Goal: Information Seeking & Learning: Learn about a topic

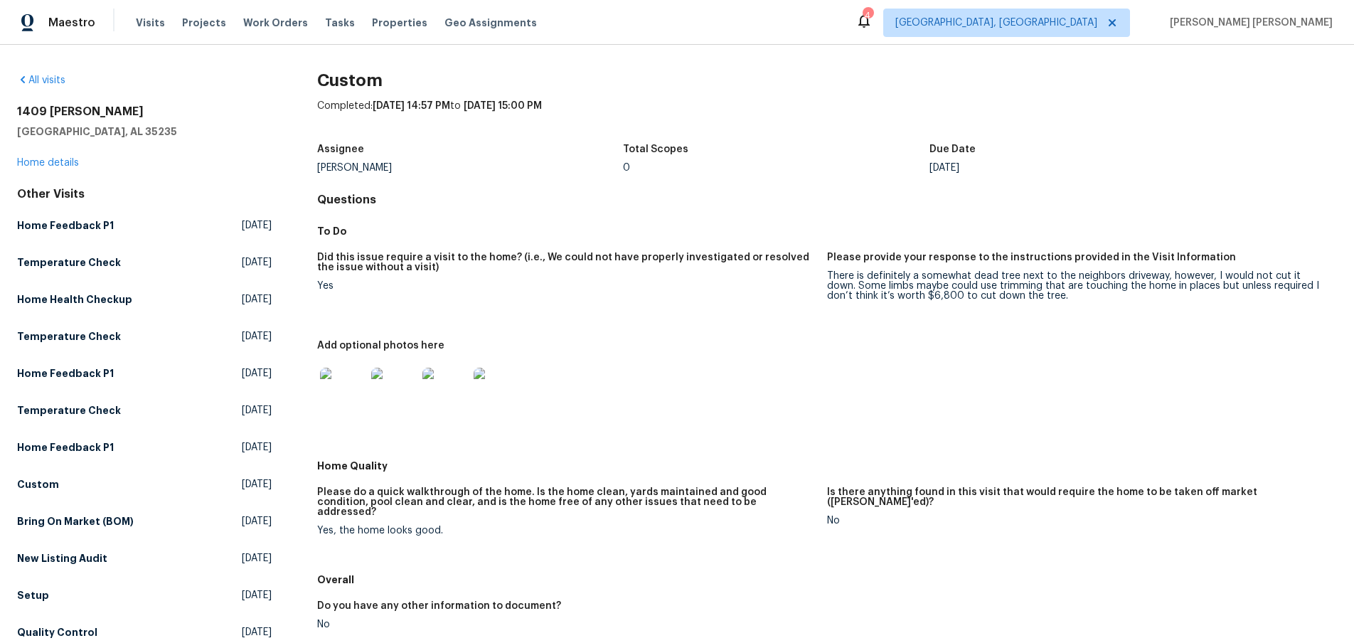
click at [353, 386] on img at bounding box center [343, 391] width 46 height 46
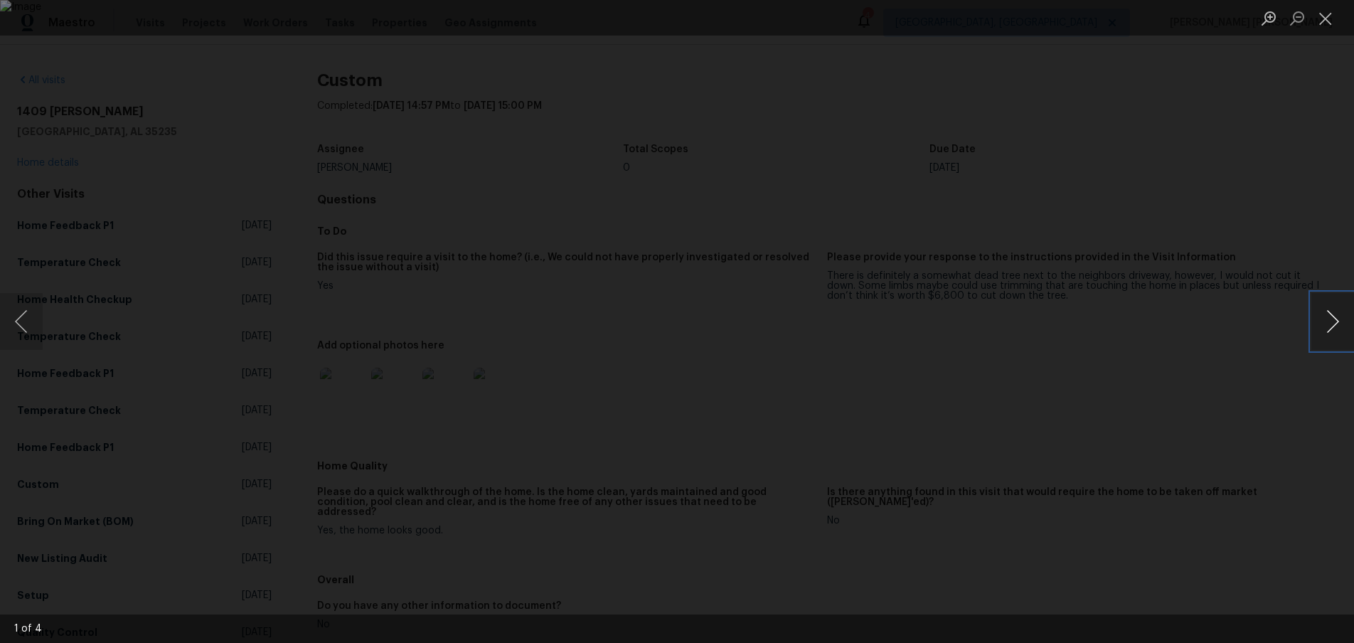
click at [1334, 323] on button "Next image" at bounding box center [1332, 321] width 43 height 57
click at [1320, 16] on button "Close lightbox" at bounding box center [1325, 18] width 28 height 25
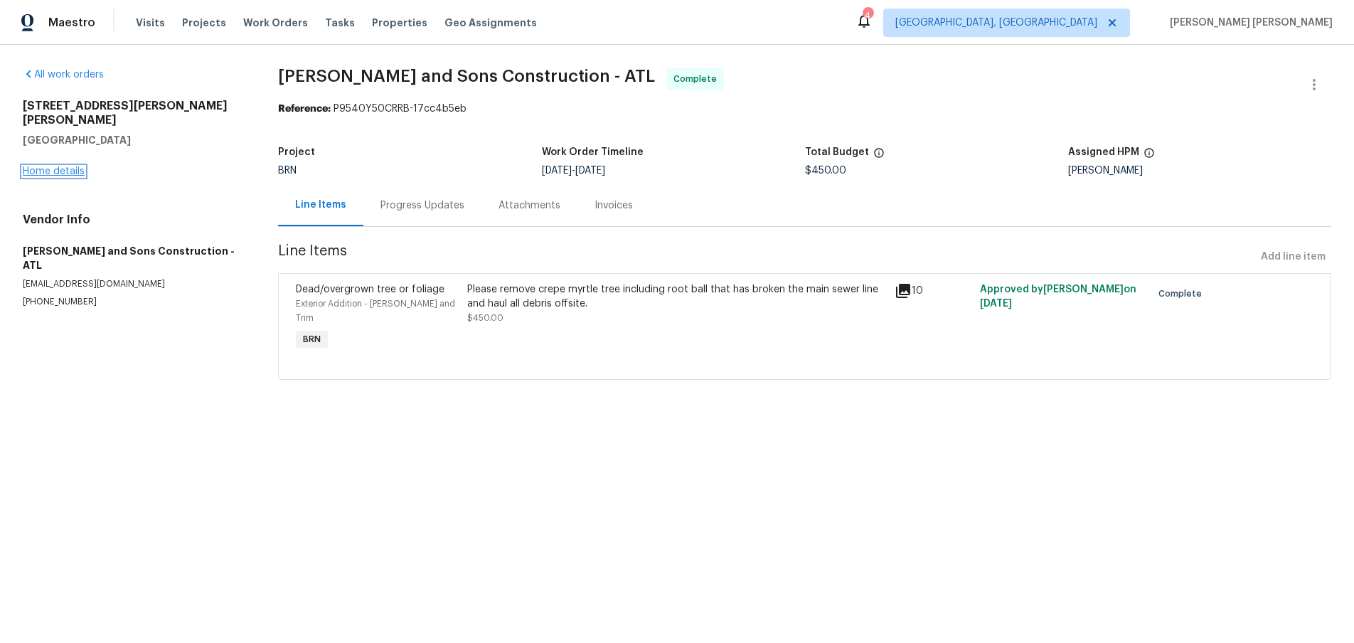
click at [43, 166] on link "Home details" at bounding box center [54, 171] width 62 height 10
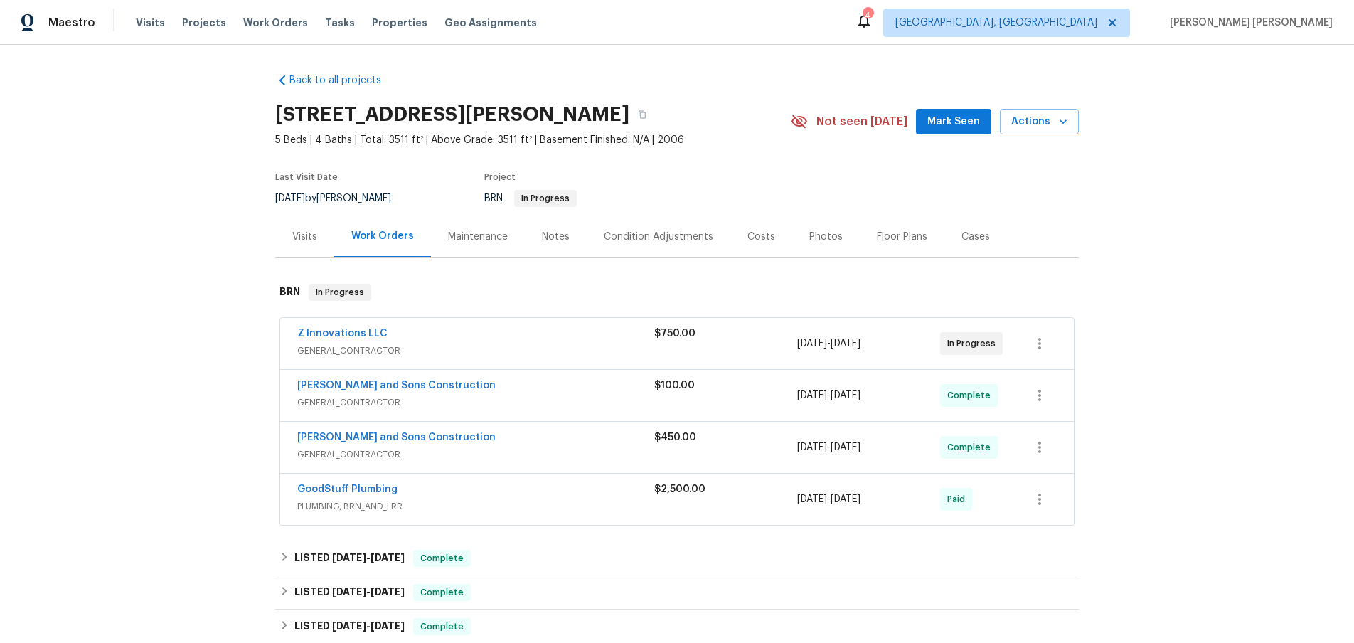
click at [502, 353] on span "GENERAL_CONTRACTOR" at bounding box center [475, 350] width 357 height 14
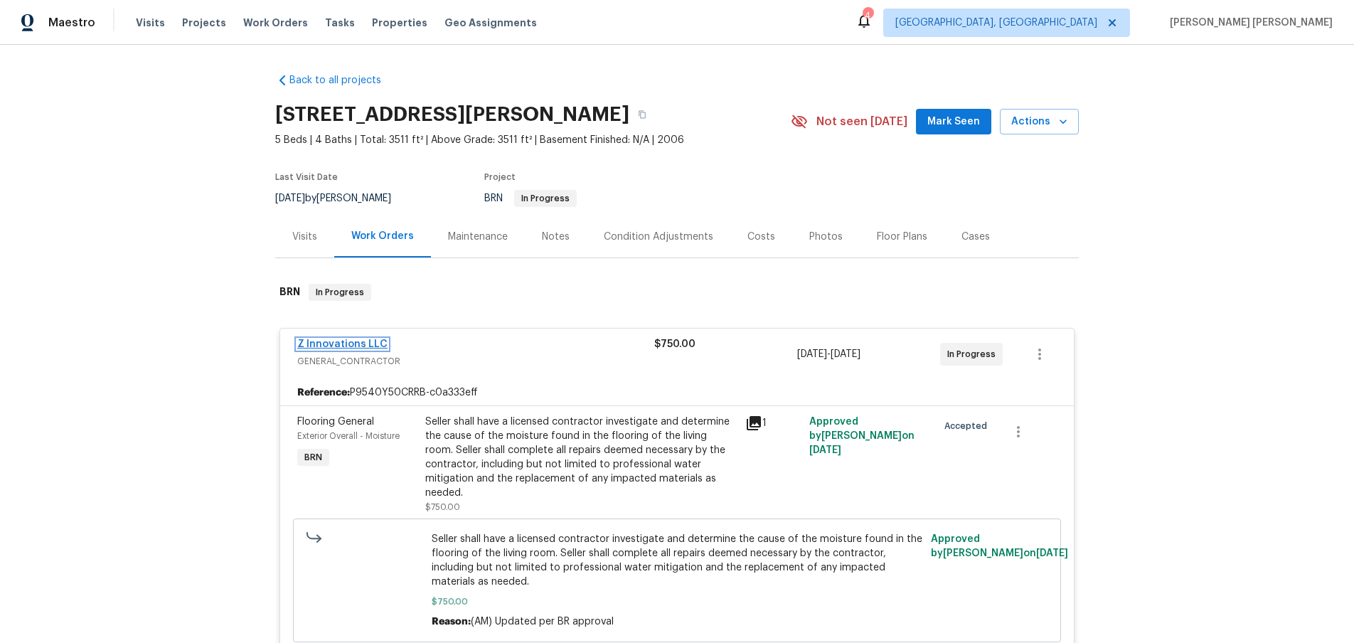
click at [351, 340] on link "Z Innovations LLC" at bounding box center [342, 344] width 90 height 10
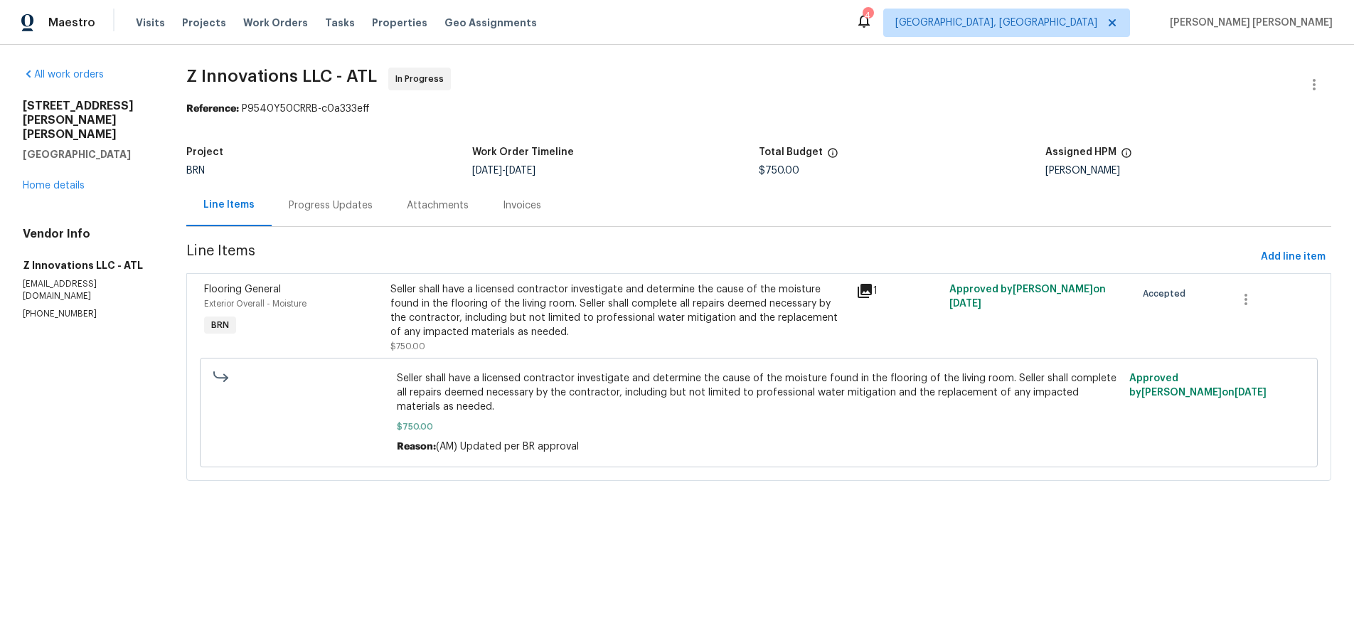
click at [314, 206] on div "Progress Updates" at bounding box center [331, 205] width 84 height 14
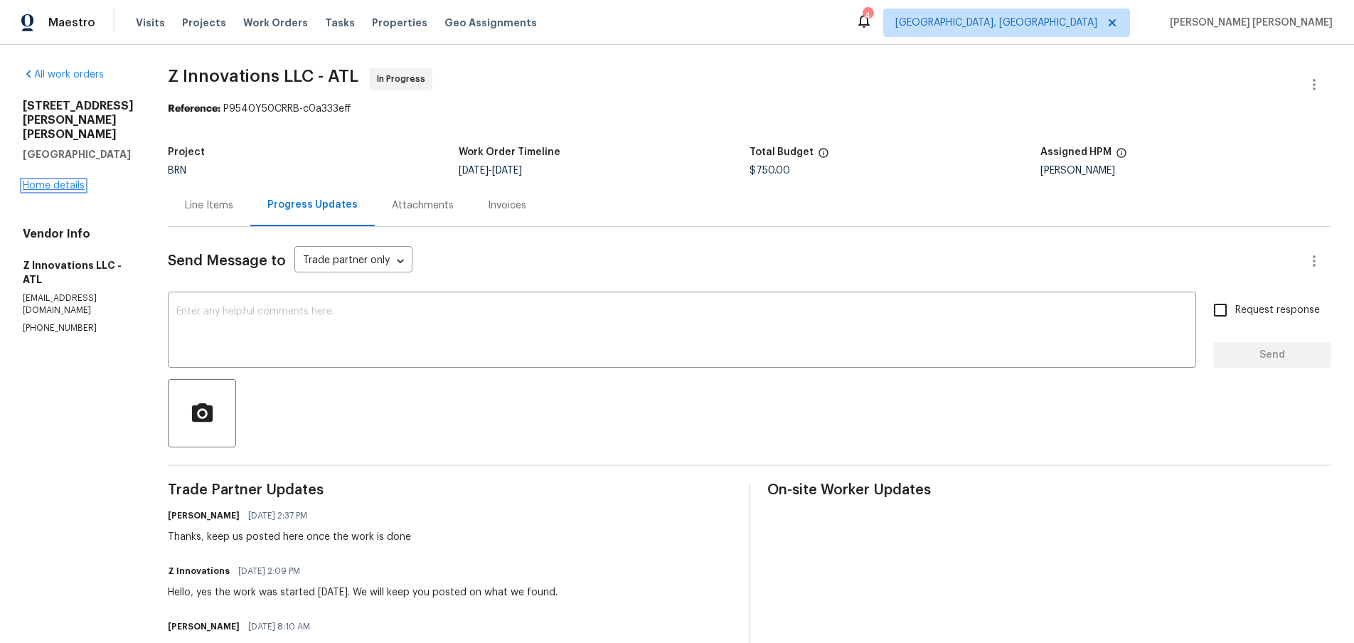
click at [73, 181] on link "Home details" at bounding box center [54, 186] width 62 height 10
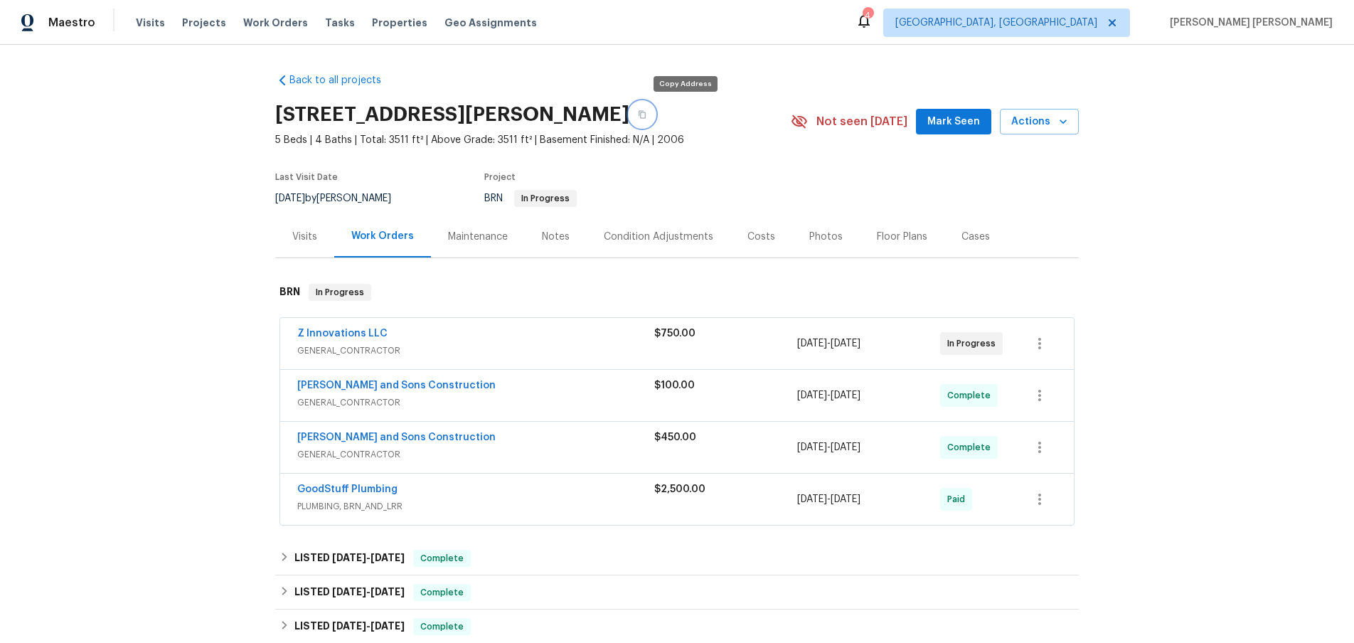
click at [655, 113] on button "button" at bounding box center [642, 115] width 26 height 26
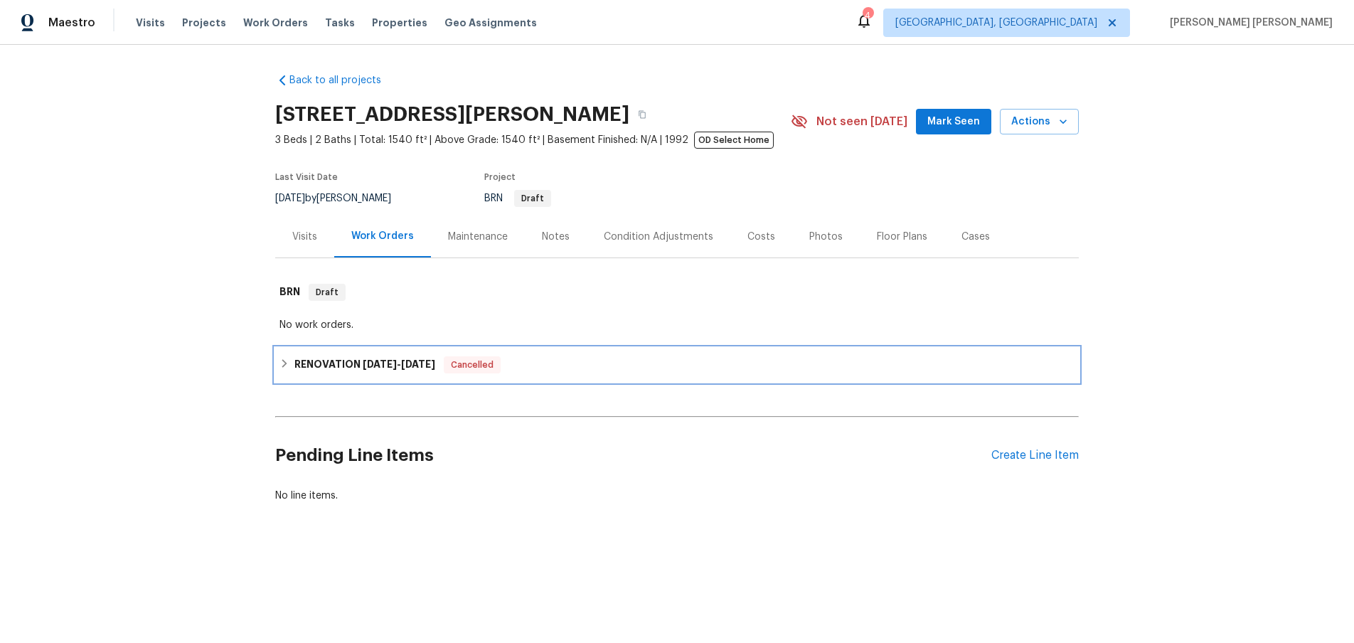
click at [284, 363] on icon at bounding box center [284, 363] width 5 height 9
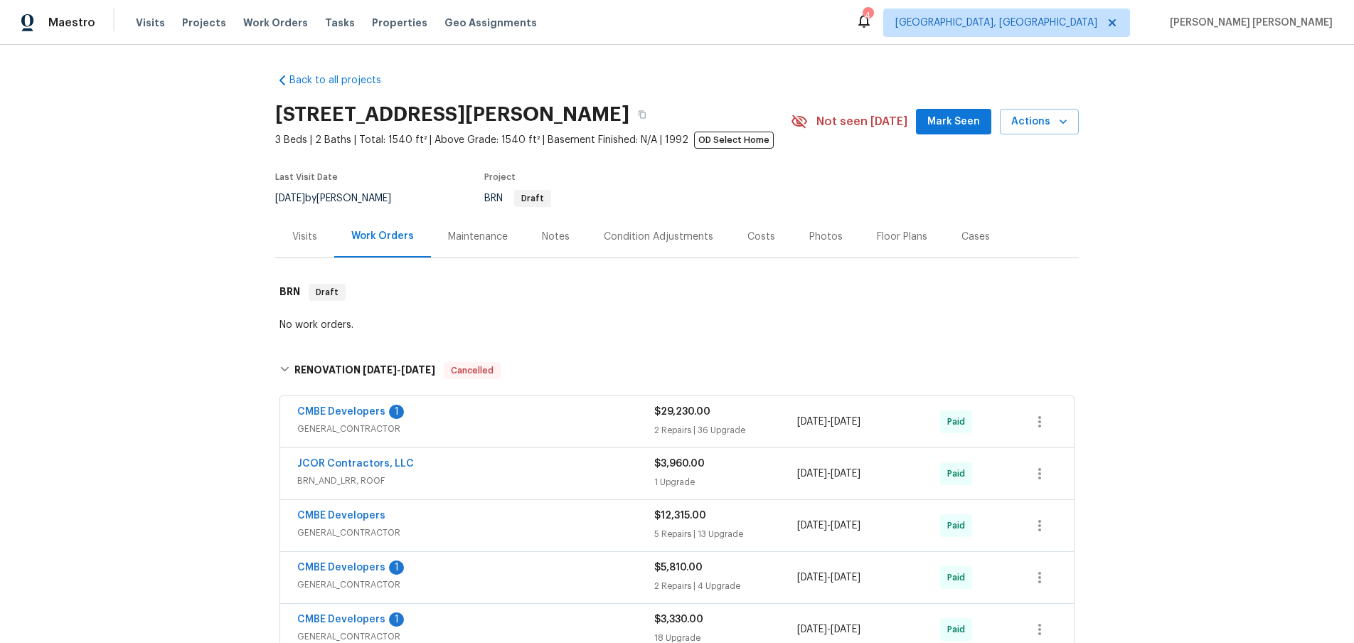
click at [564, 427] on span "GENERAL_CONTRACTOR" at bounding box center [475, 429] width 357 height 14
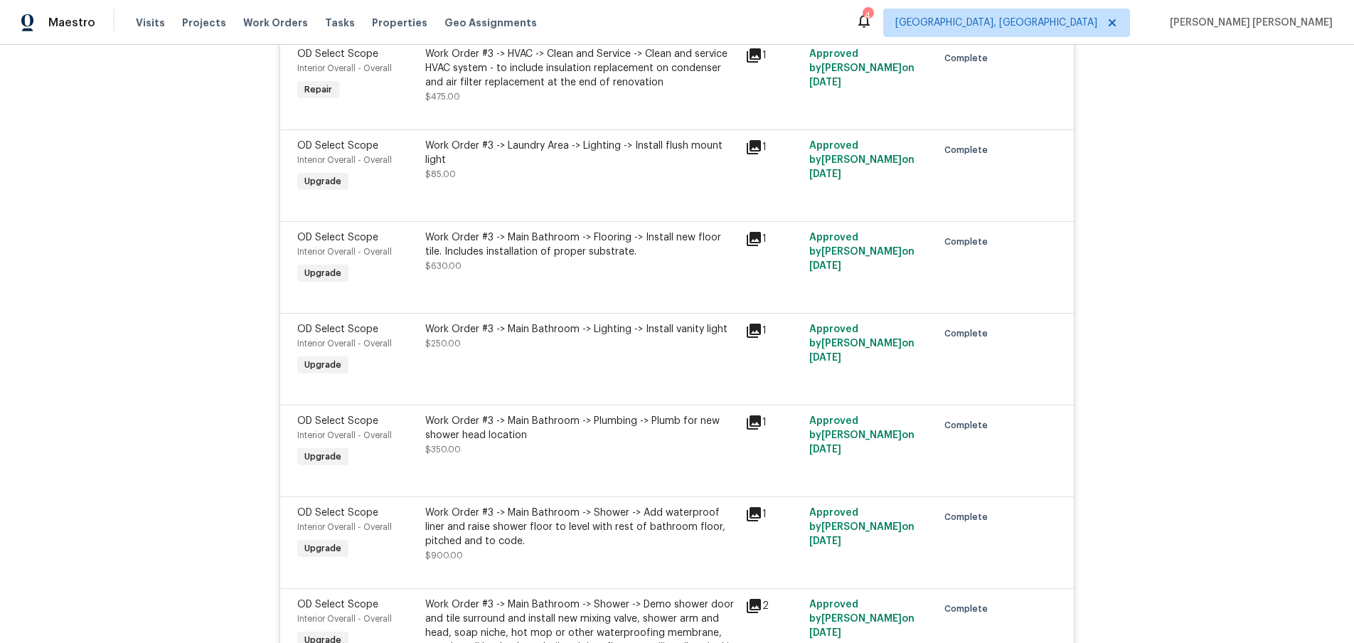
scroll to position [2809, 0]
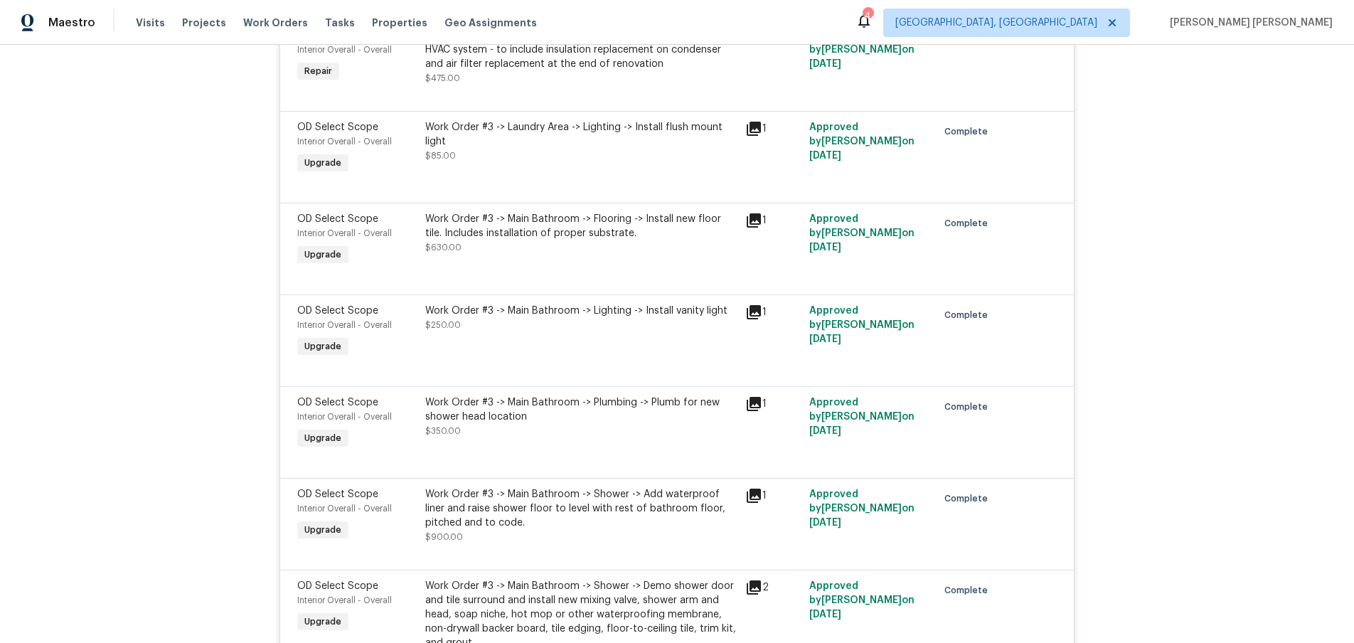
click at [753, 314] on icon at bounding box center [753, 312] width 17 height 17
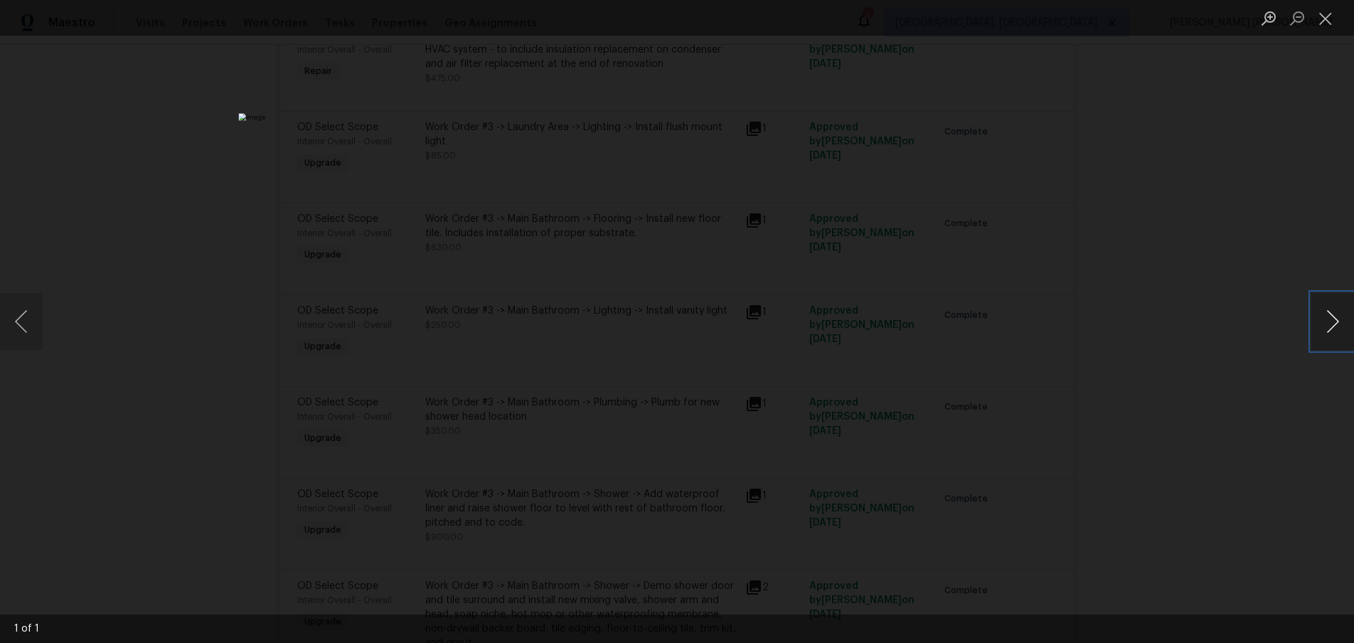
click at [1334, 332] on button "Next image" at bounding box center [1332, 321] width 43 height 57
click at [1224, 397] on div "Lightbox" at bounding box center [677, 321] width 1354 height 643
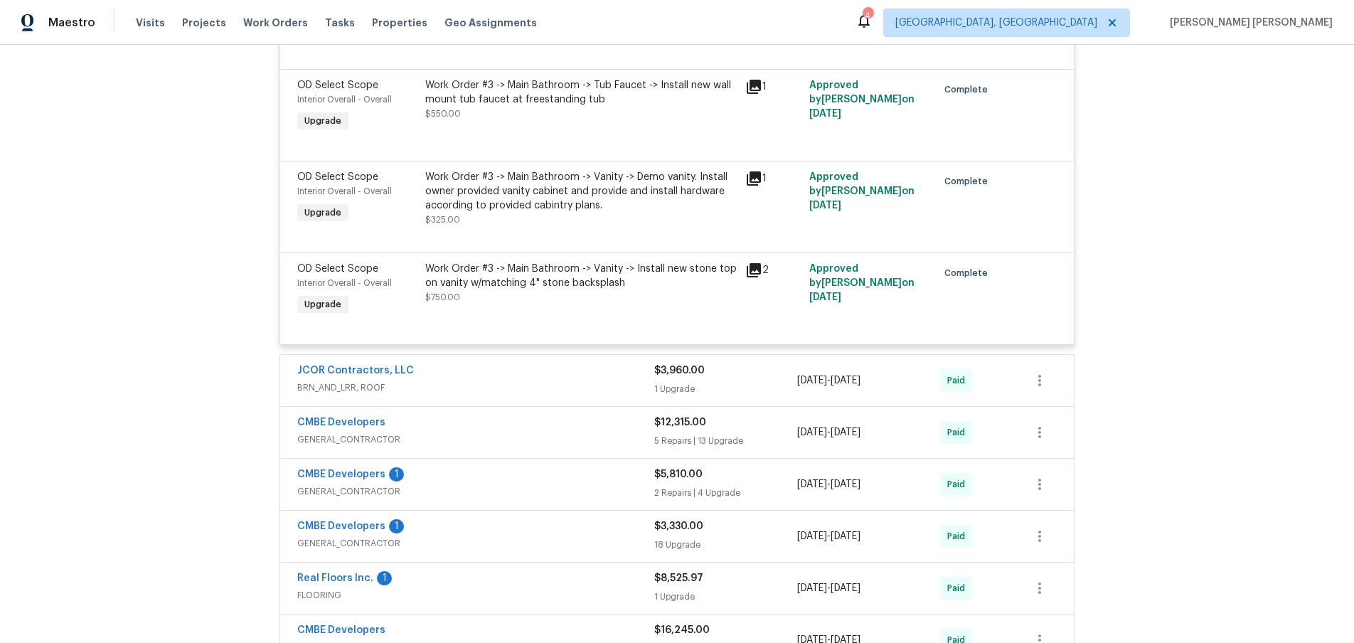
scroll to position [3815, 0]
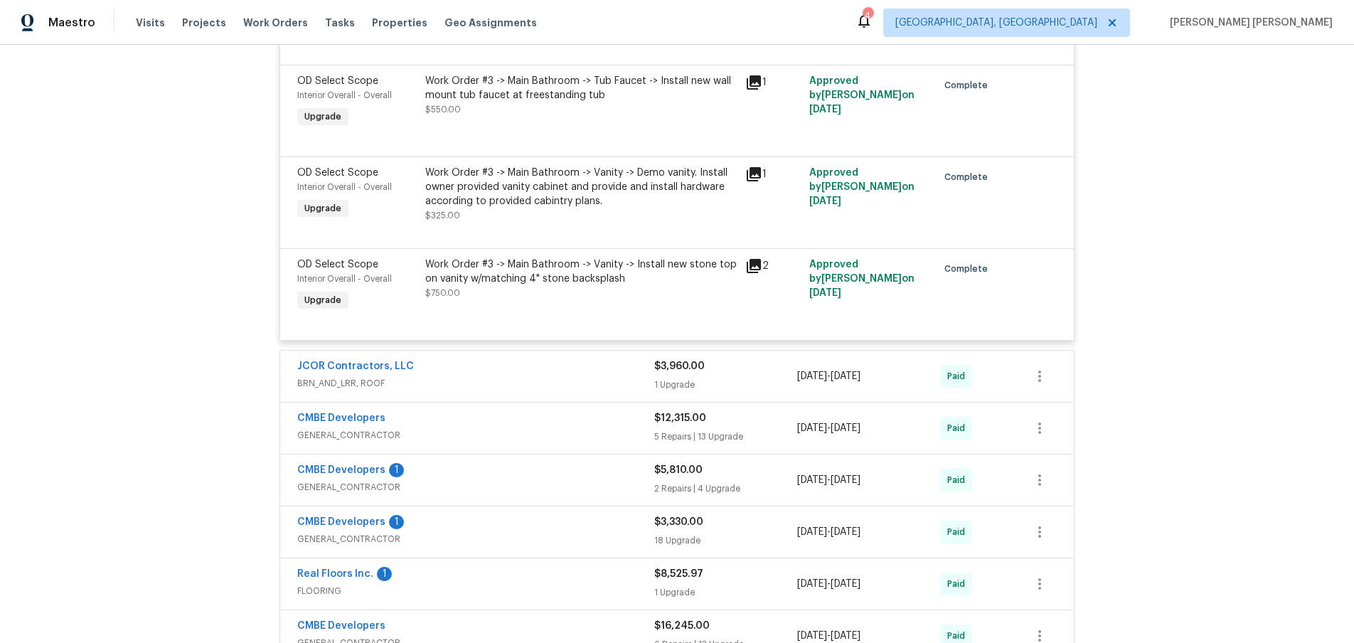
click at [759, 387] on div "1 Upgrade" at bounding box center [725, 385] width 143 height 14
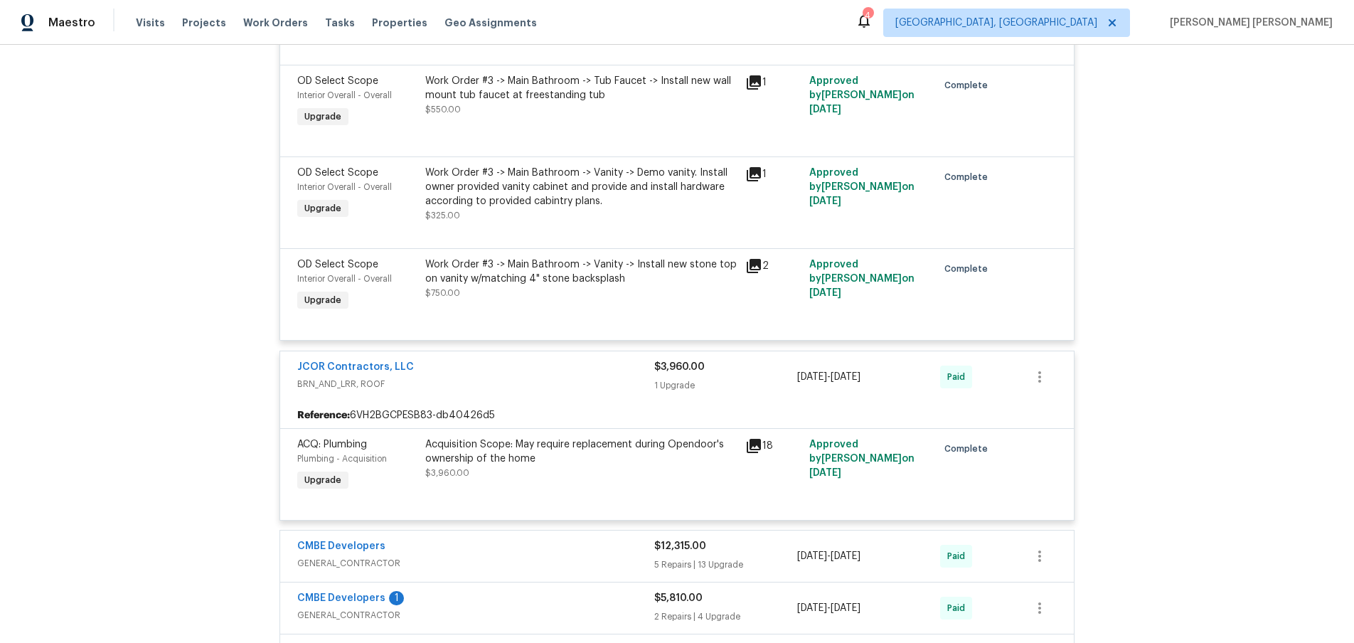
click at [754, 447] on icon at bounding box center [754, 446] width 14 height 14
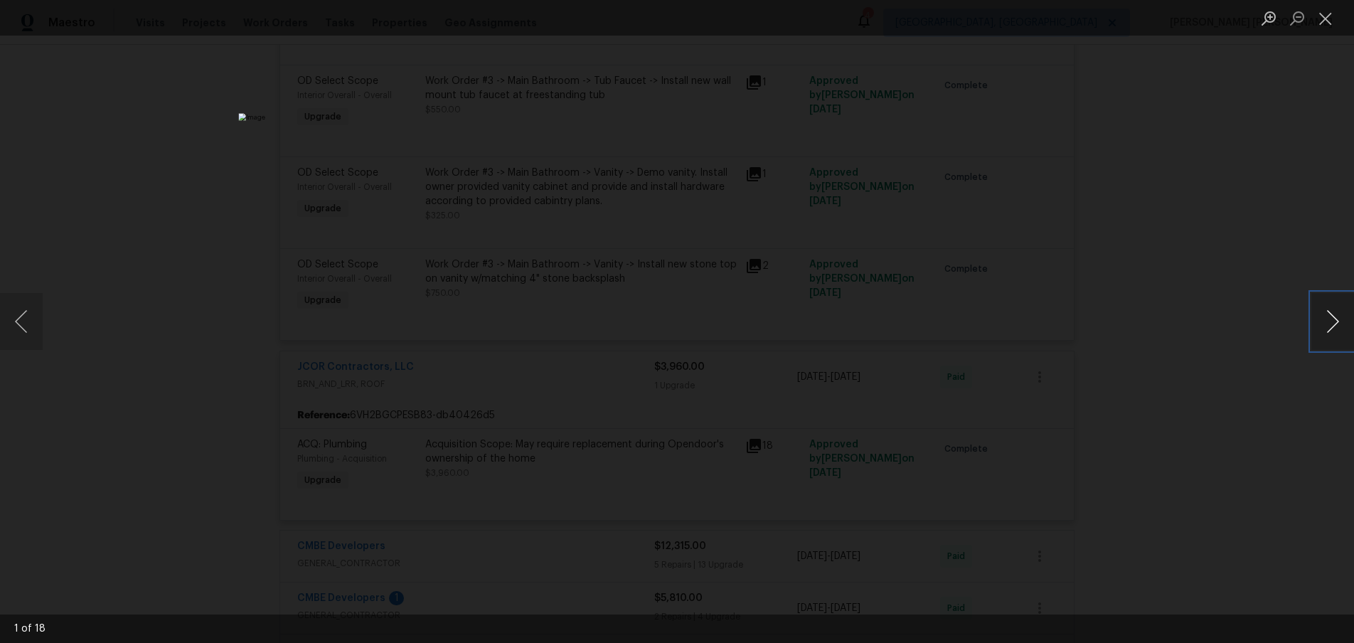
click at [1322, 335] on button "Next image" at bounding box center [1332, 321] width 43 height 57
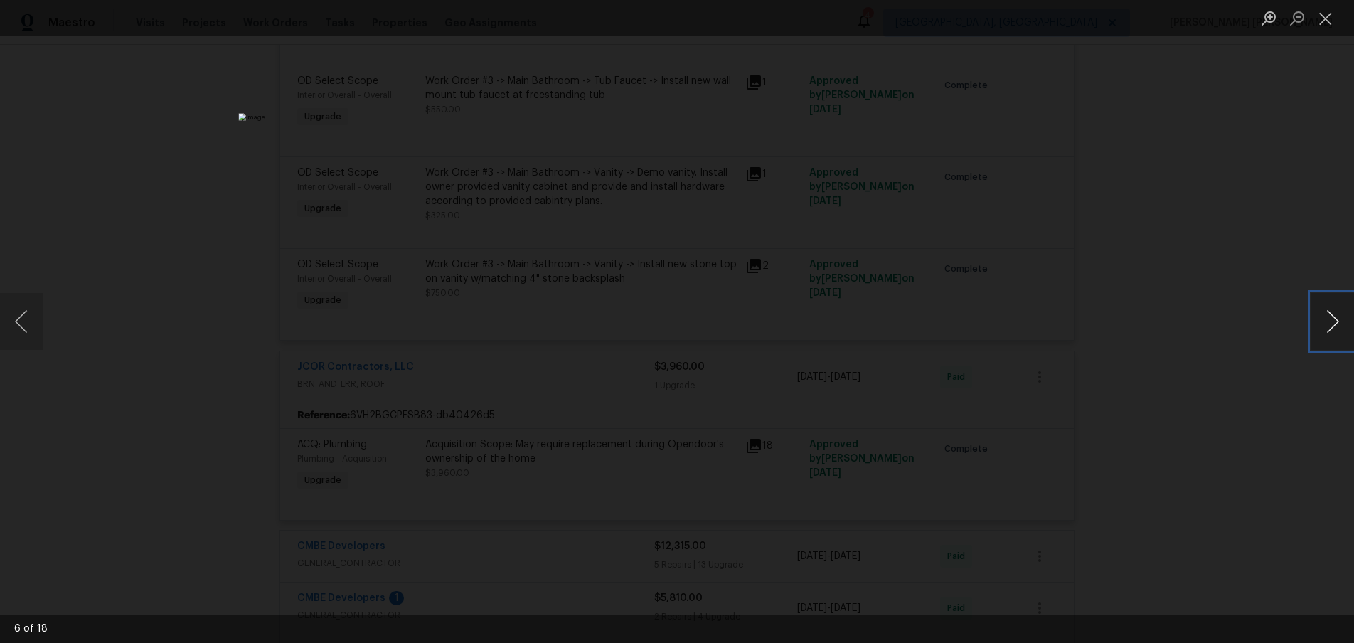
click at [1322, 335] on button "Next image" at bounding box center [1332, 321] width 43 height 57
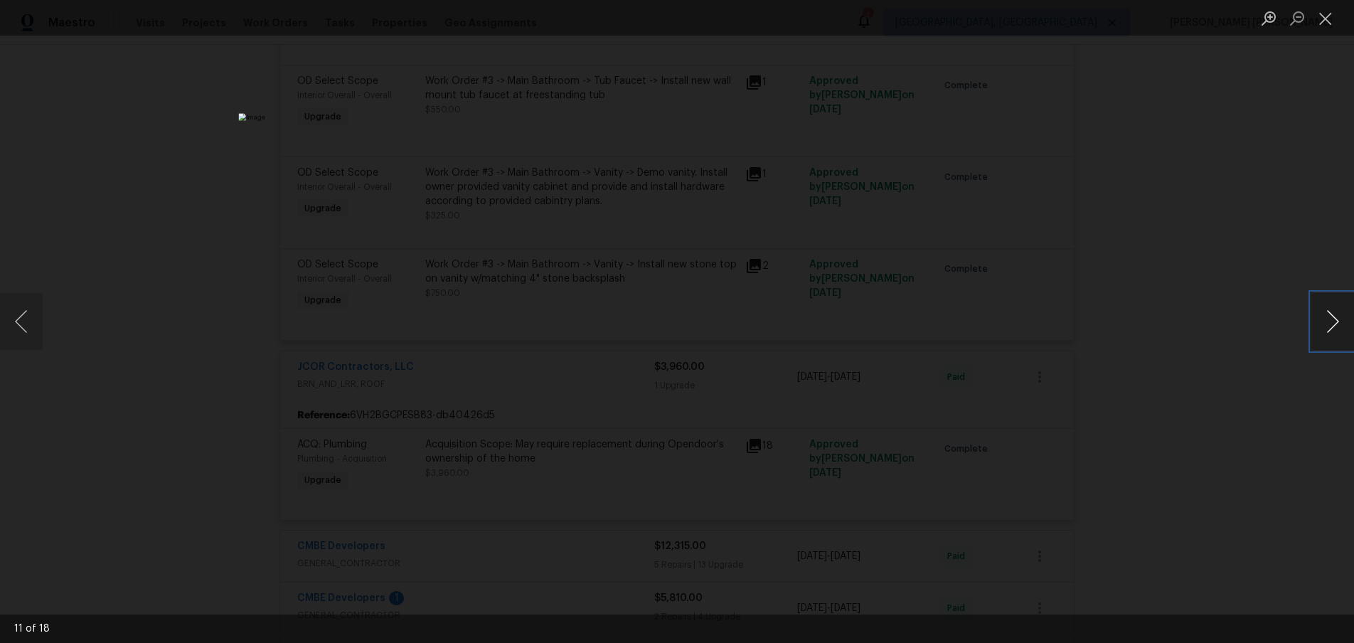
click at [1322, 335] on button "Next image" at bounding box center [1332, 321] width 43 height 57
click at [1260, 442] on div "Lightbox" at bounding box center [677, 321] width 1354 height 643
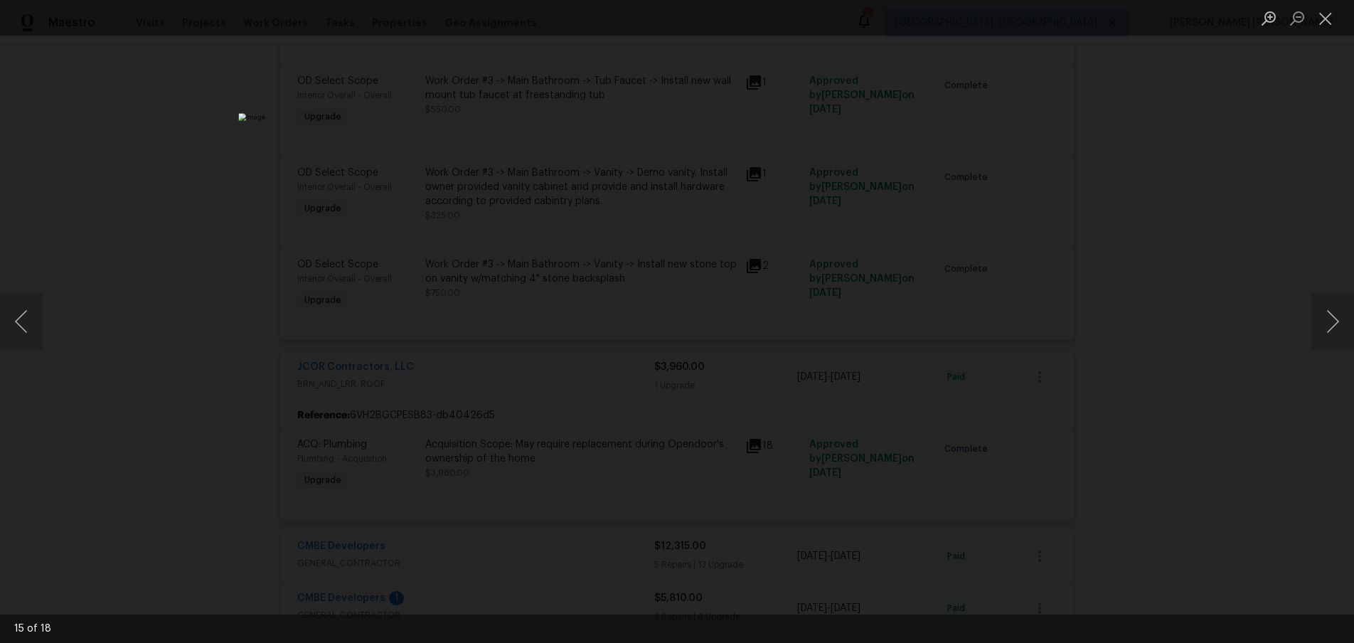
click at [1254, 436] on div "Lightbox" at bounding box center [677, 321] width 1354 height 643
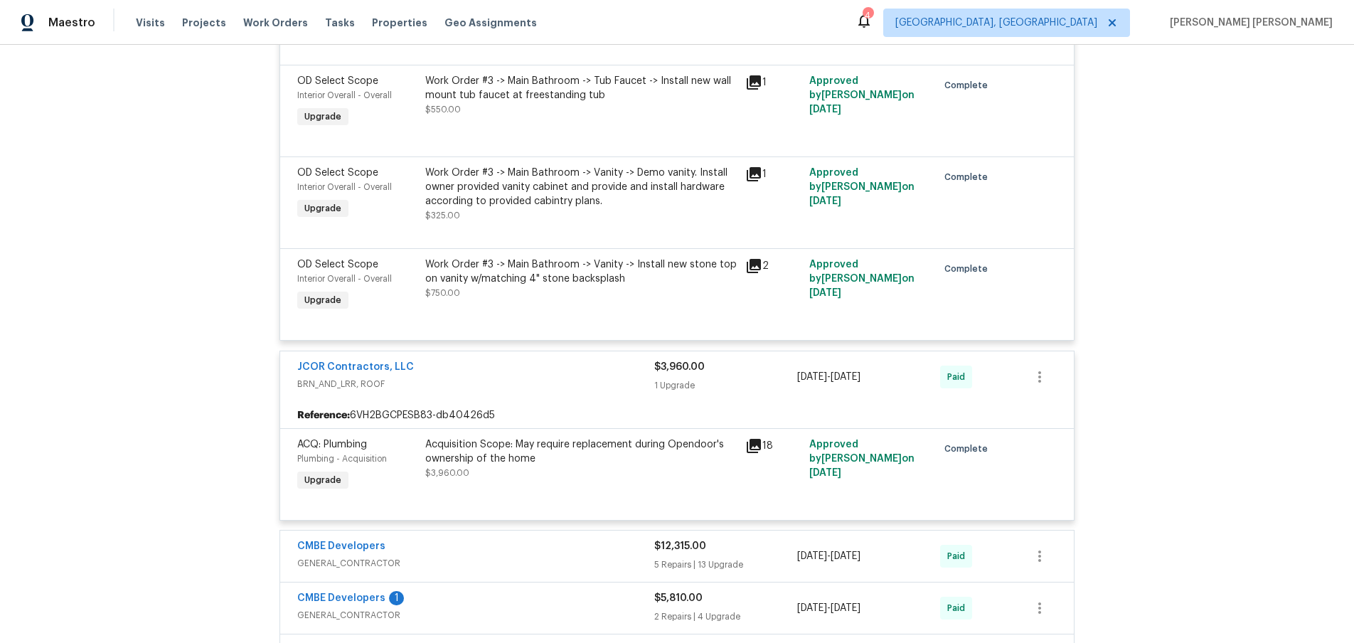
click at [1254, 436] on div "Lightbox" at bounding box center [677, 321] width 1354 height 643
click at [568, 382] on span "BRN_AND_LRR, ROOF" at bounding box center [475, 384] width 357 height 14
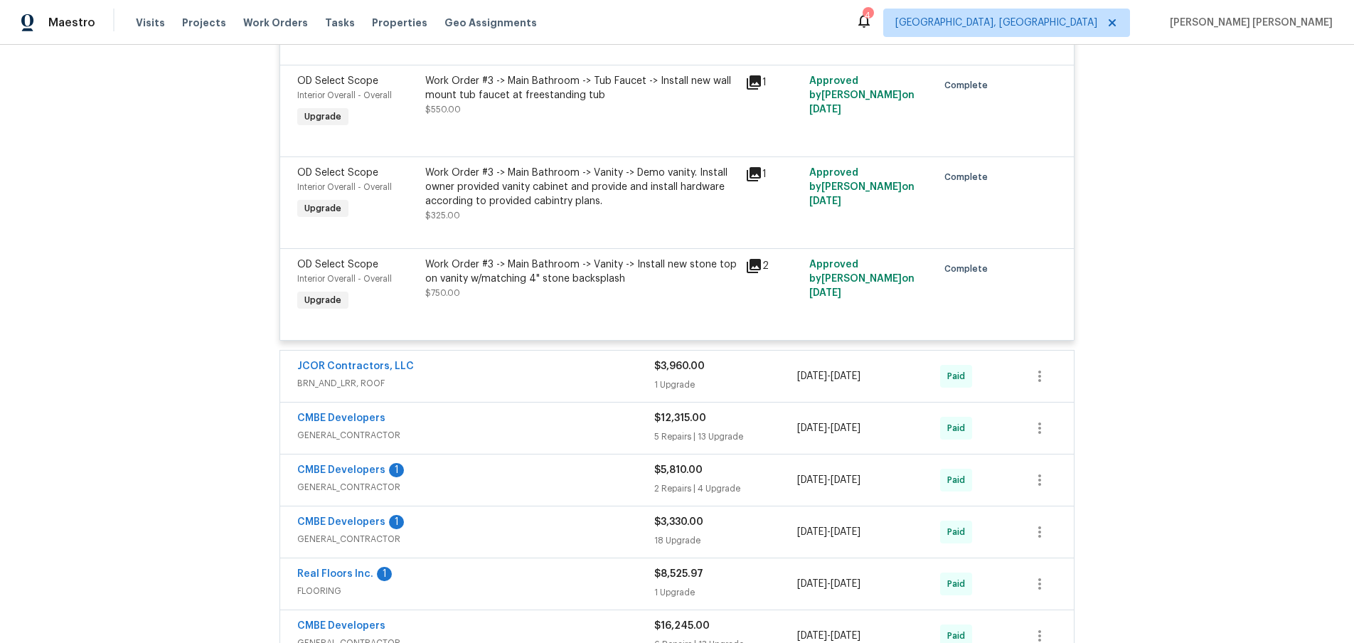
scroll to position [3817, 0]
click at [593, 413] on div "CMBE Developers" at bounding box center [475, 418] width 357 height 17
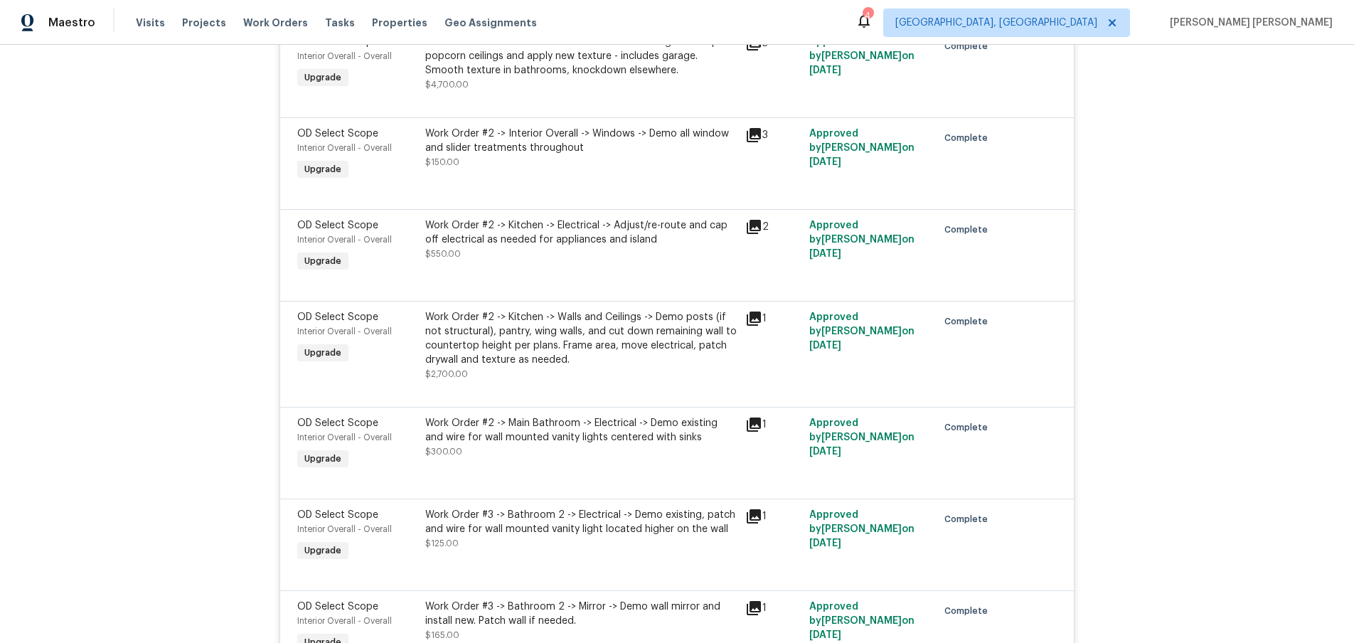
scroll to position [4600, 0]
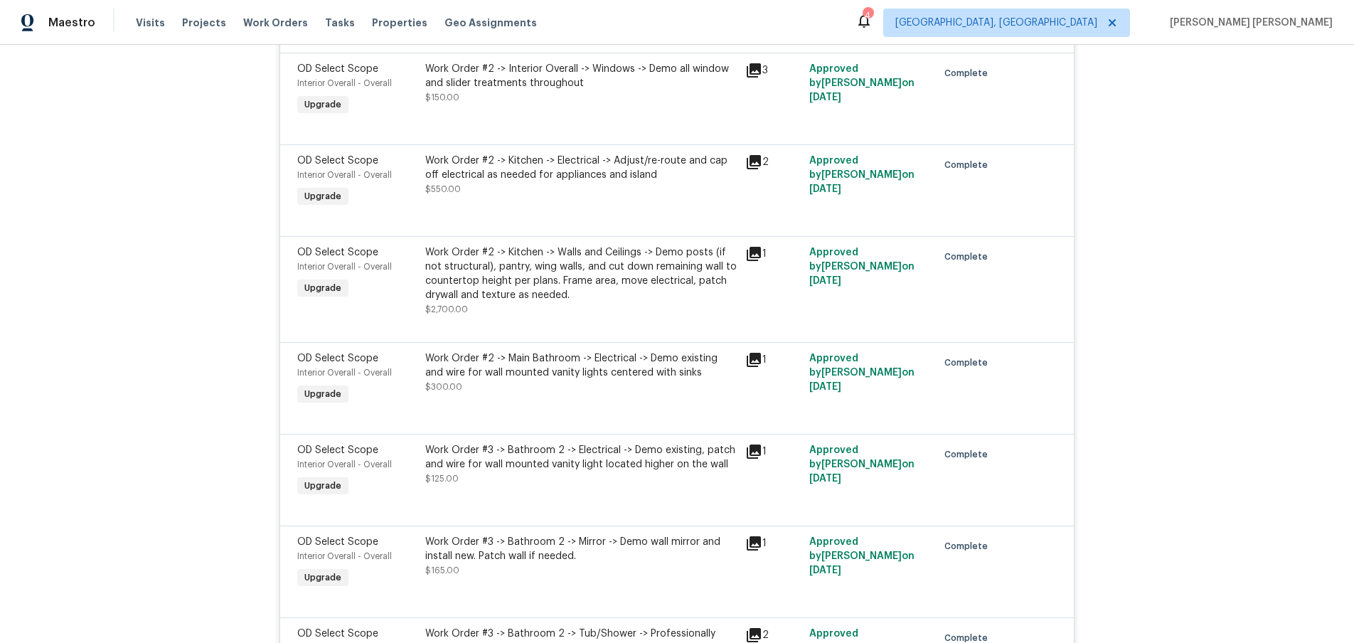
click at [756, 363] on icon at bounding box center [753, 359] width 17 height 17
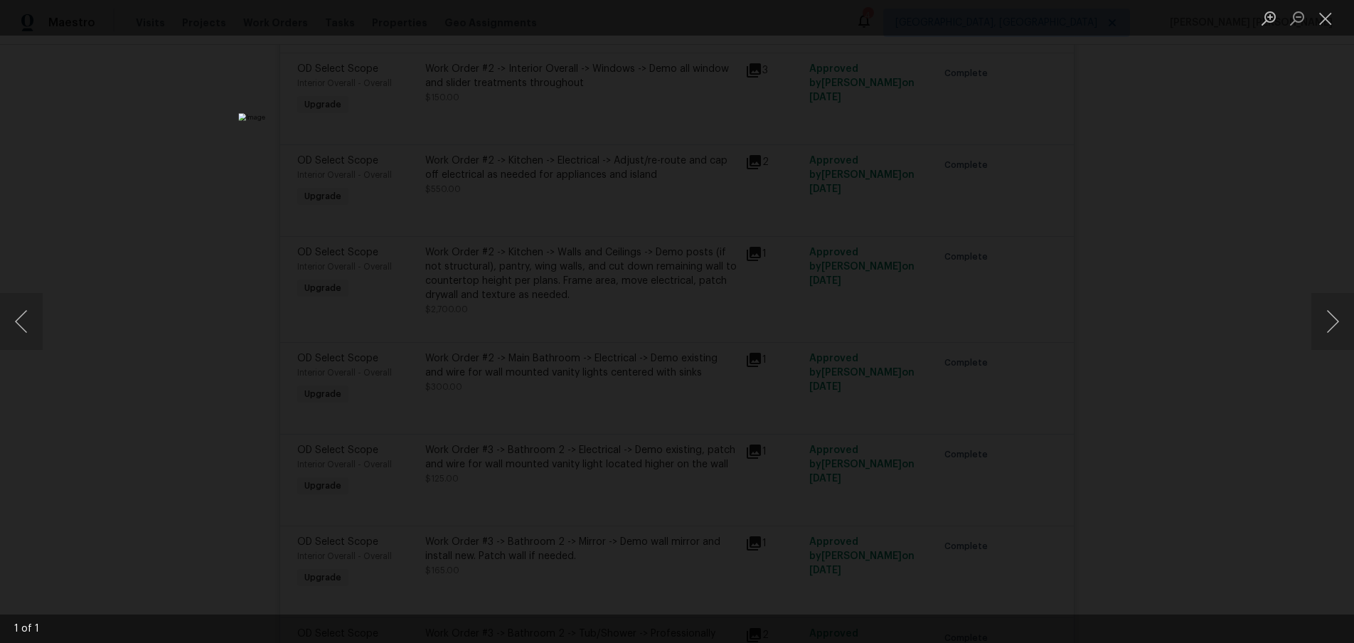
click at [1198, 381] on div "Lightbox" at bounding box center [677, 321] width 1354 height 643
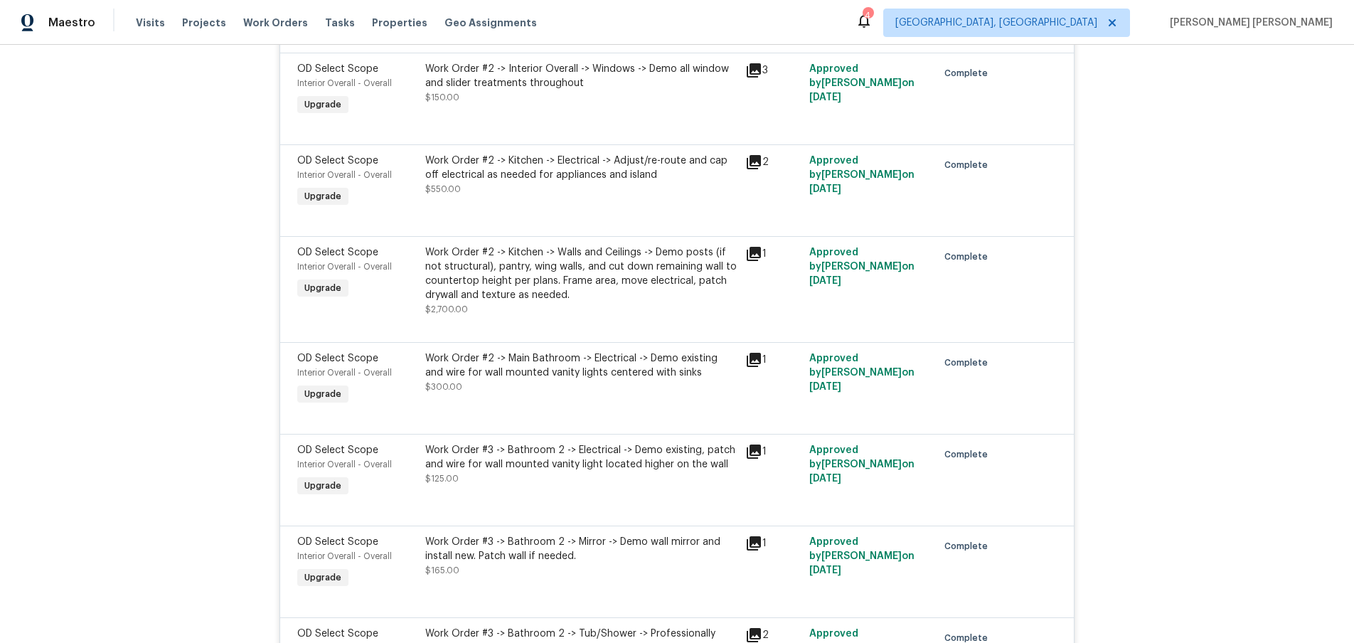
click at [1198, 381] on div "Lightbox" at bounding box center [677, 321] width 1354 height 643
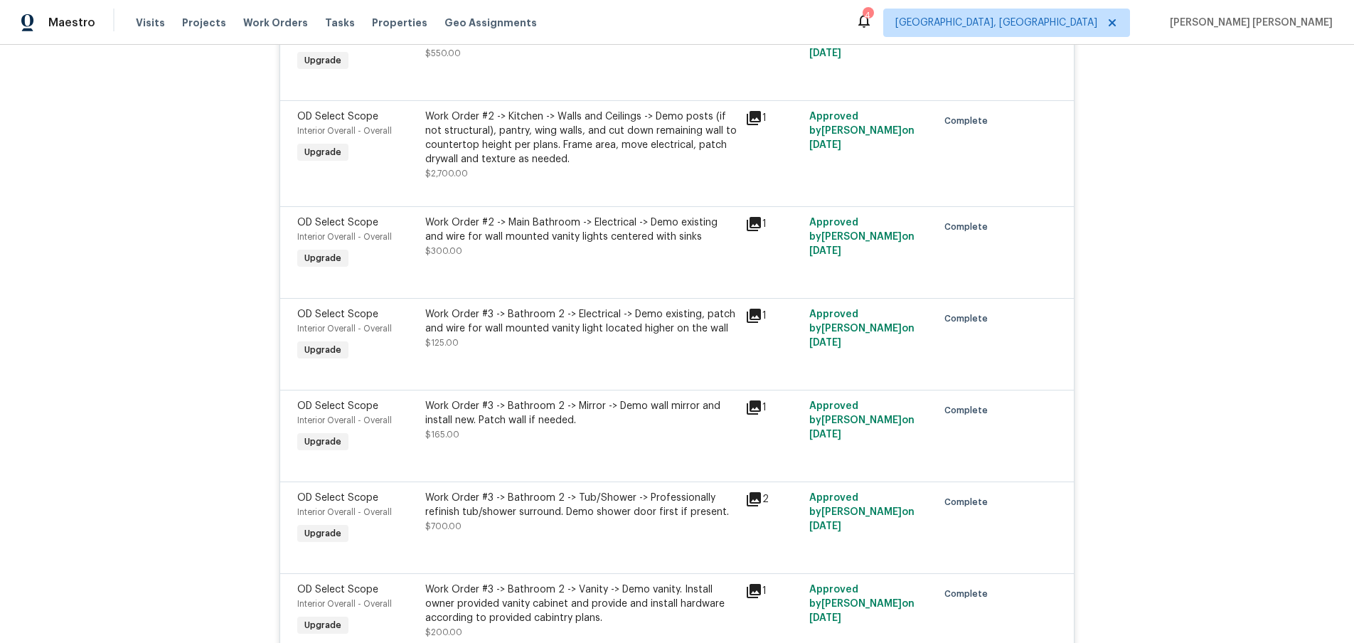
scroll to position [4864, 0]
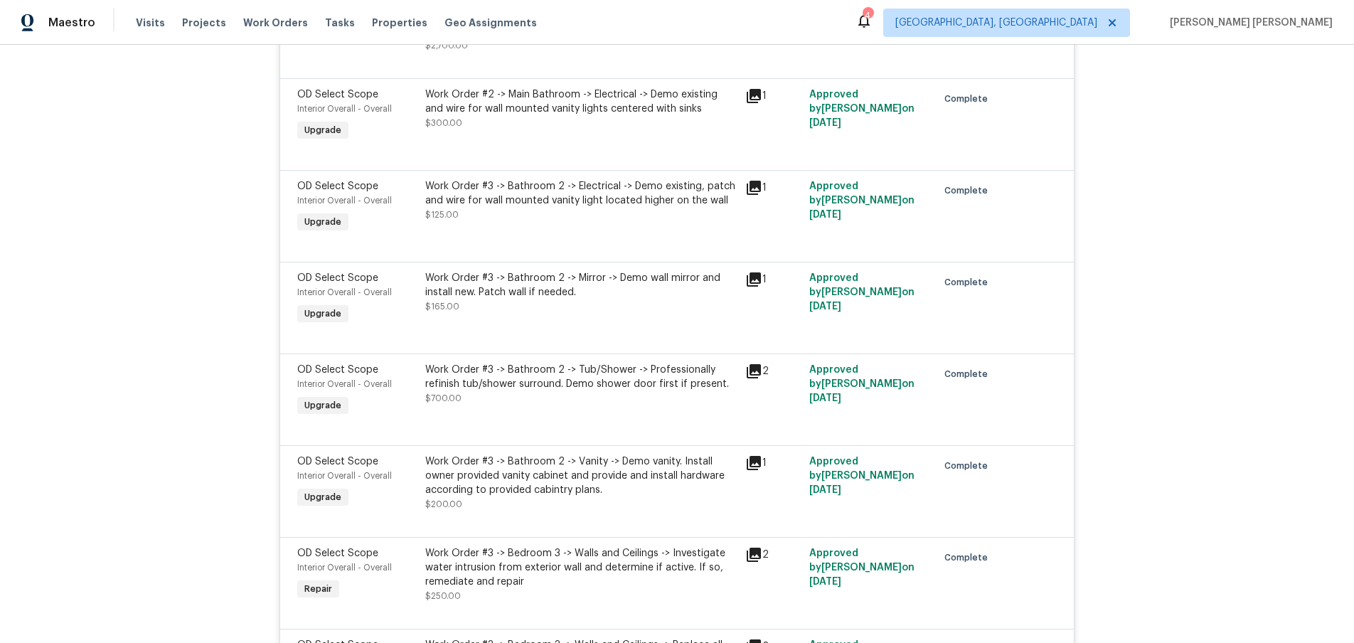
click at [752, 375] on icon at bounding box center [753, 371] width 17 height 17
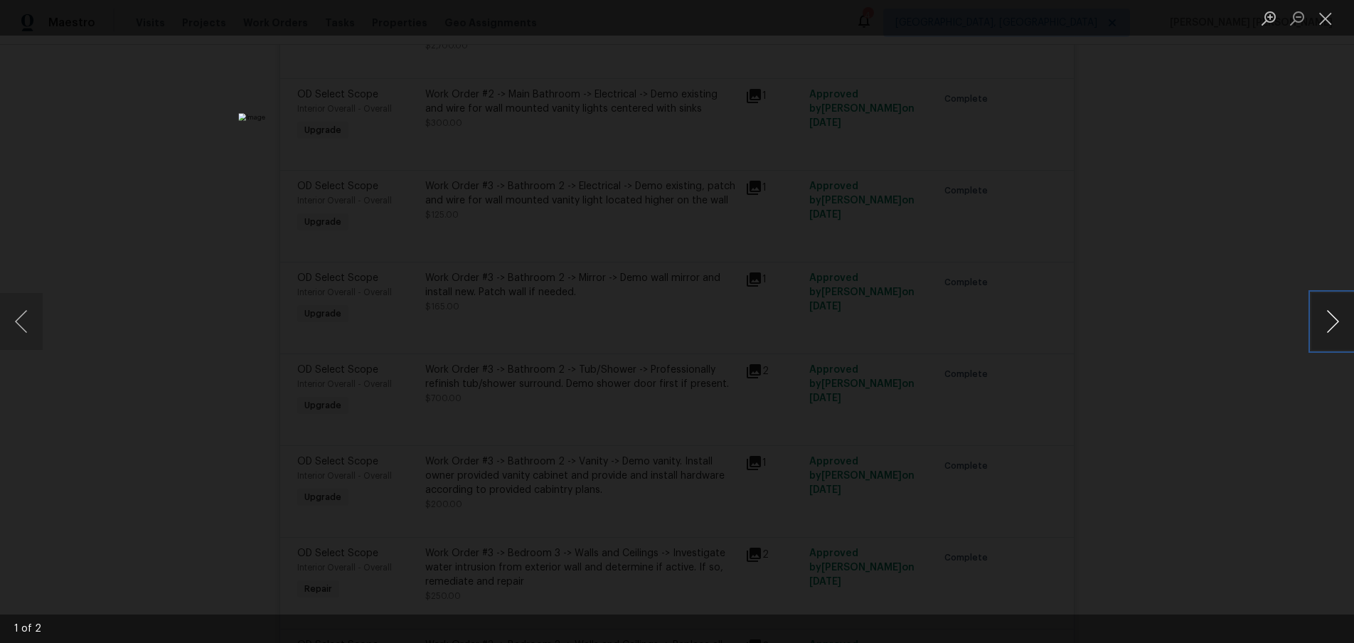
click at [1335, 333] on button "Next image" at bounding box center [1332, 321] width 43 height 57
click at [1171, 280] on div "Lightbox" at bounding box center [677, 321] width 1354 height 643
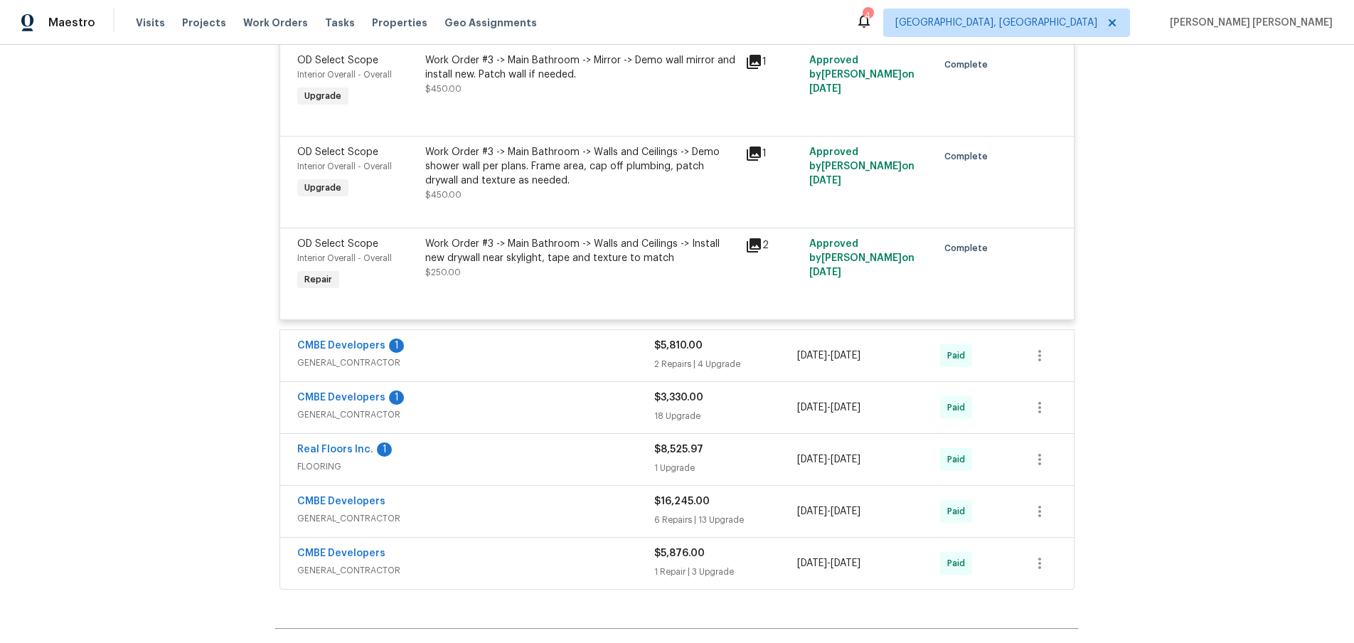
scroll to position [5781, 0]
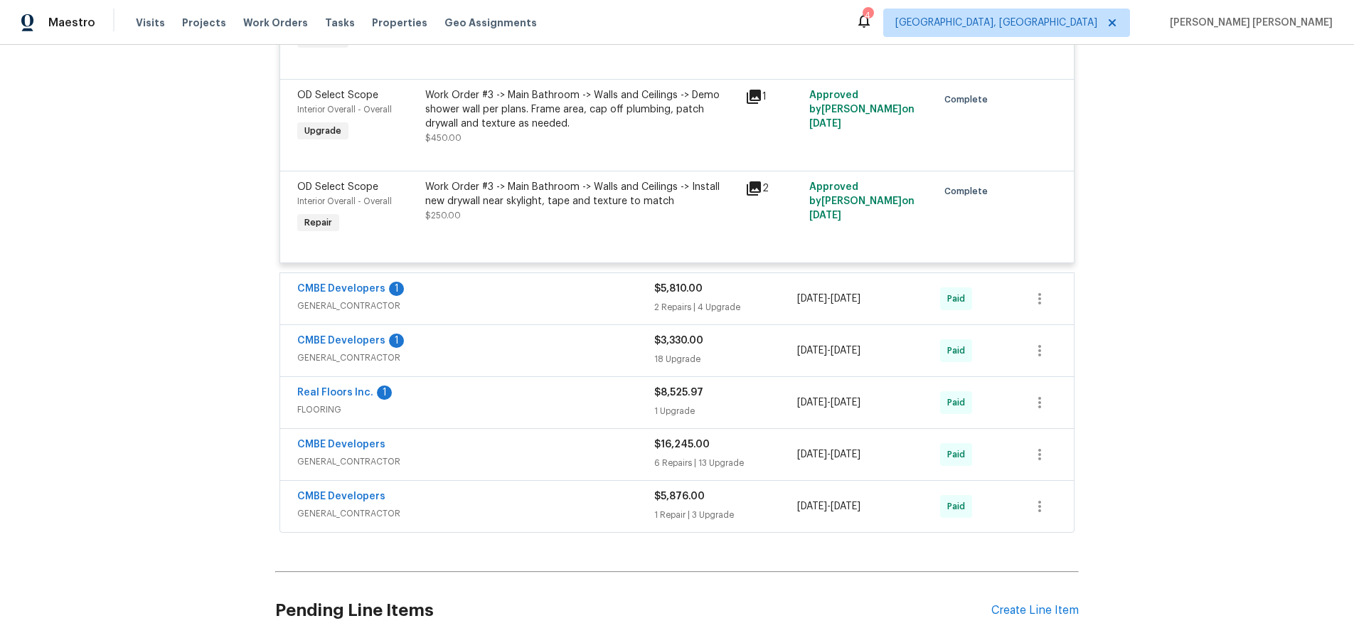
click at [511, 305] on span "GENERAL_CONTRACTOR" at bounding box center [475, 306] width 357 height 14
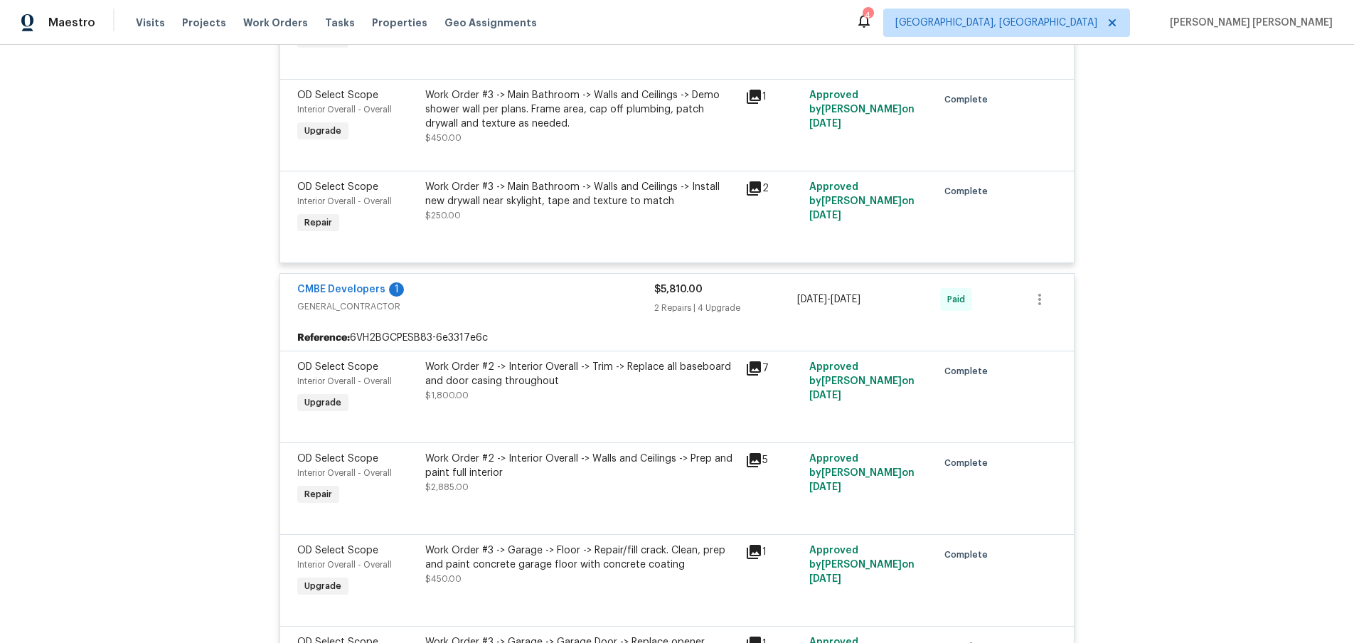
click at [755, 461] on icon at bounding box center [753, 460] width 17 height 17
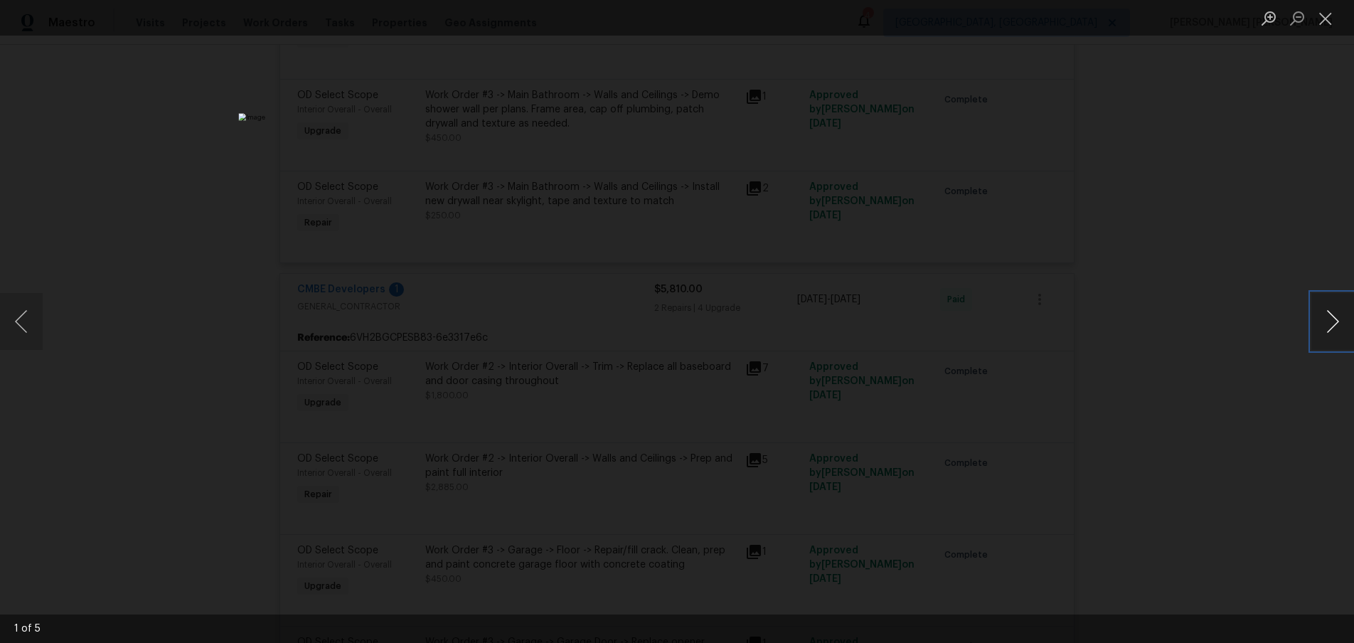
click at [1327, 333] on button "Next image" at bounding box center [1332, 321] width 43 height 57
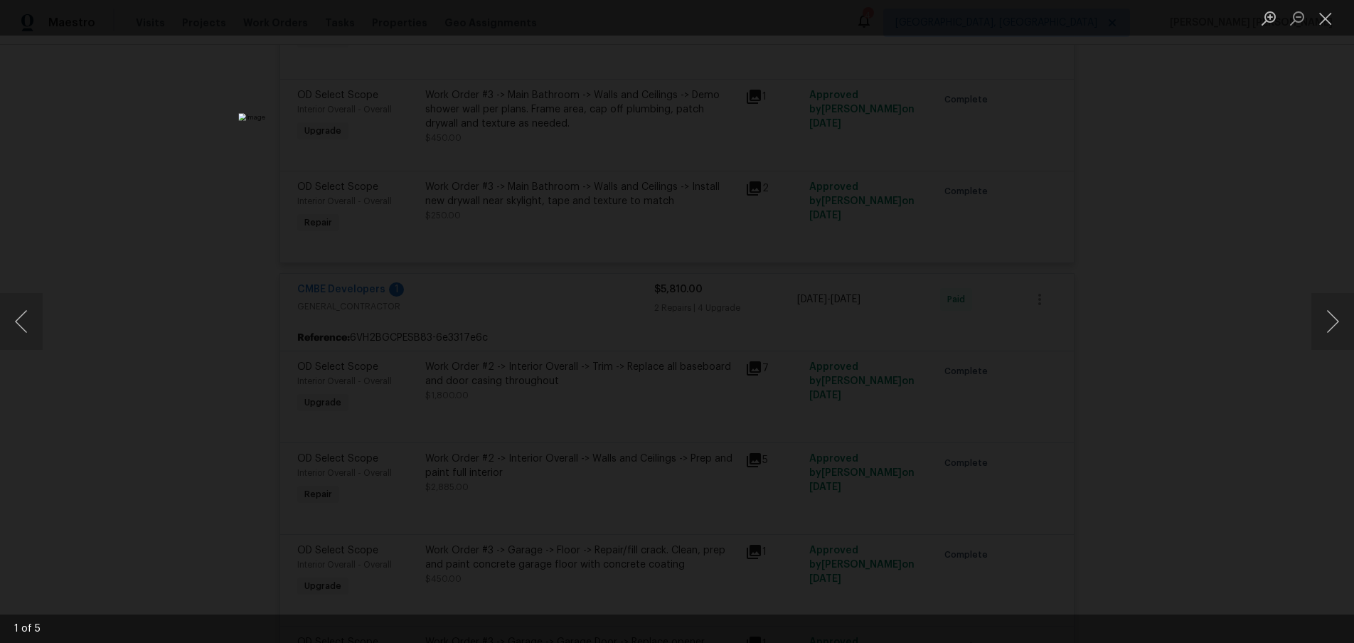
click at [1252, 378] on div "Lightbox" at bounding box center [677, 321] width 1354 height 643
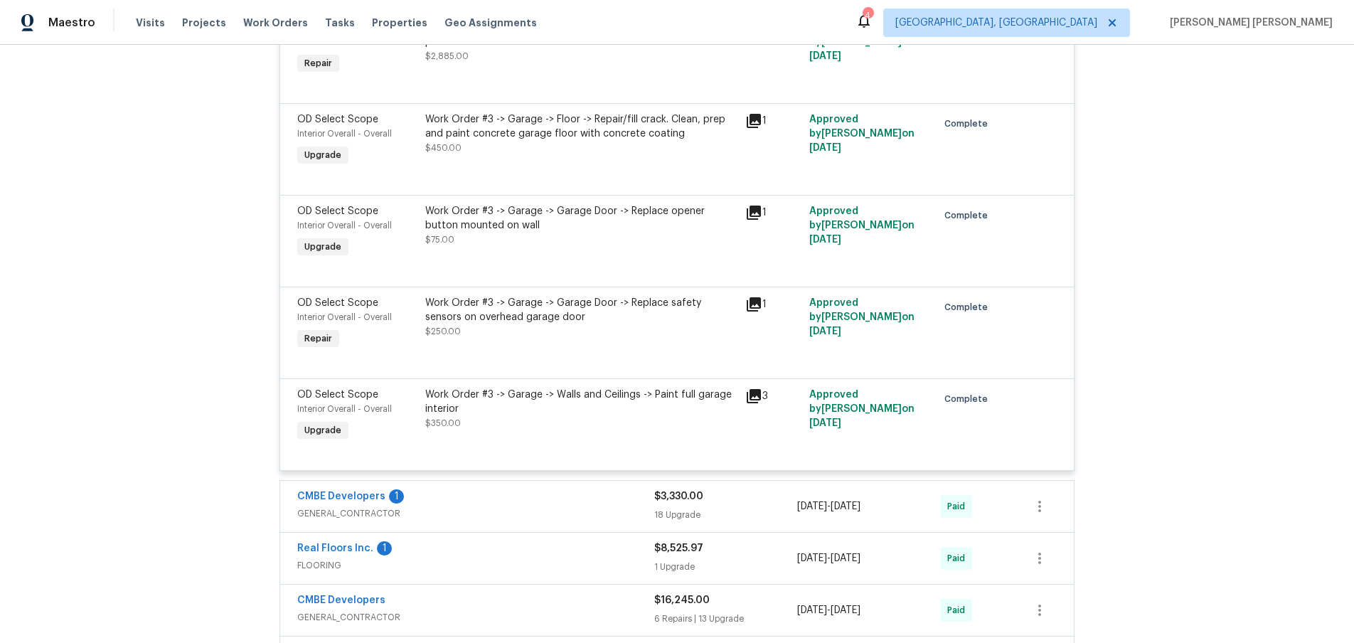
scroll to position [6240, 0]
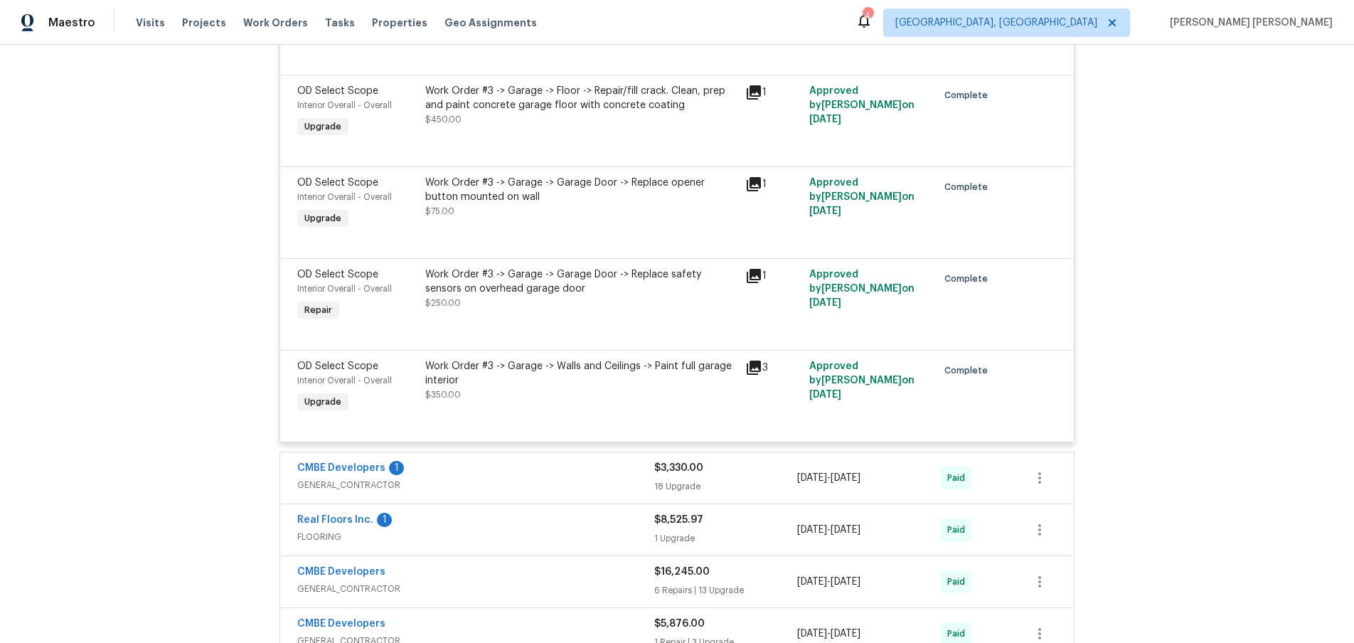
click at [752, 187] on icon at bounding box center [753, 184] width 17 height 17
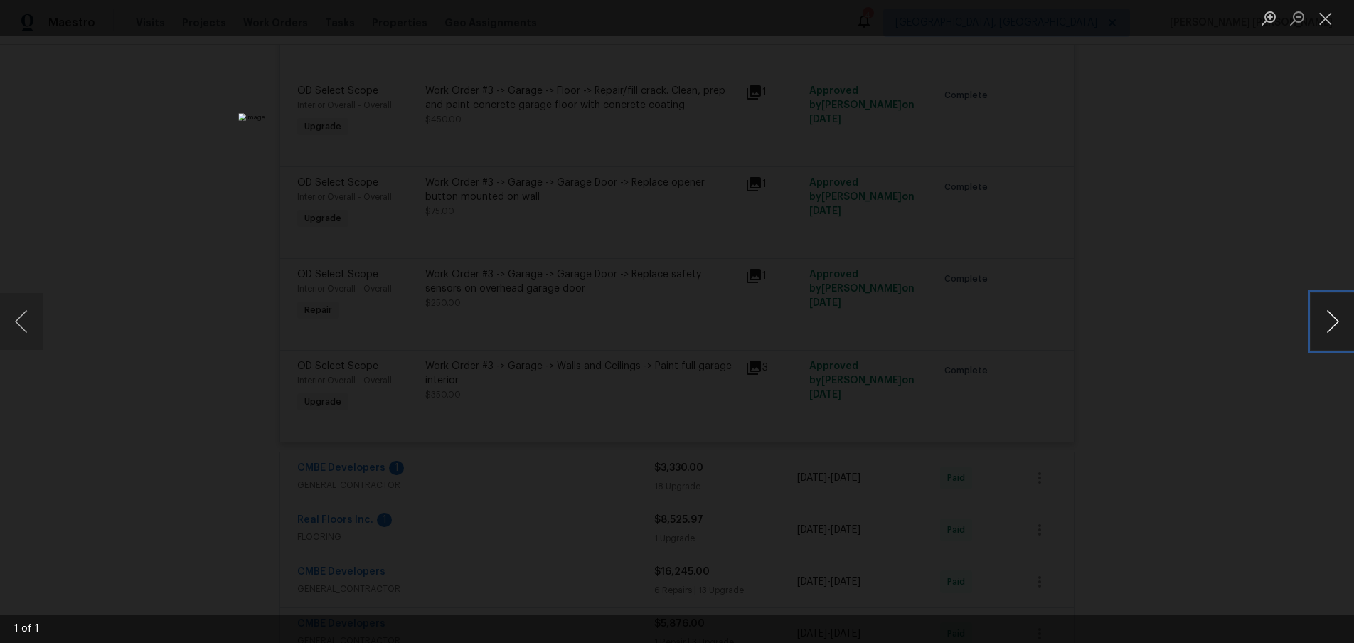
click at [1330, 339] on button "Next image" at bounding box center [1332, 321] width 43 height 57
click at [1228, 382] on div "Lightbox" at bounding box center [677, 321] width 1354 height 643
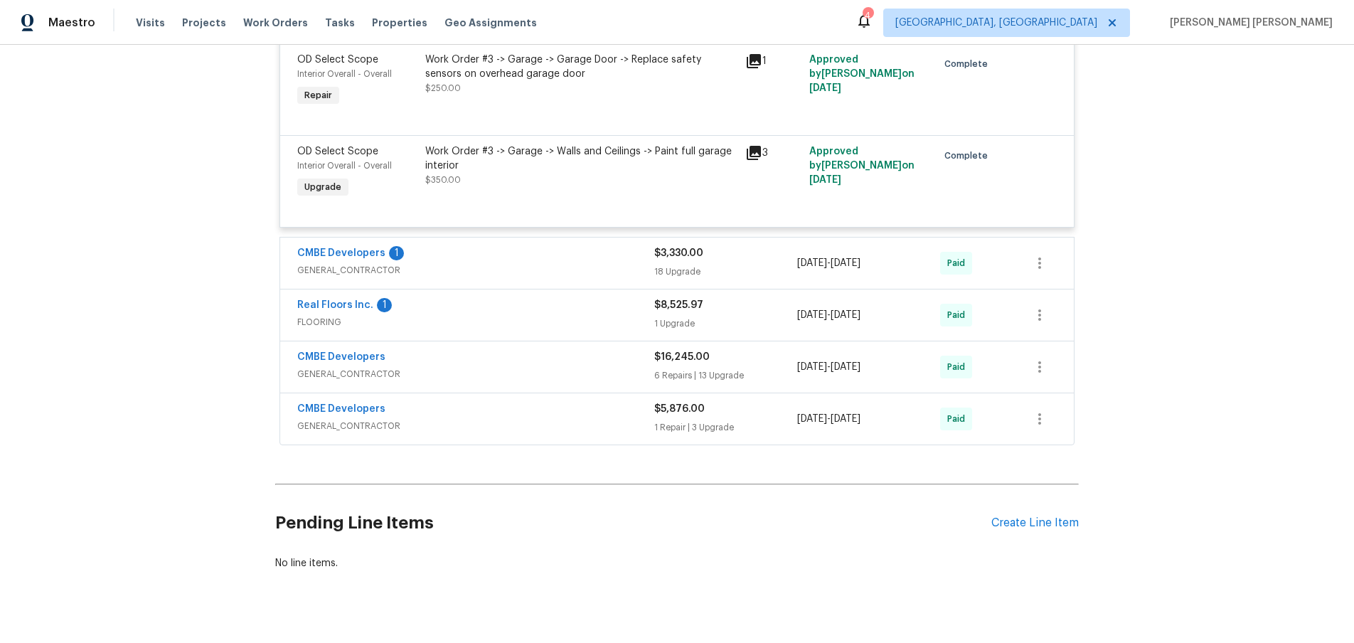
scroll to position [6480, 0]
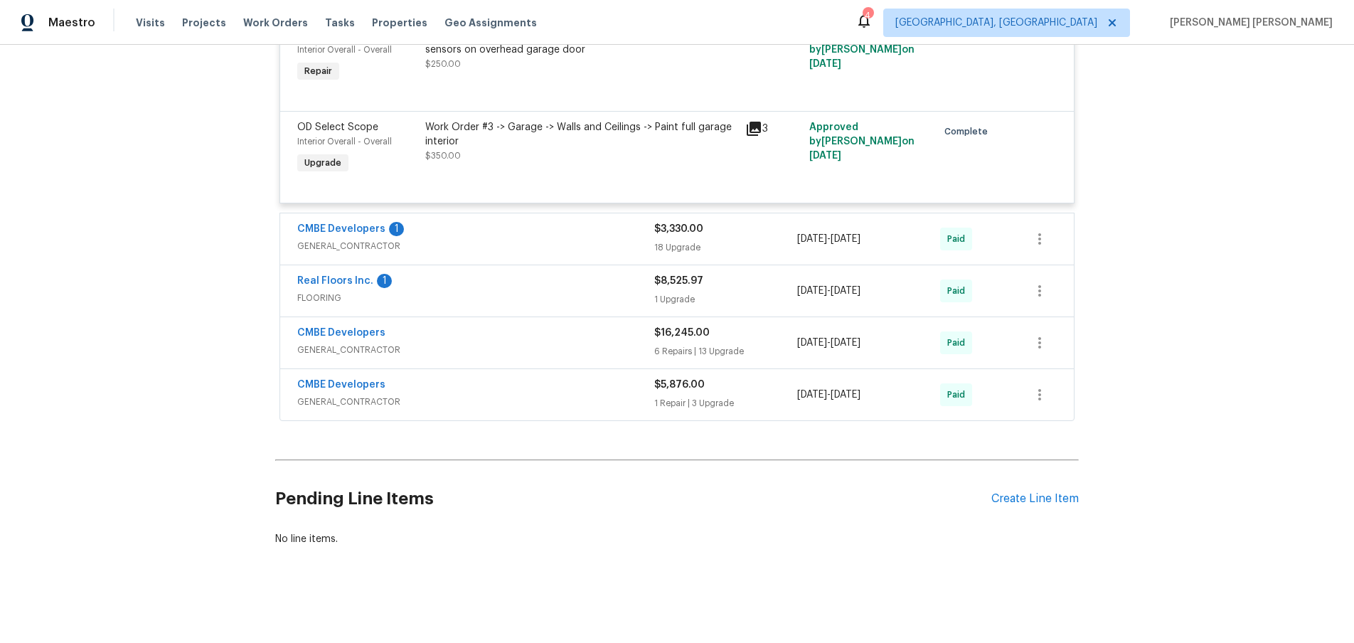
click at [602, 407] on span "GENERAL_CONTRACTOR" at bounding box center [475, 402] width 357 height 14
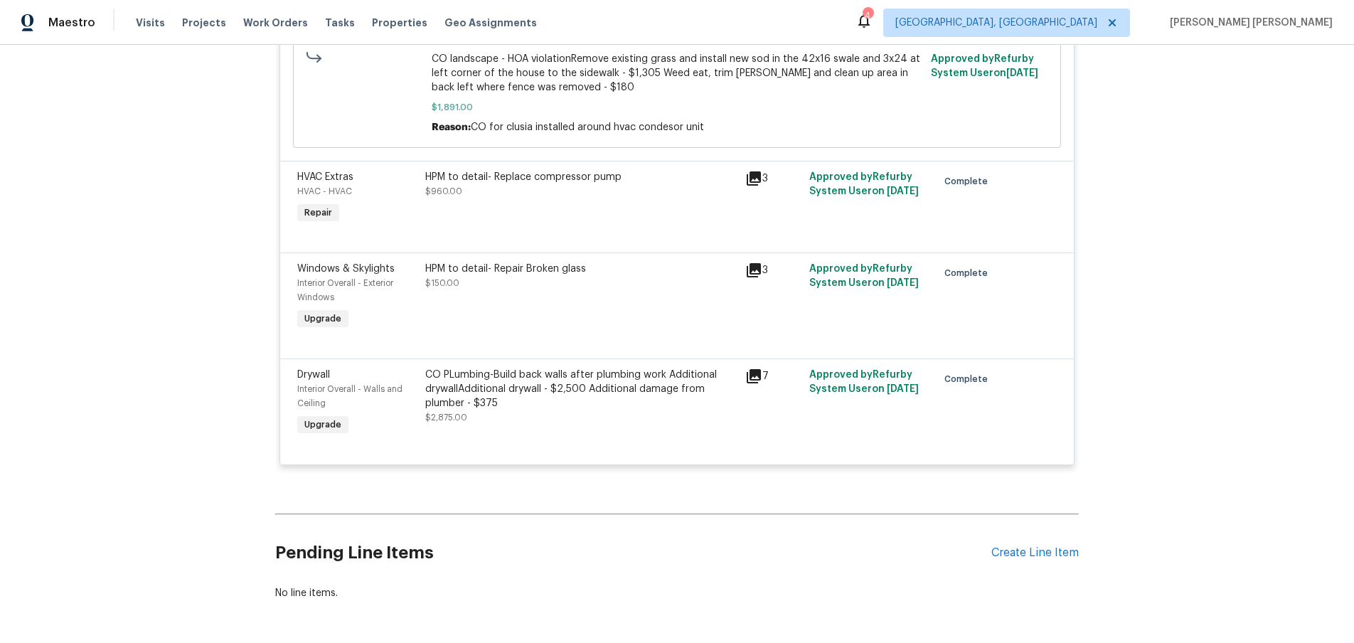
scroll to position [6984, 0]
click at [754, 377] on icon at bounding box center [754, 374] width 14 height 14
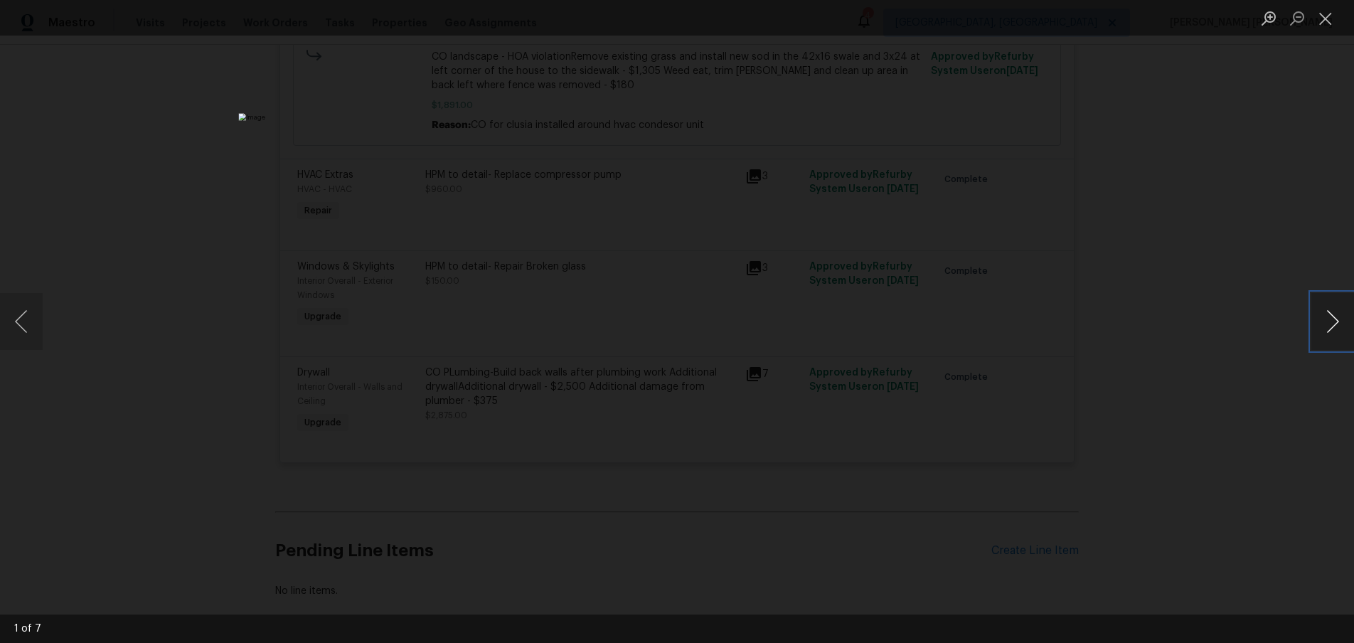
click at [1326, 327] on button "Next image" at bounding box center [1332, 321] width 43 height 57
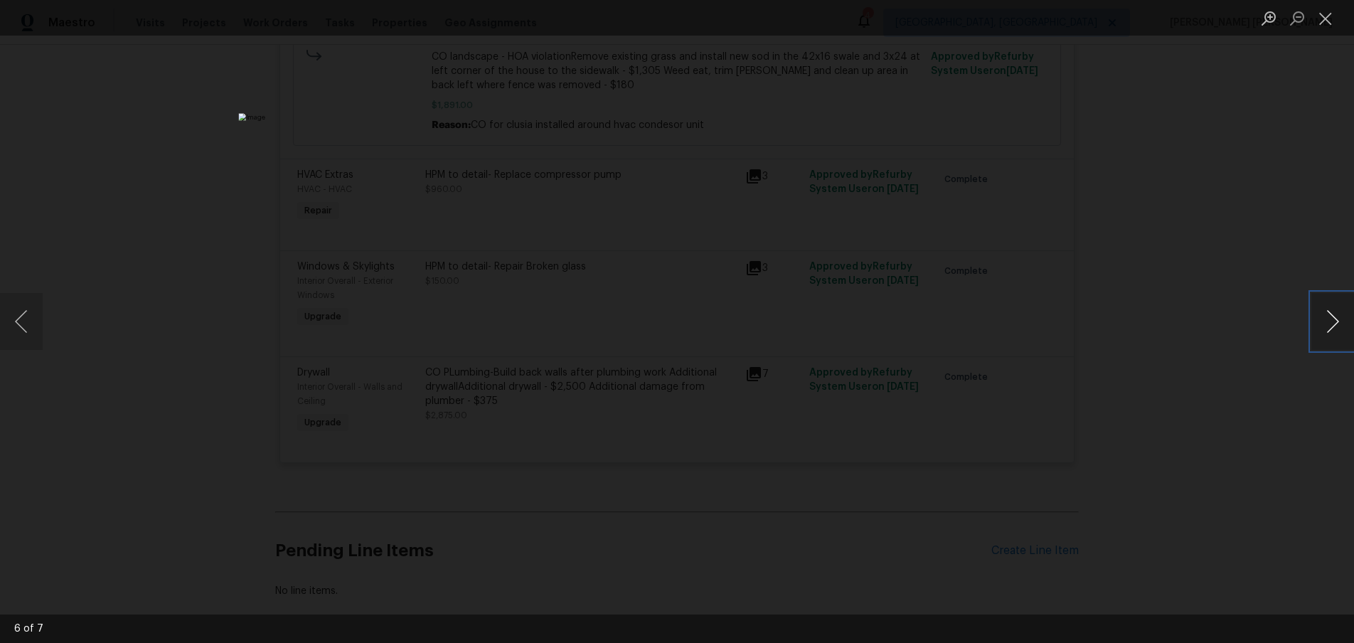
click at [1326, 327] on button "Next image" at bounding box center [1332, 321] width 43 height 57
click at [1217, 418] on div "Lightbox" at bounding box center [677, 321] width 1354 height 643
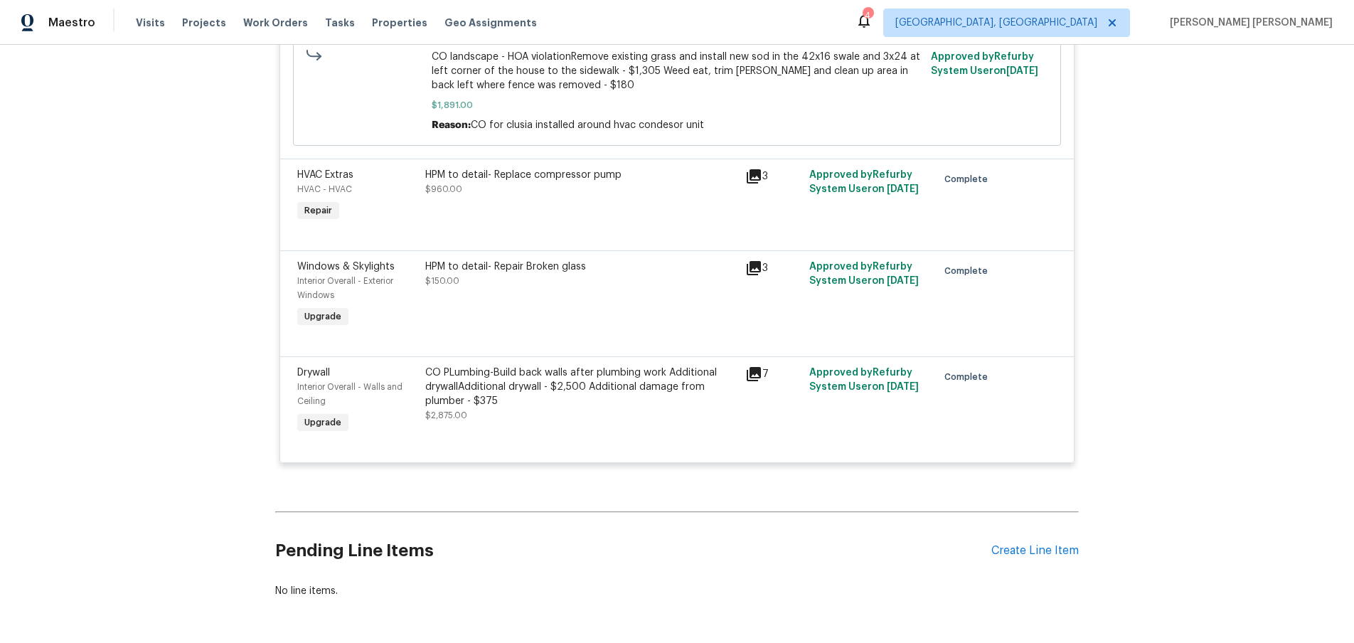
click at [1217, 418] on div "Lightbox" at bounding box center [677, 321] width 1354 height 643
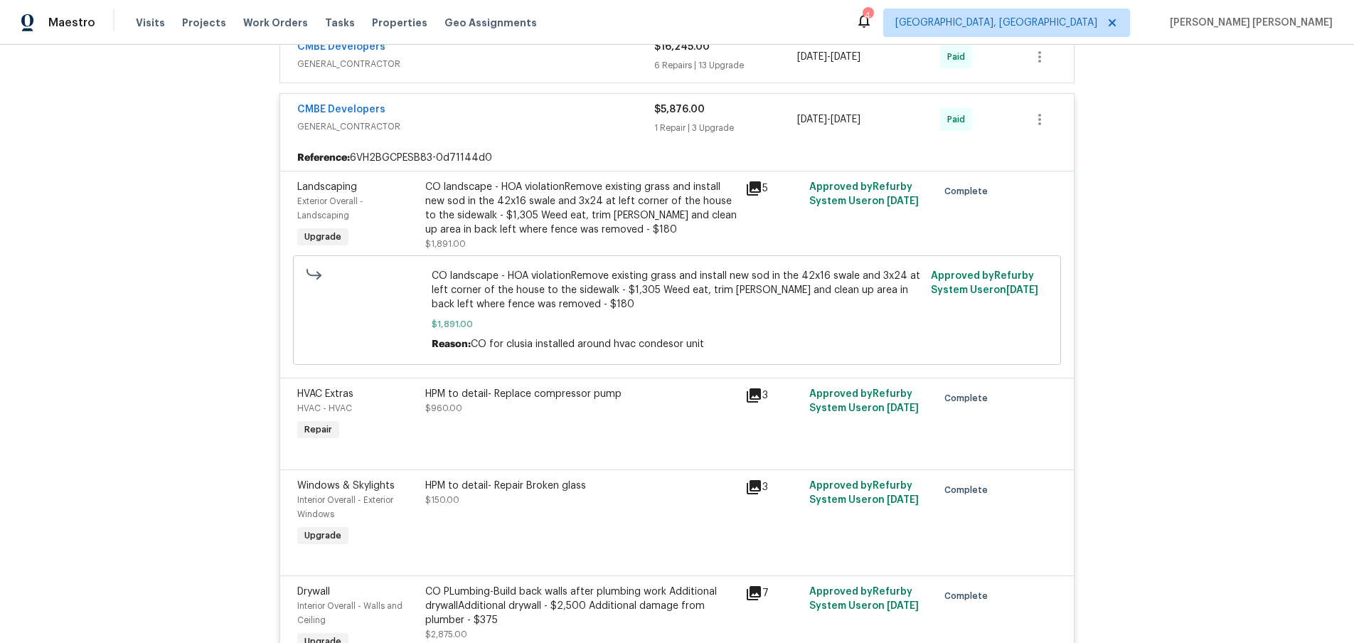
scroll to position [6629, 0]
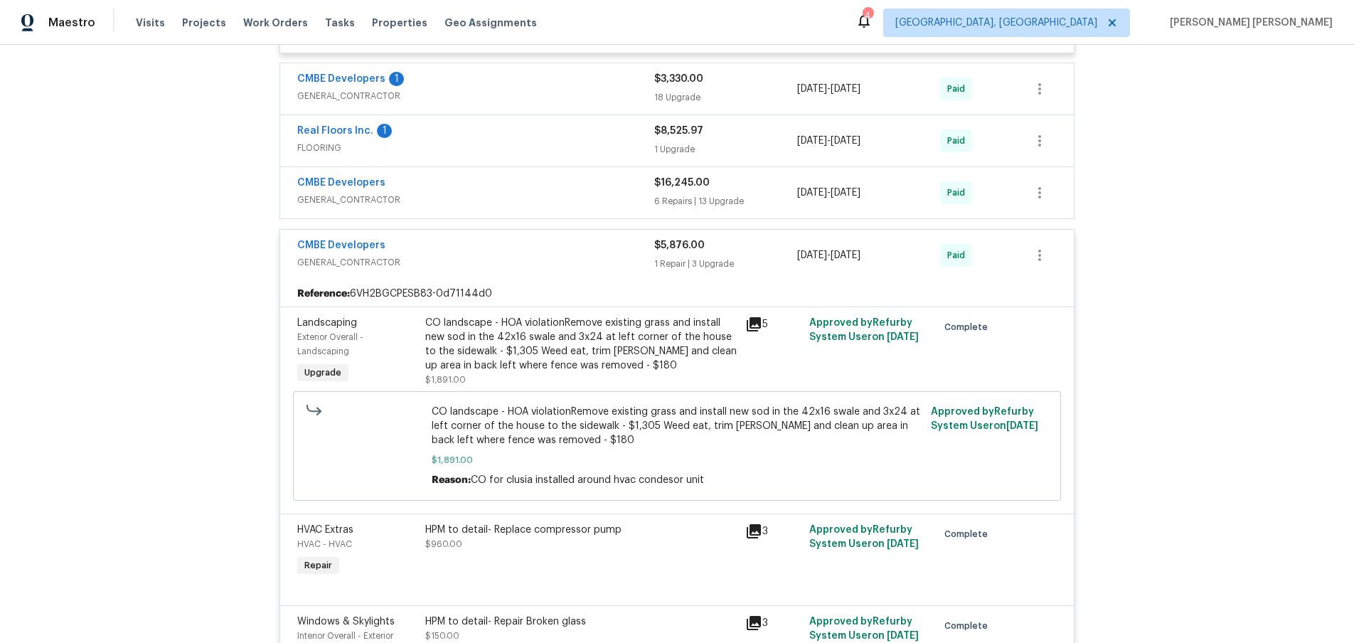
click at [544, 253] on div "CMBE Developers" at bounding box center [475, 246] width 357 height 17
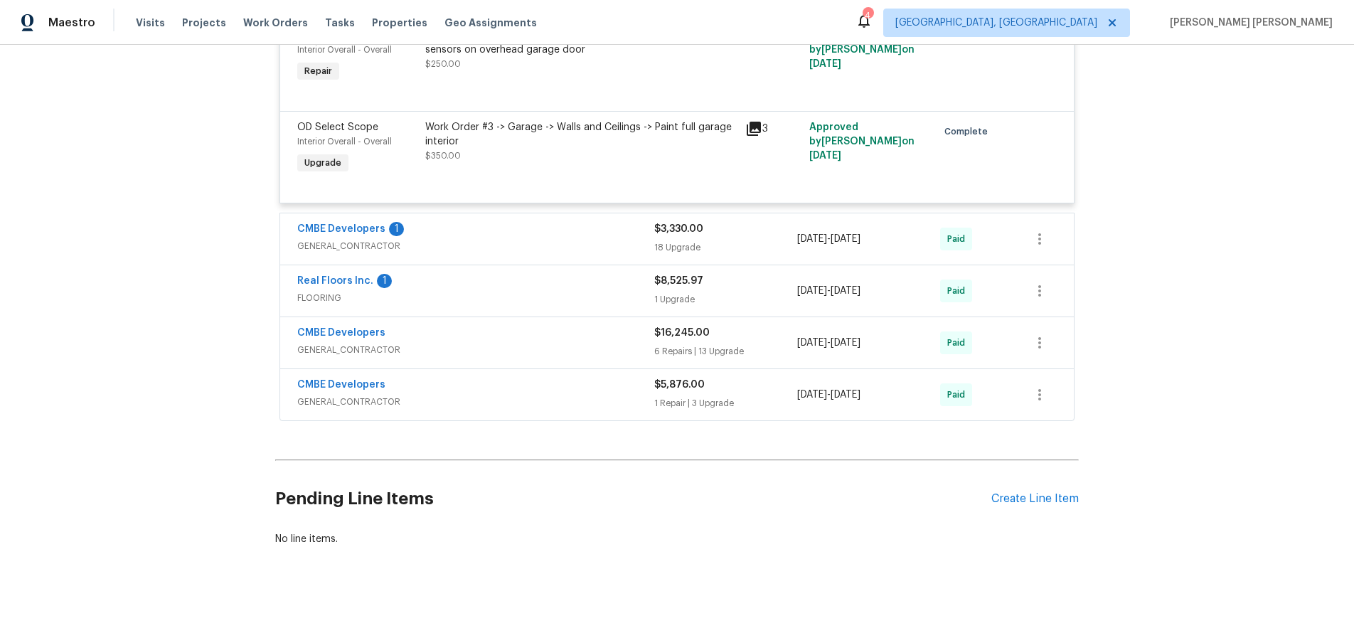
click at [592, 351] on span "GENERAL_CONTRACTOR" at bounding box center [475, 350] width 357 height 14
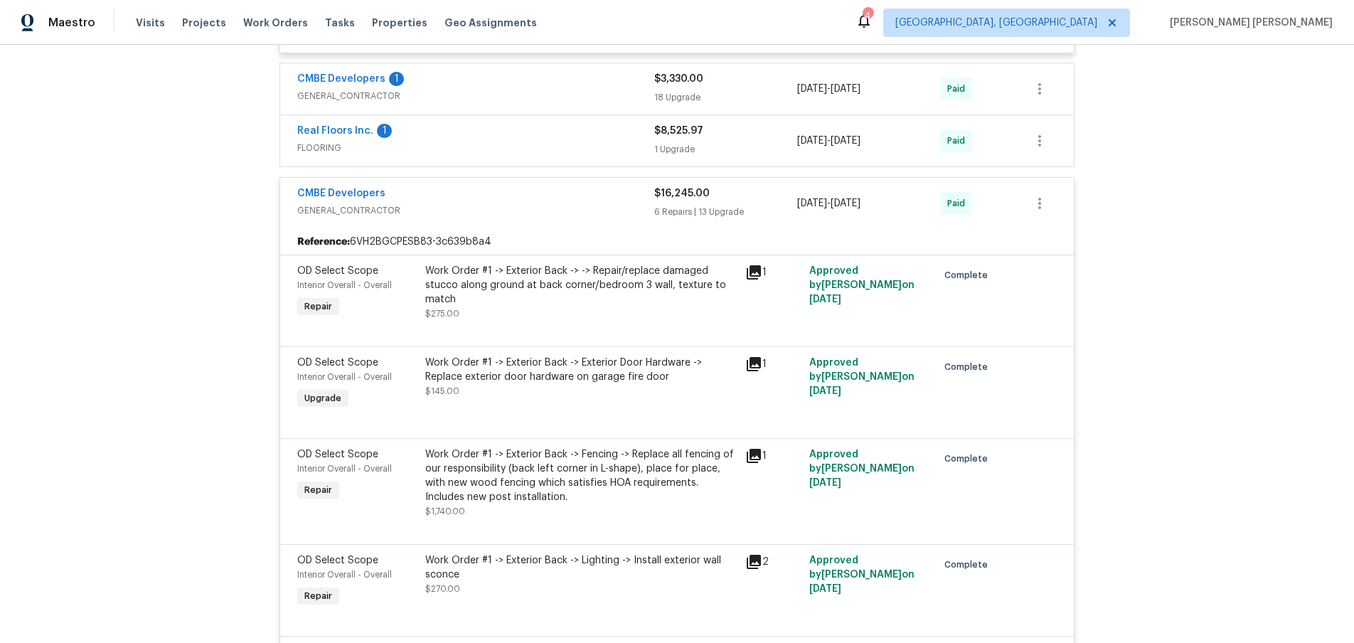
click at [757, 365] on icon at bounding box center [753, 364] width 17 height 17
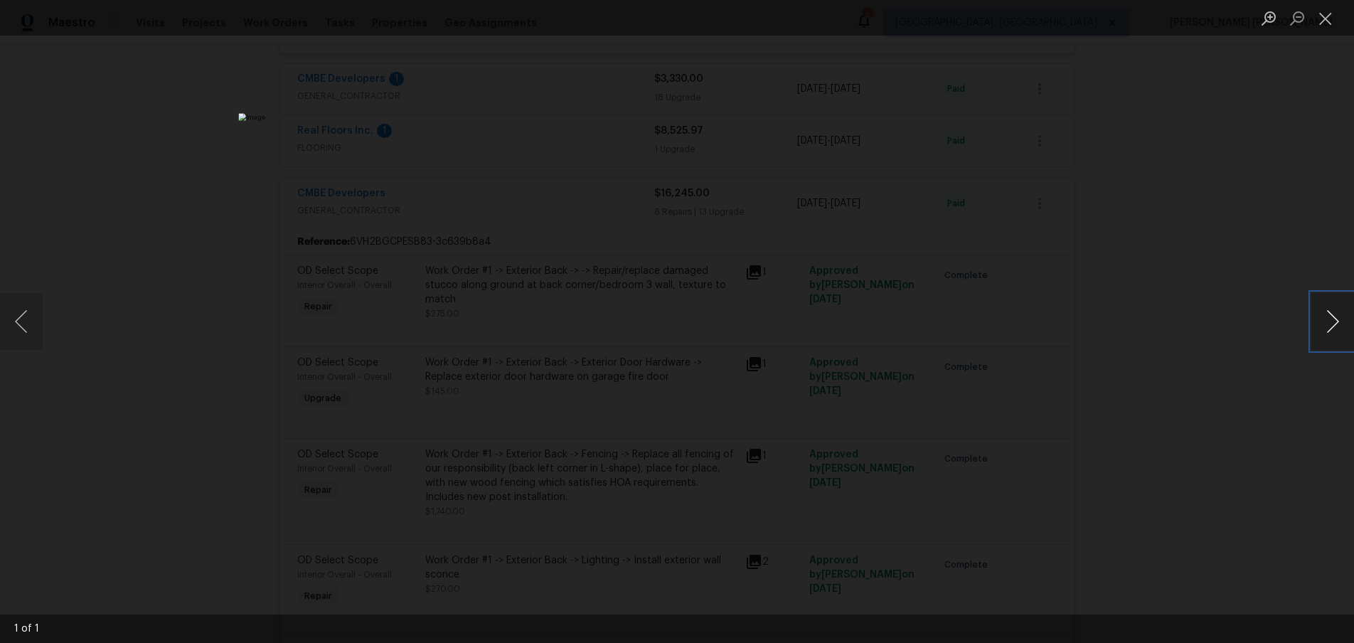
click at [1320, 334] on button "Next image" at bounding box center [1332, 321] width 43 height 57
click at [1227, 377] on div "Lightbox" at bounding box center [677, 321] width 1354 height 643
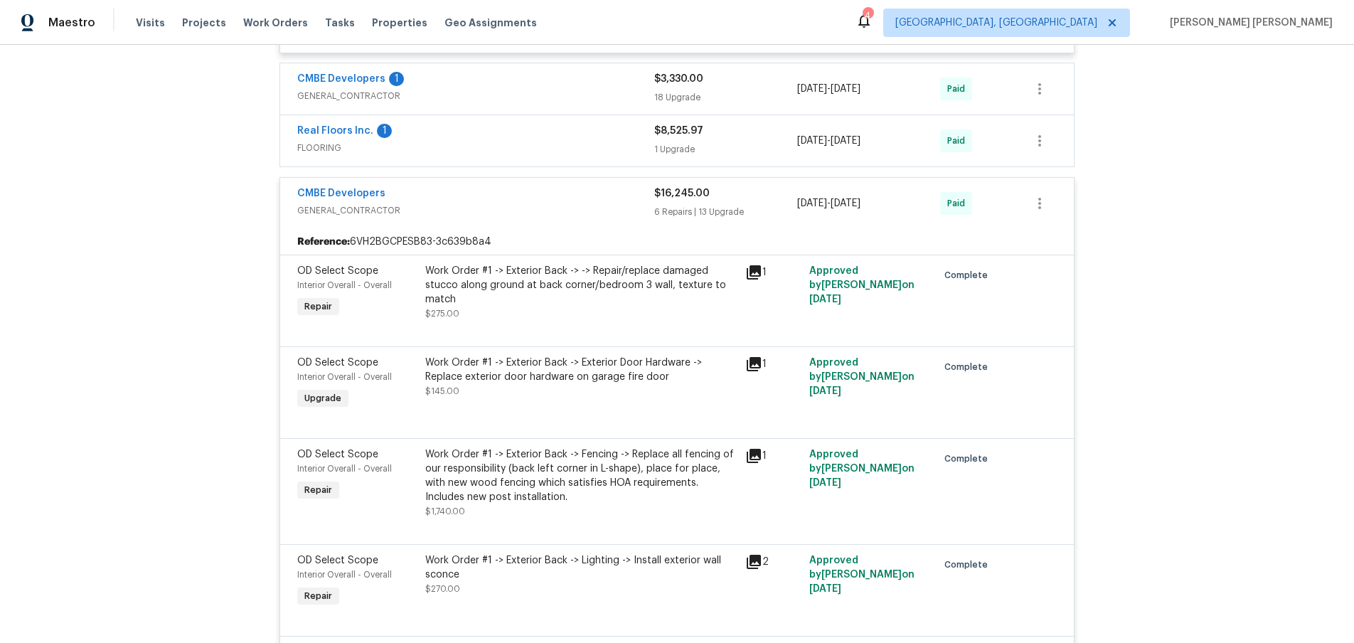
click at [1227, 377] on div "Back to all projects 12785 Meadowbreeze Dr, Wellington, FL 33414 3 Beds | 2 Bat…" at bounding box center [677, 344] width 1354 height 598
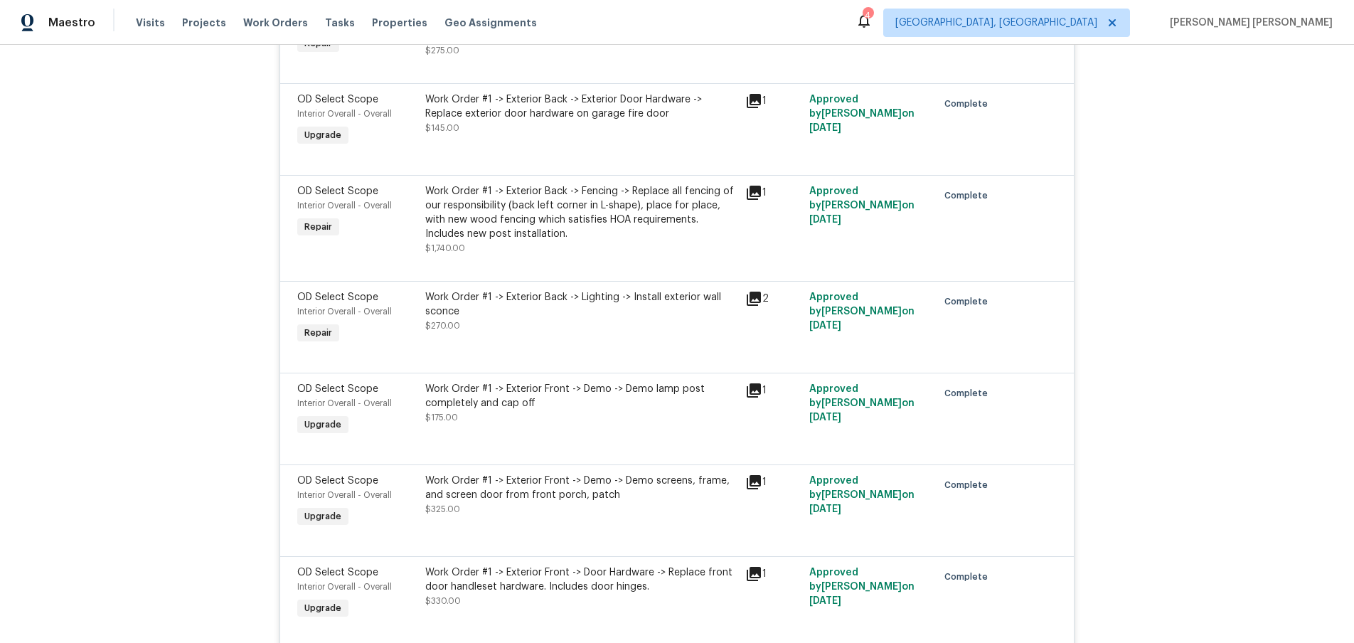
scroll to position [6893, 0]
click at [752, 297] on icon at bounding box center [754, 297] width 14 height 14
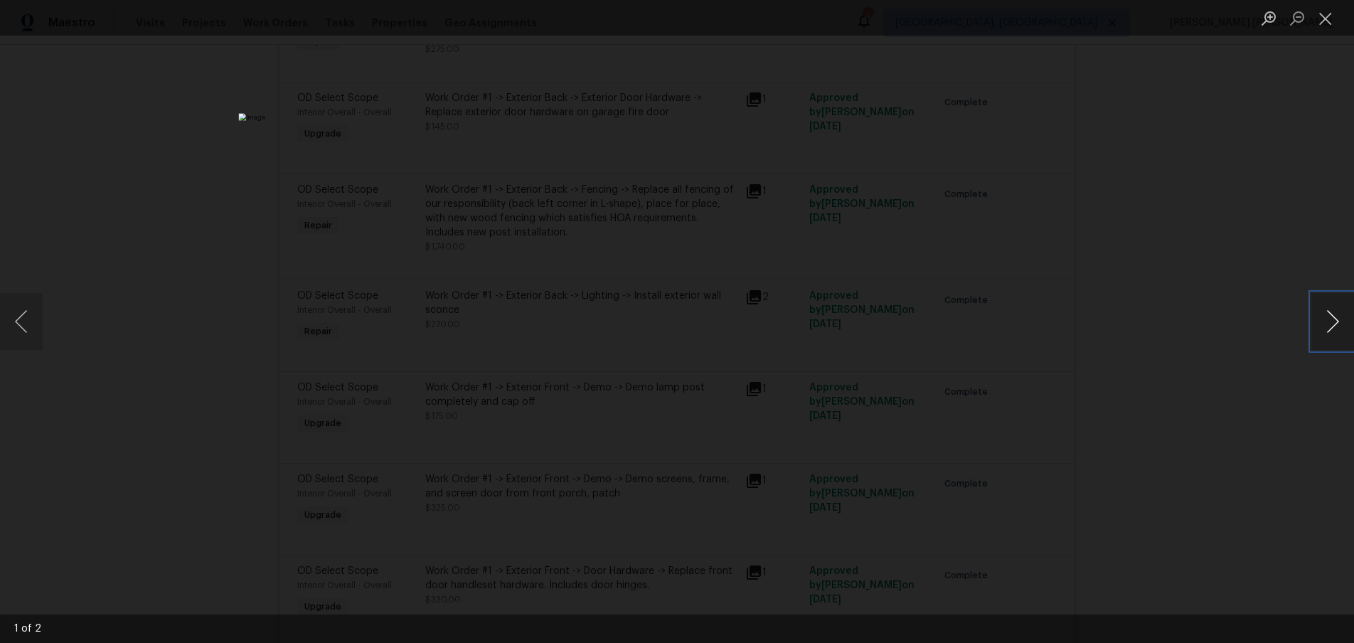
click at [1328, 321] on button "Next image" at bounding box center [1332, 321] width 43 height 57
click at [1261, 363] on div "Lightbox" at bounding box center [677, 321] width 1354 height 643
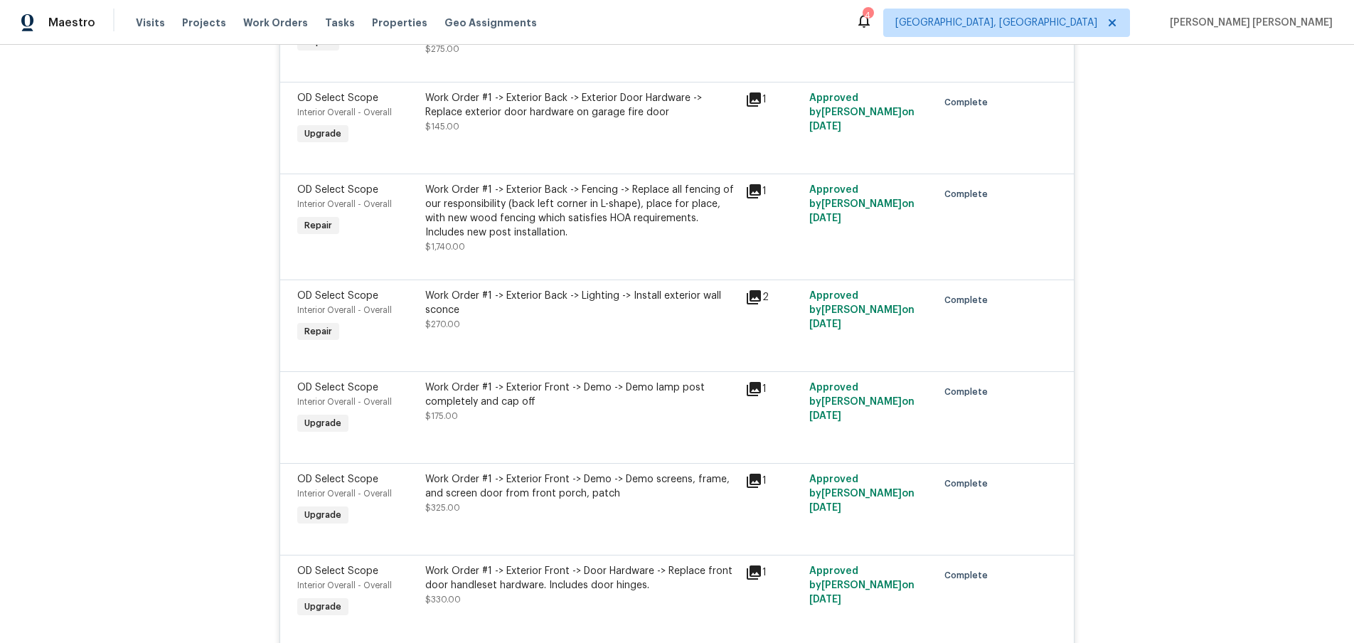
click at [1261, 363] on div "Lightbox" at bounding box center [677, 321] width 1354 height 643
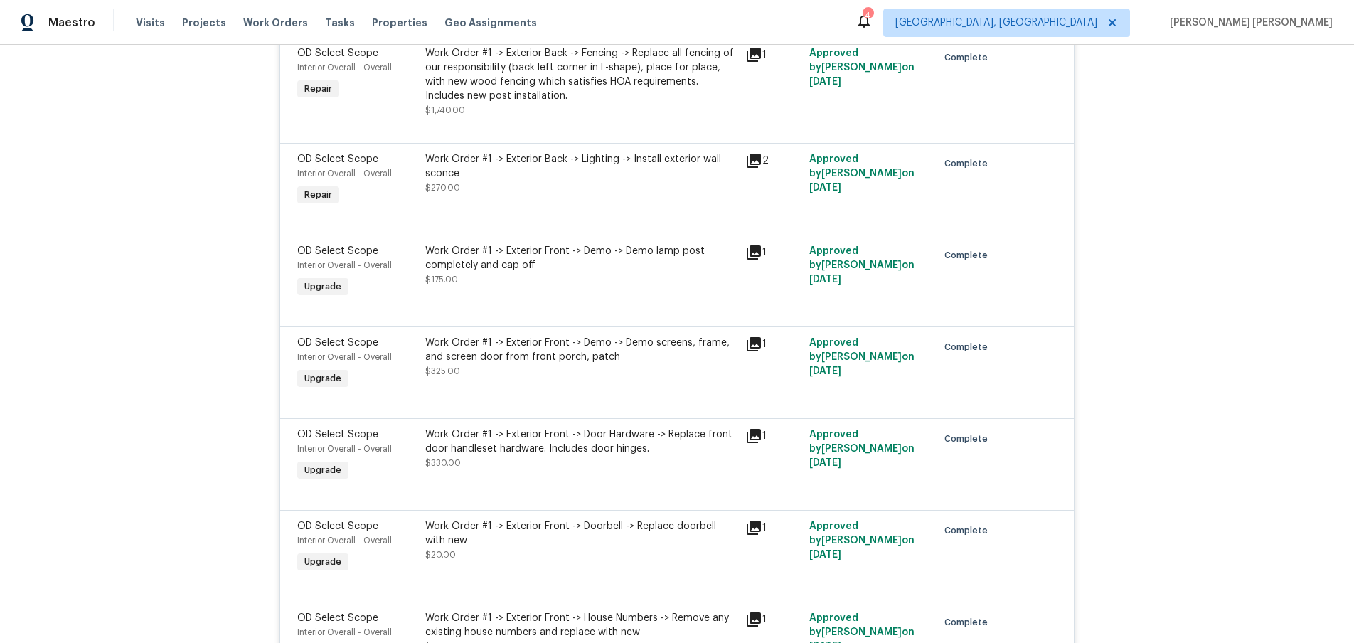
scroll to position [7033, 0]
click at [752, 528] on icon at bounding box center [753, 524] width 17 height 17
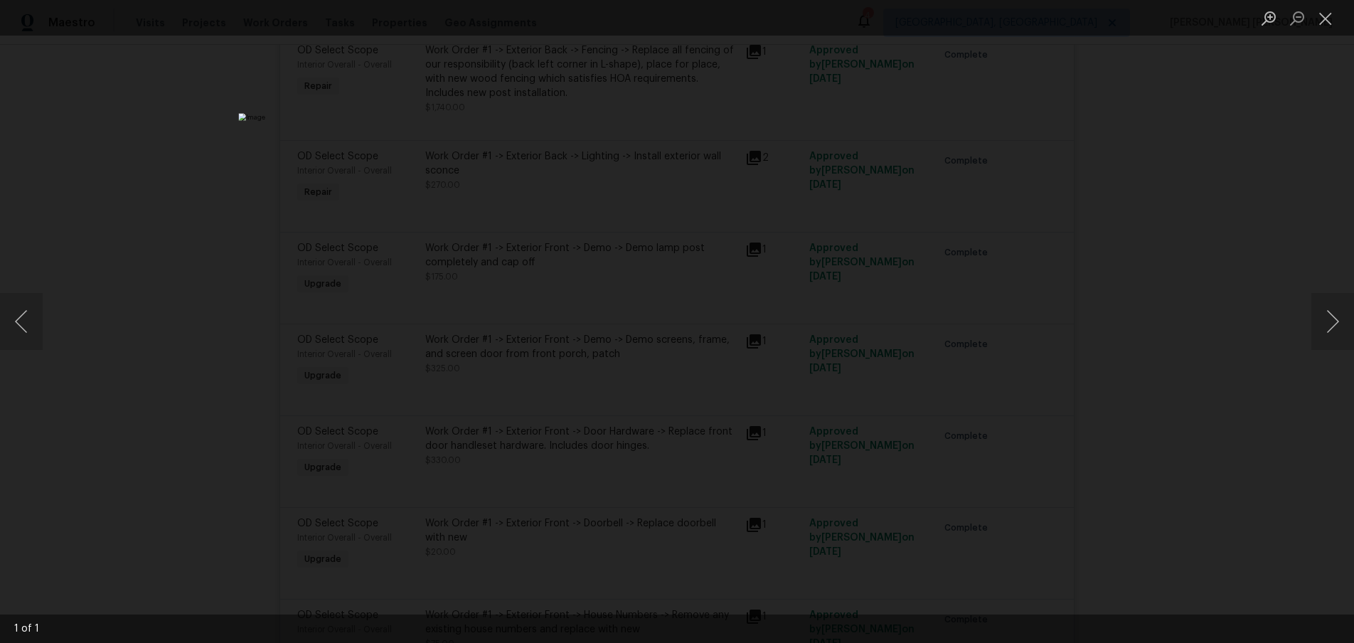
click at [1236, 392] on div "Lightbox" at bounding box center [677, 321] width 1354 height 643
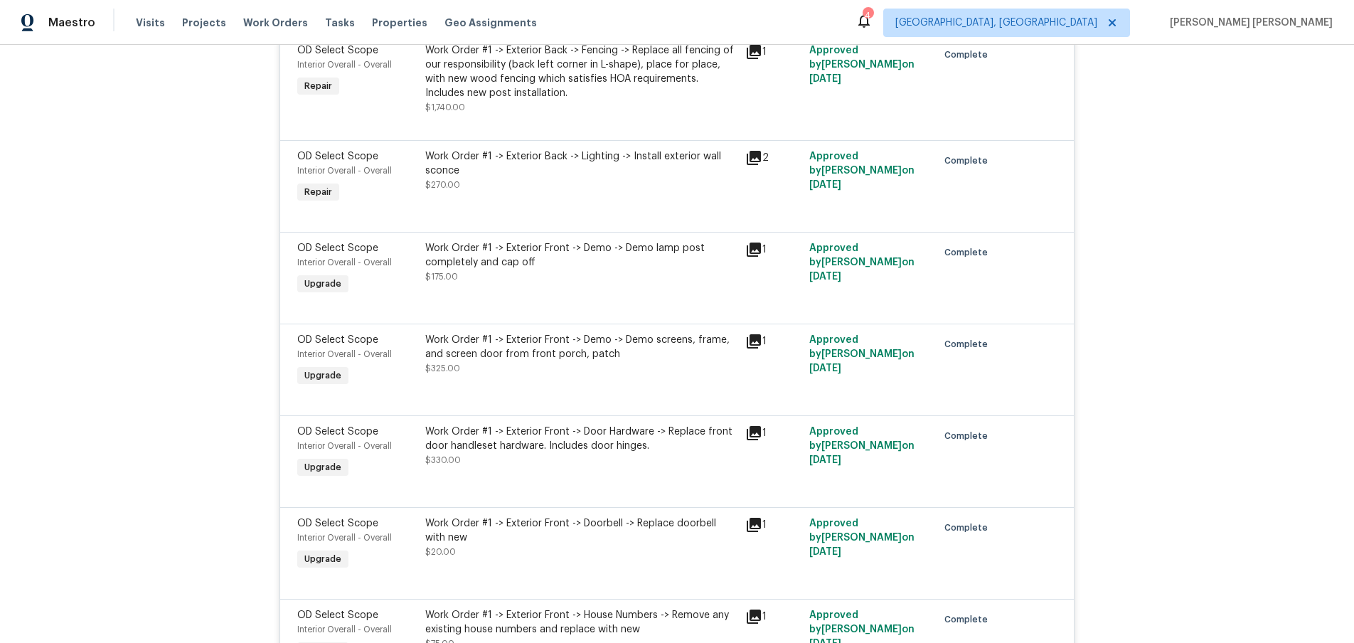
click at [488, 551] on div "Work Order #1 -> Exterior Front -> Doorbell -> Replace doorbell with new $20.00" at bounding box center [580, 537] width 311 height 43
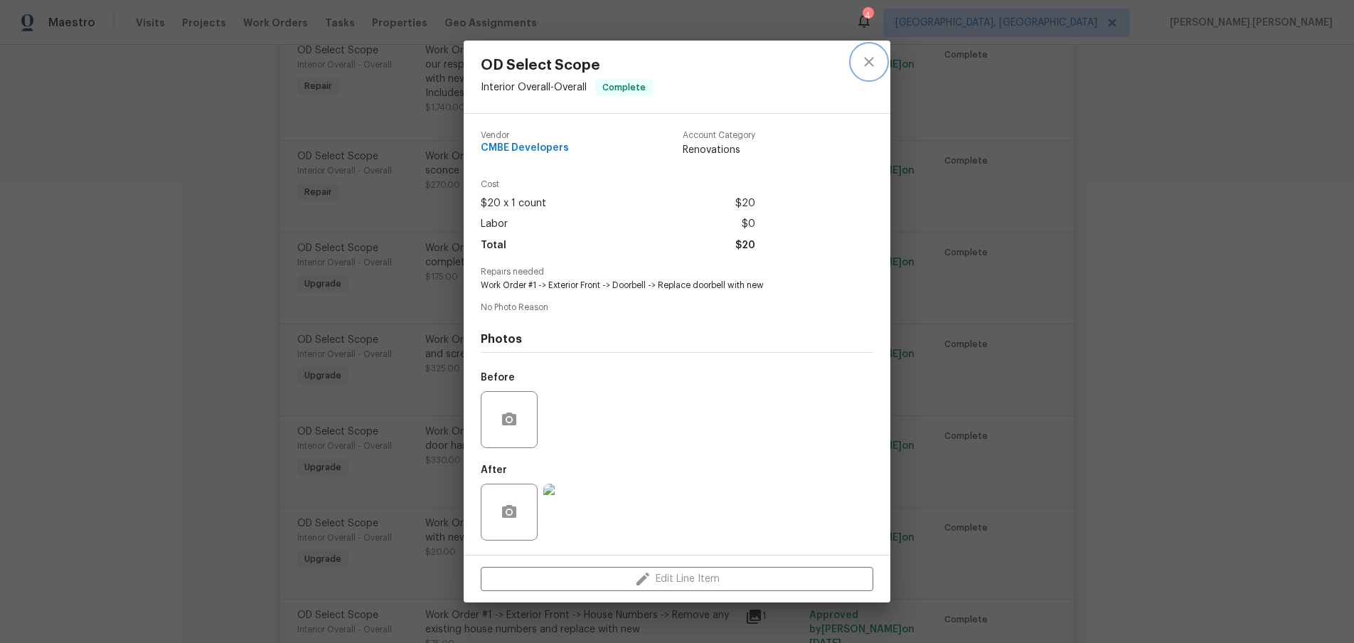
click at [864, 61] on icon "close" at bounding box center [868, 61] width 17 height 17
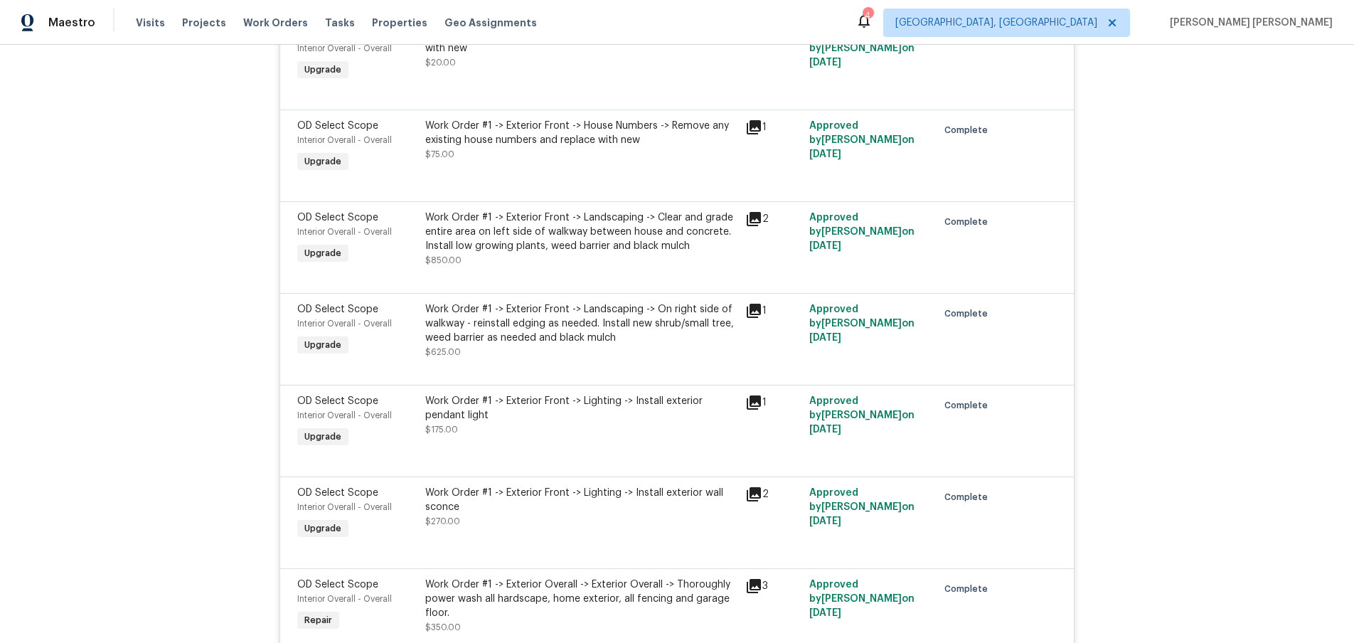
scroll to position [7524, 0]
click at [757, 492] on icon at bounding box center [754, 492] width 14 height 14
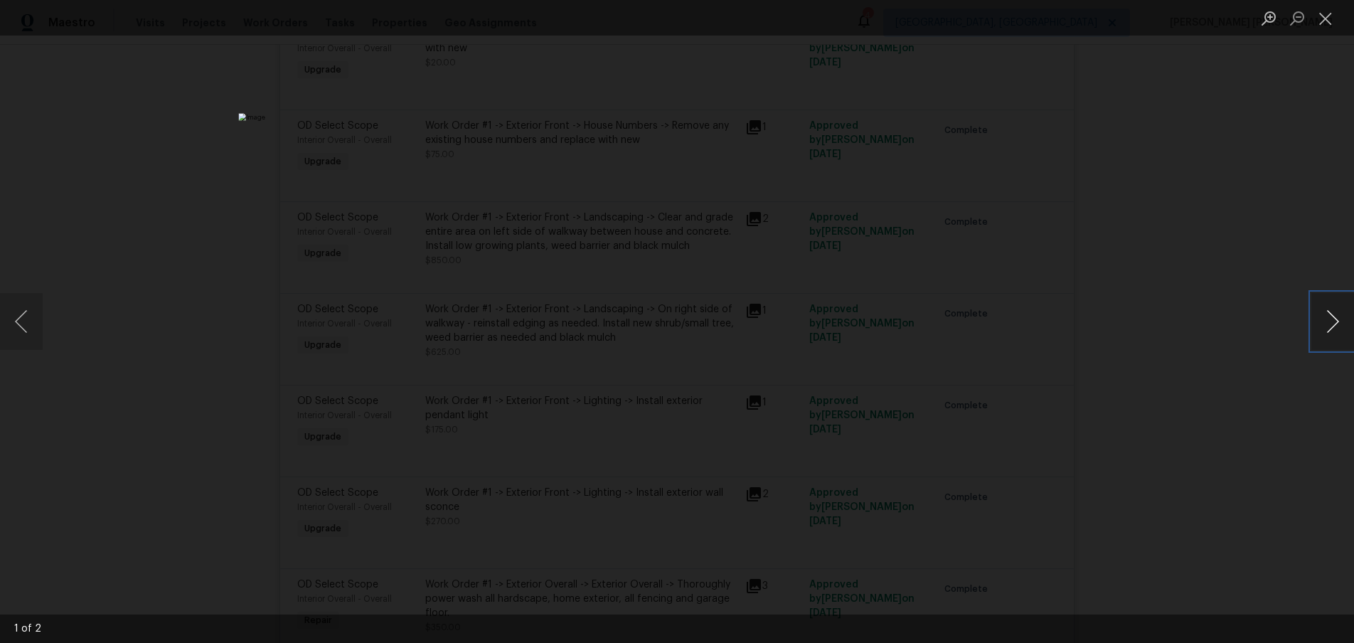
click at [1328, 326] on button "Next image" at bounding box center [1332, 321] width 43 height 57
click at [1278, 412] on div "Lightbox" at bounding box center [677, 321] width 1354 height 643
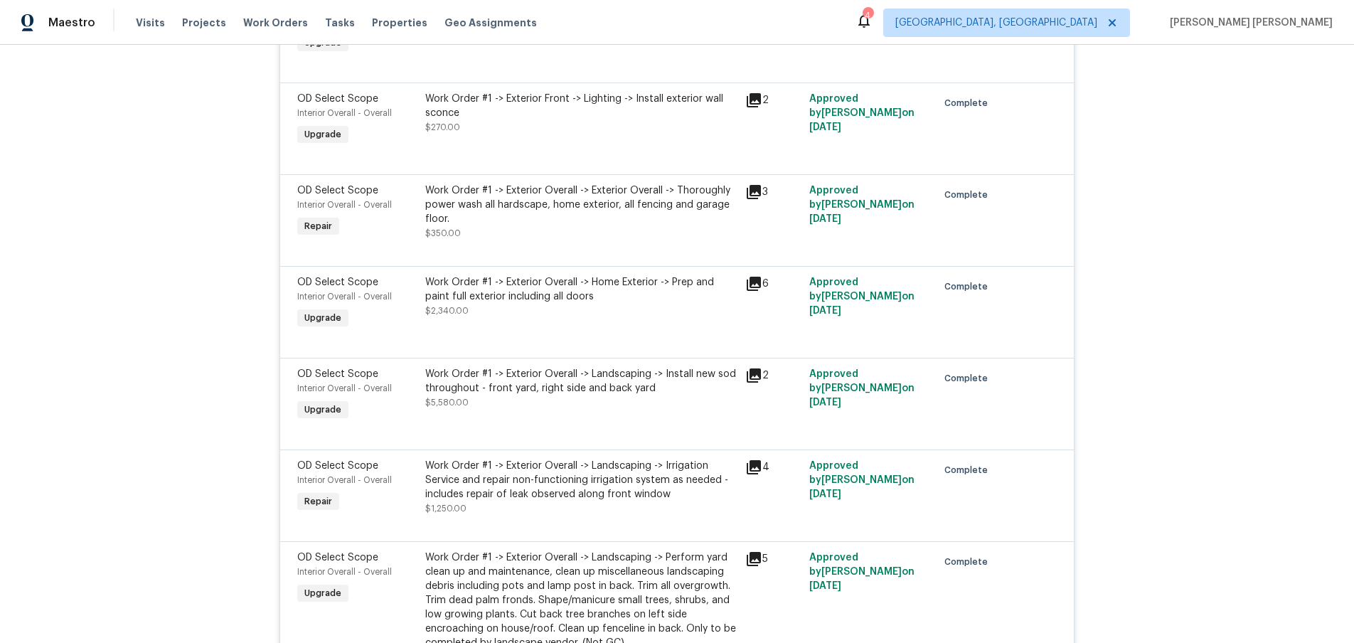
scroll to position [7931, 0]
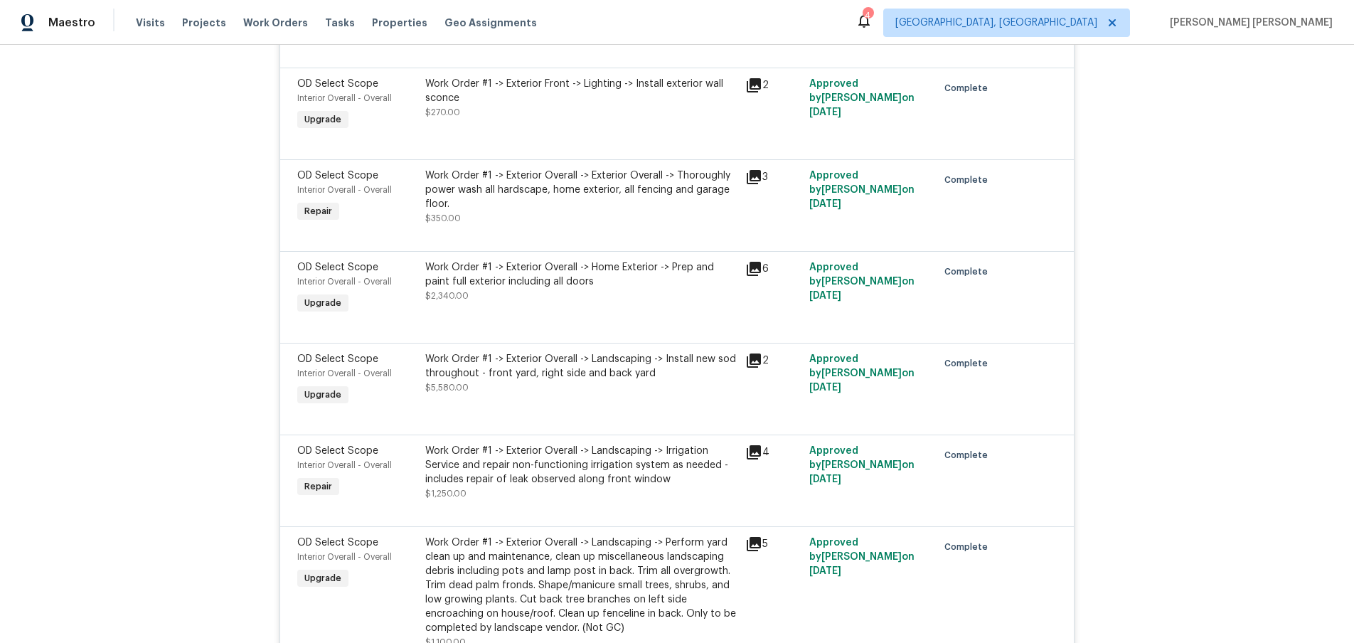
click at [756, 456] on icon at bounding box center [754, 452] width 14 height 14
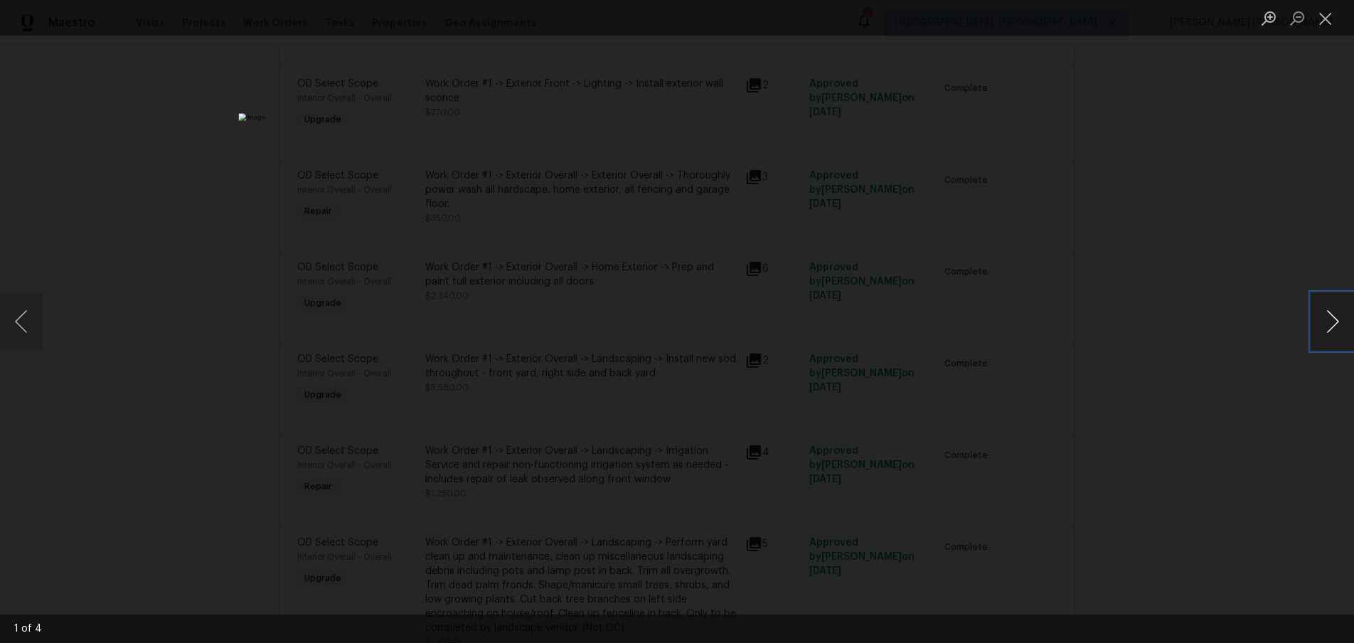
click at [1333, 328] on button "Next image" at bounding box center [1332, 321] width 43 height 57
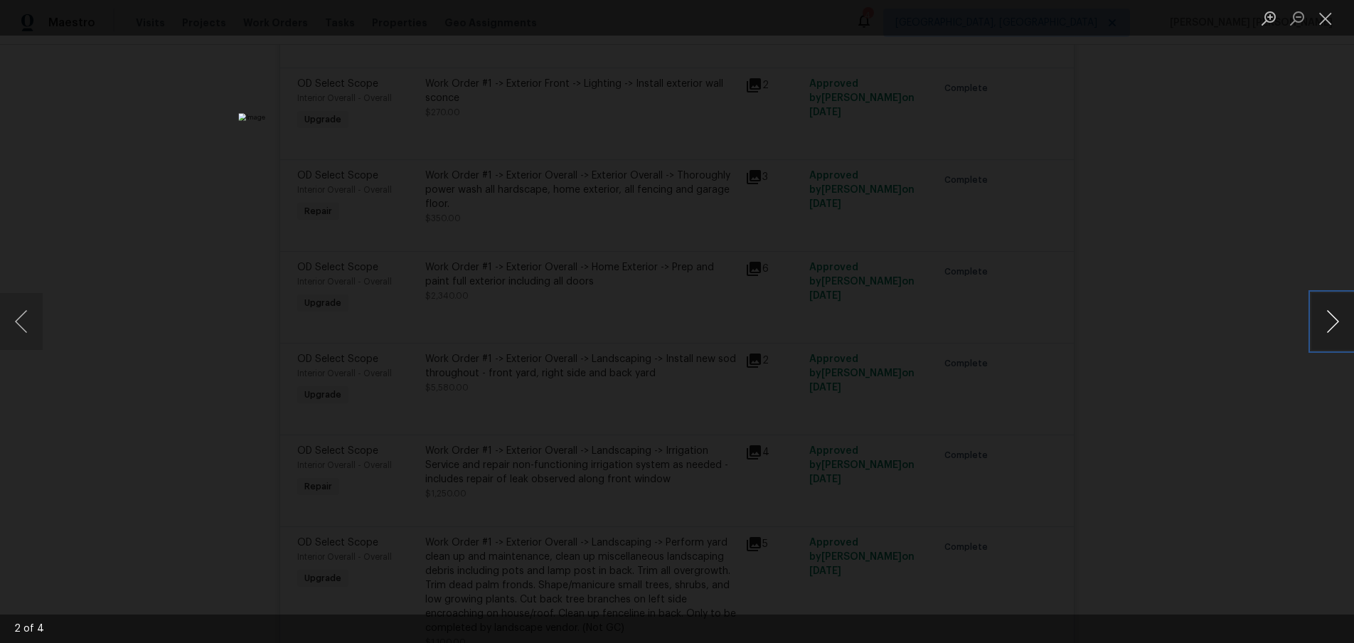
click at [1333, 328] on button "Next image" at bounding box center [1332, 321] width 43 height 57
click at [1247, 431] on div "Lightbox" at bounding box center [677, 321] width 1354 height 643
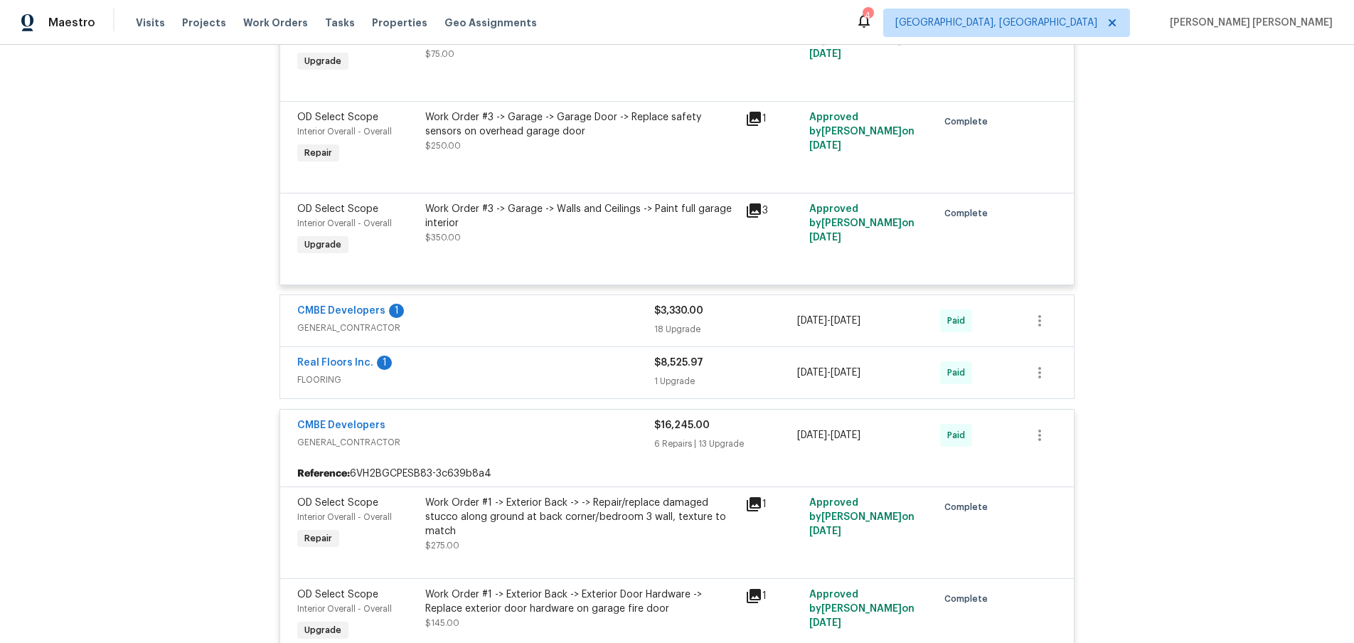
scroll to position [6398, 0]
click at [540, 429] on div "CMBE Developers" at bounding box center [475, 425] width 357 height 17
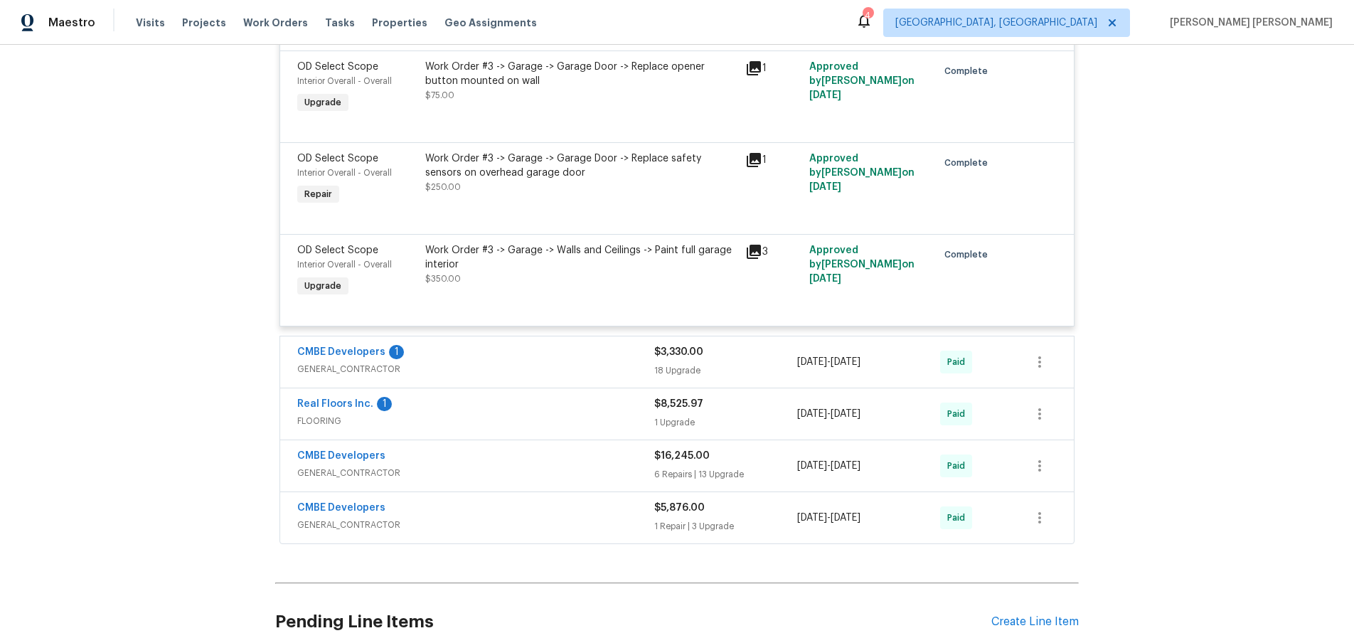
scroll to position [6338, 0]
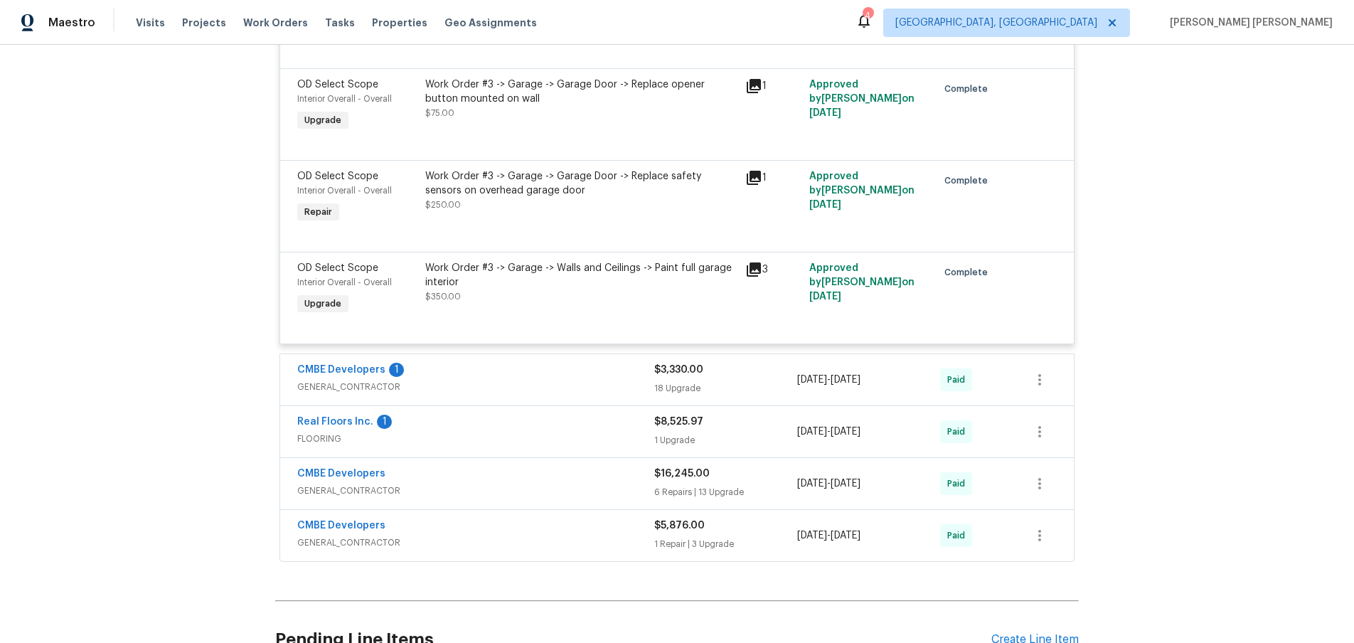
click at [759, 271] on icon at bounding box center [754, 269] width 14 height 14
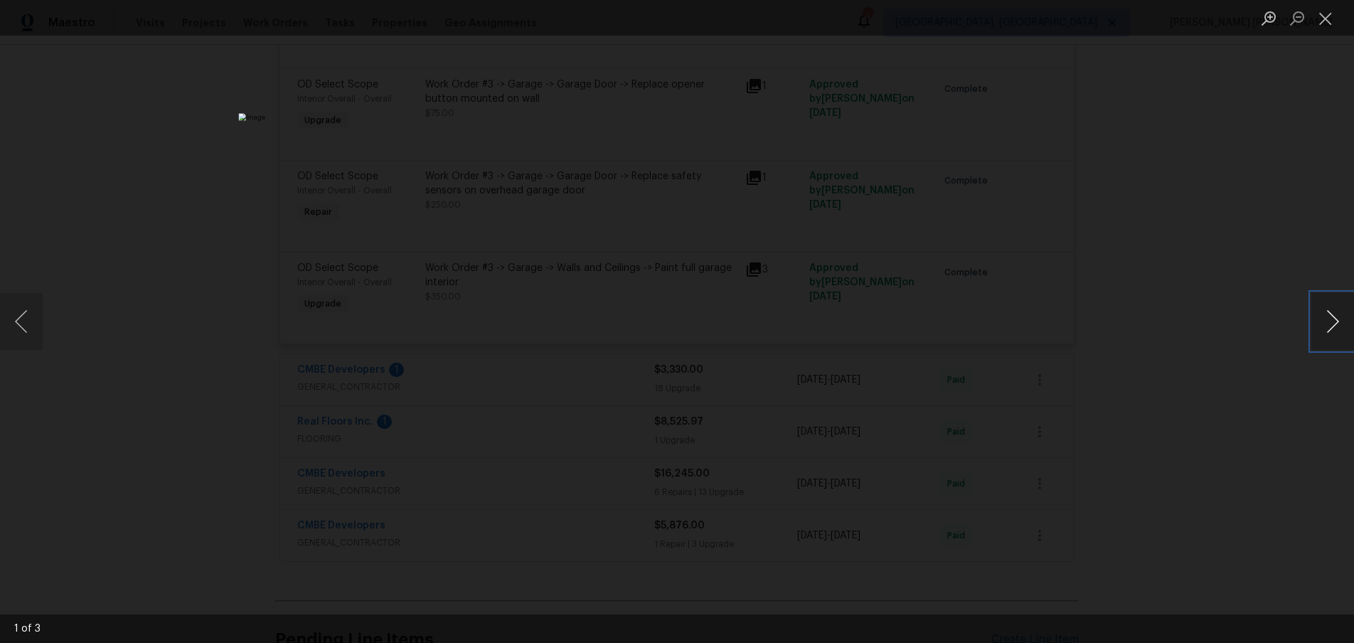
click at [1329, 329] on button "Next image" at bounding box center [1332, 321] width 43 height 57
click at [1314, 327] on button "Next image" at bounding box center [1332, 321] width 43 height 57
click at [1281, 320] on div "Lightbox" at bounding box center [677, 321] width 1354 height 643
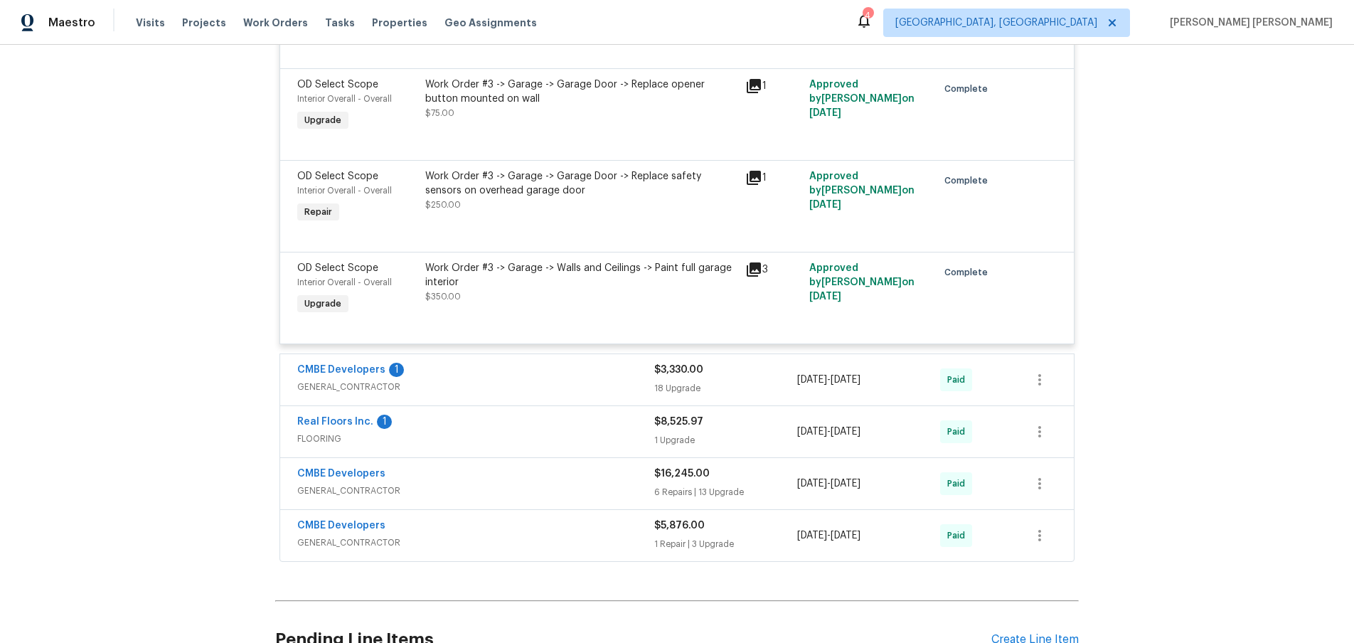
click at [1281, 320] on div "Lightbox" at bounding box center [677, 321] width 1354 height 643
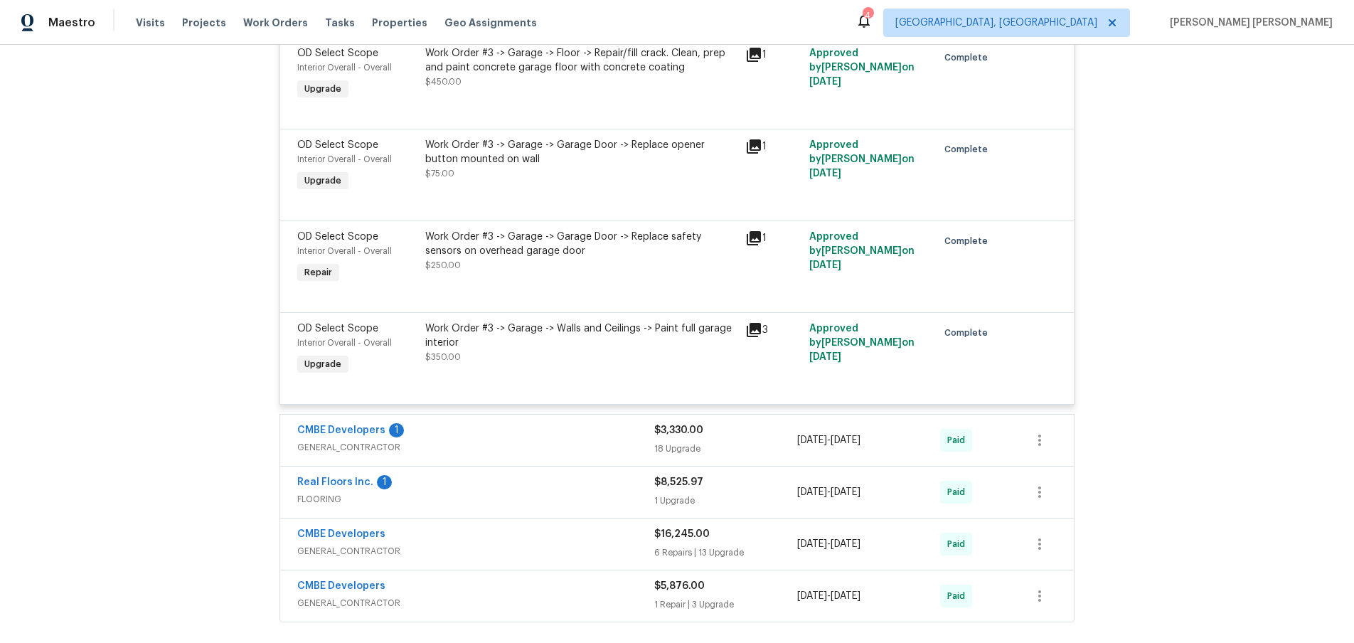
scroll to position [6214, 0]
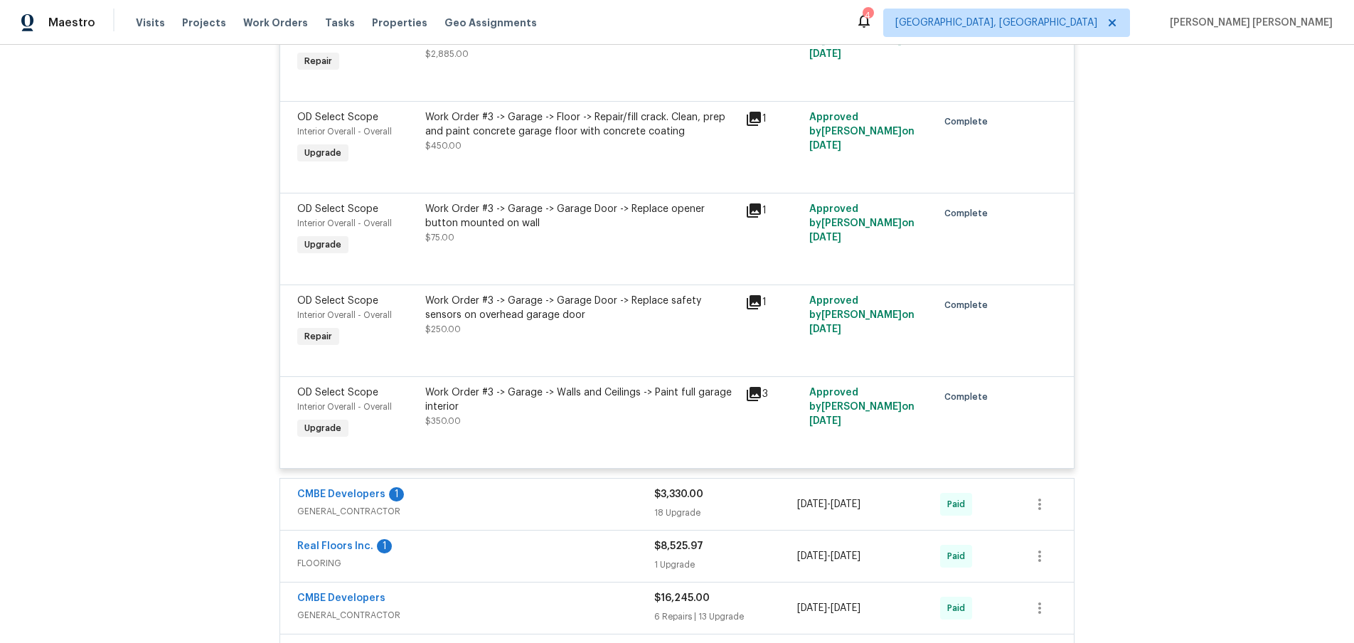
click at [757, 302] on icon at bounding box center [754, 302] width 14 height 14
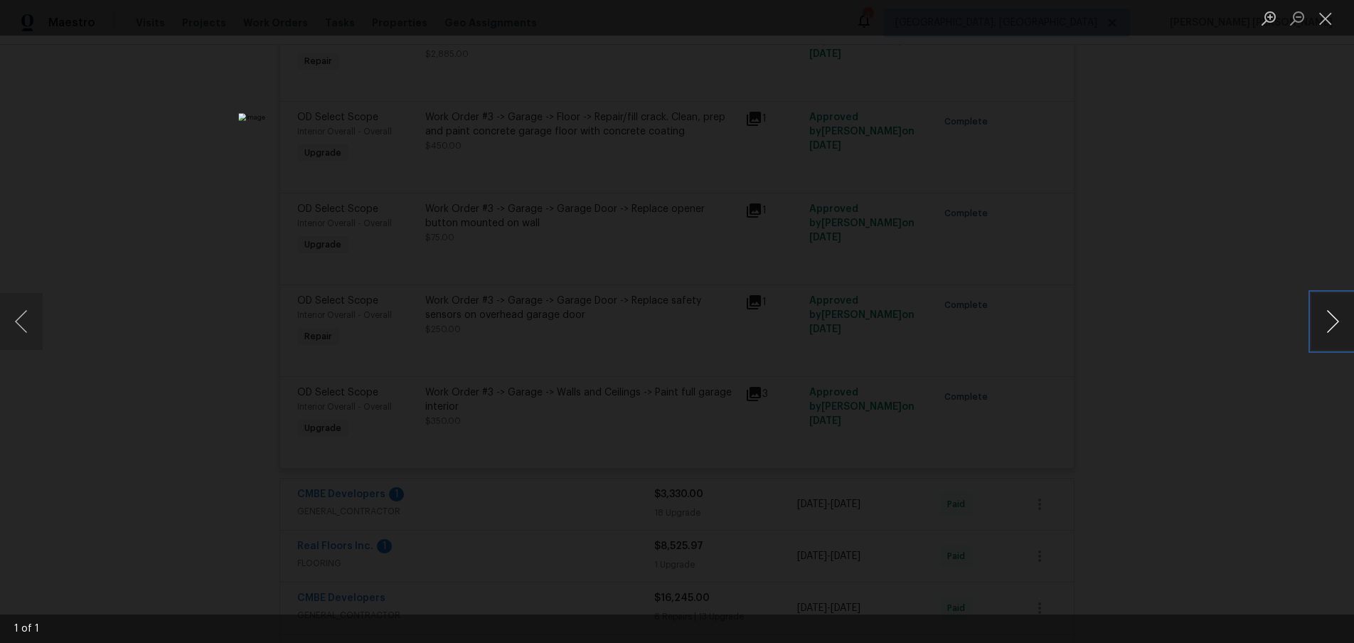
click at [1326, 324] on button "Next image" at bounding box center [1332, 321] width 43 height 57
drag, startPoint x: 1326, startPoint y: 324, endPoint x: 1258, endPoint y: 324, distance: 68.3
click at [1300, 324] on div "1 of 1" at bounding box center [677, 321] width 1354 height 643
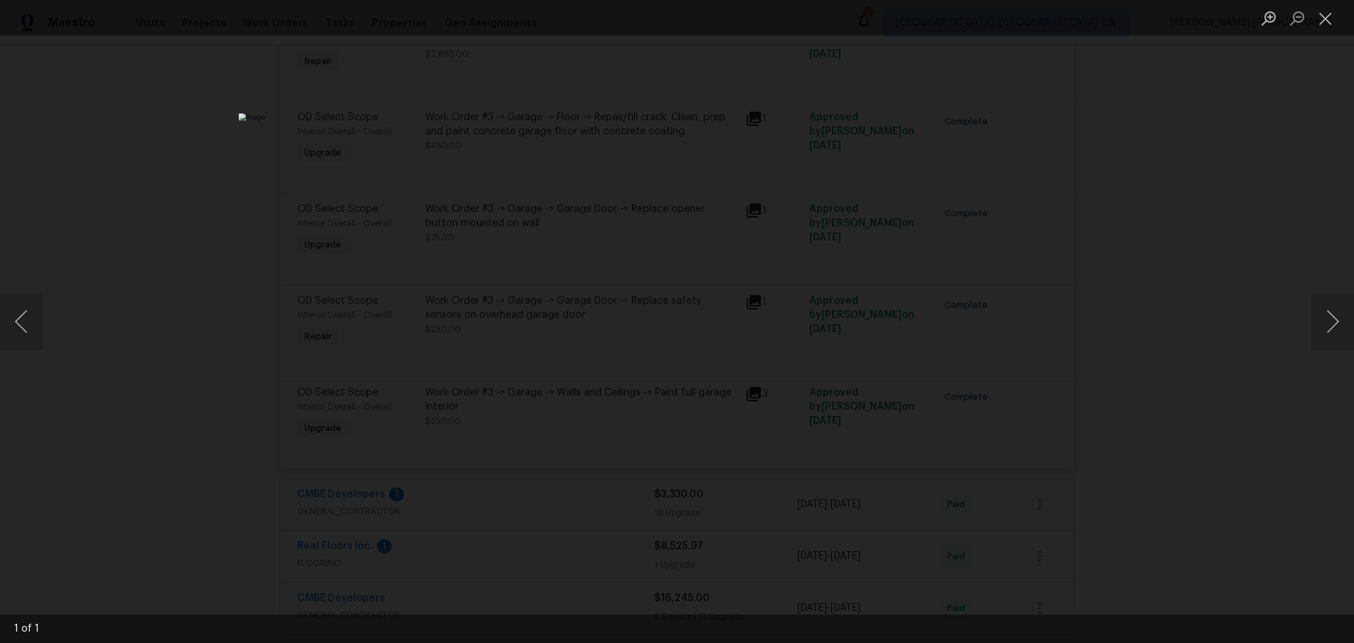
click at [1254, 323] on div "Lightbox" at bounding box center [677, 321] width 1354 height 643
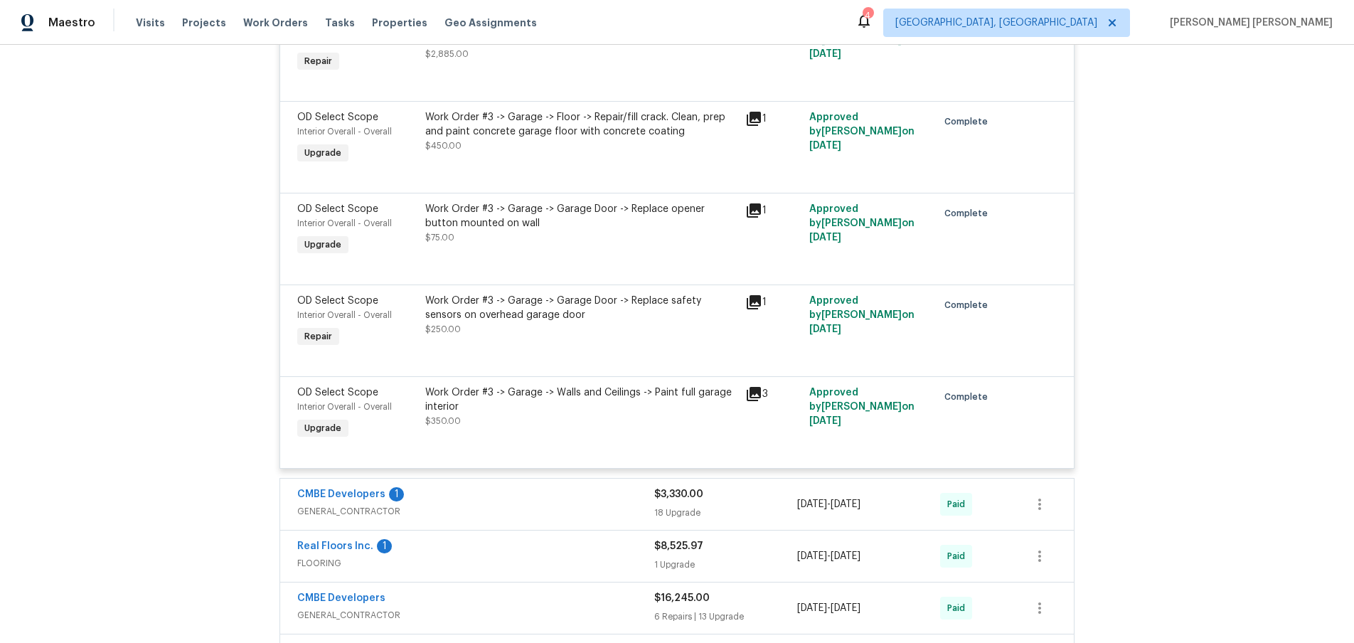
click at [1246, 323] on div "Back to all projects 12785 Meadowbreeze Dr, Wellington, FL 33414 3 Beds | 2 Bat…" at bounding box center [677, 344] width 1354 height 598
click at [750, 212] on icon at bounding box center [754, 210] width 14 height 14
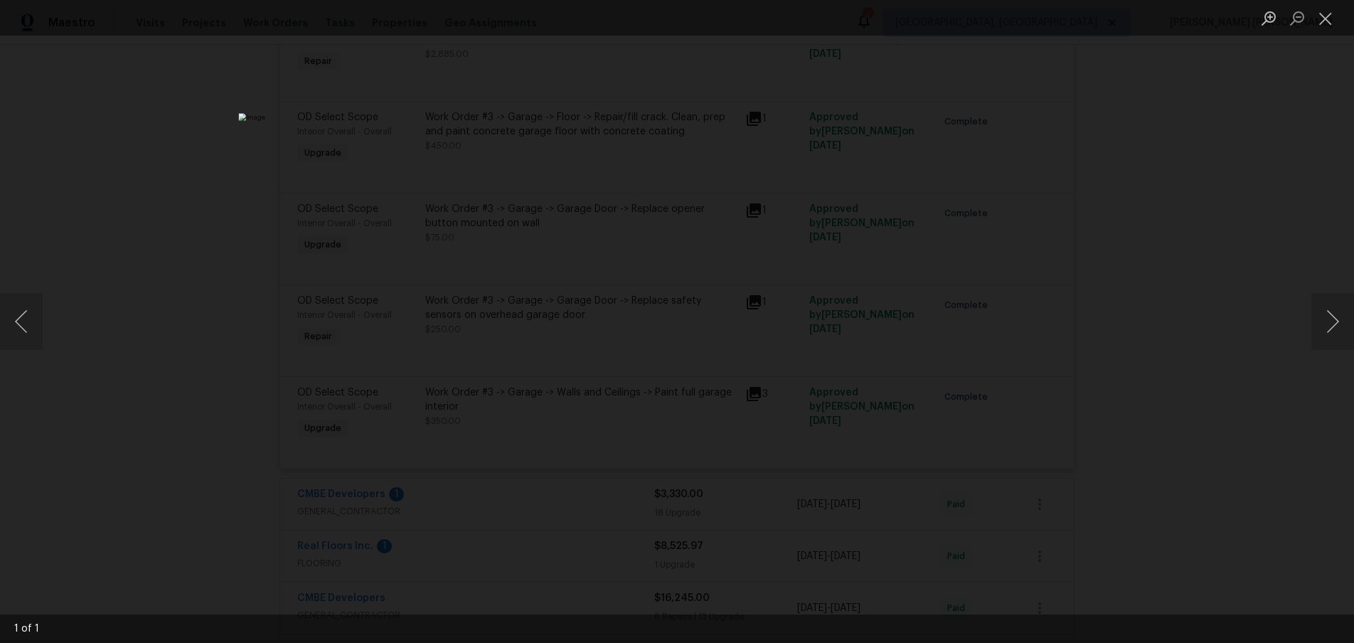
click at [1239, 328] on div "Lightbox" at bounding box center [677, 321] width 1354 height 643
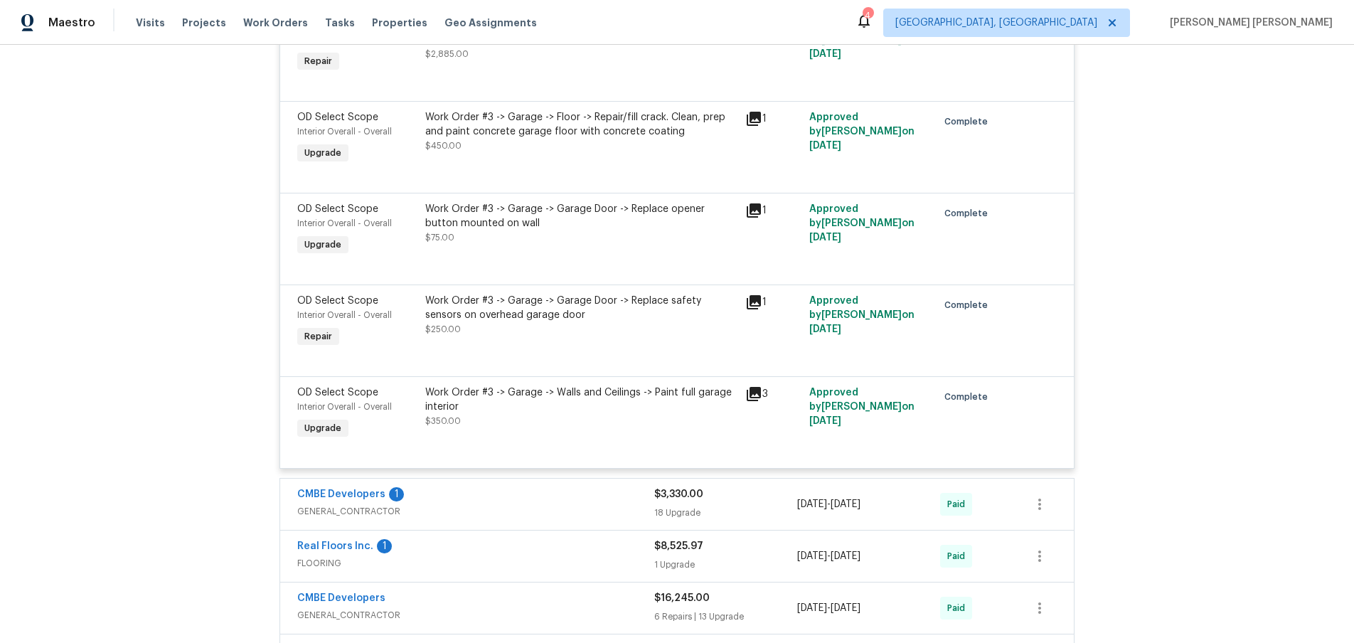
click at [1239, 328] on div "Lightbox" at bounding box center [677, 321] width 1354 height 643
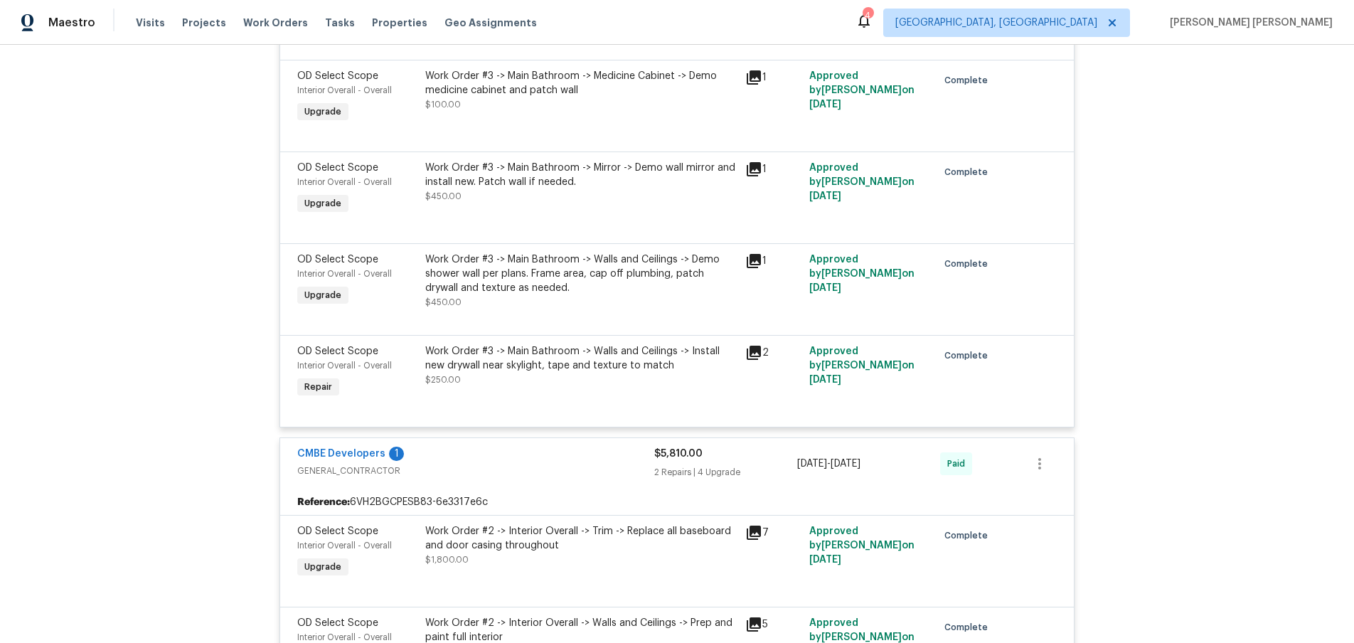
scroll to position [5613, 0]
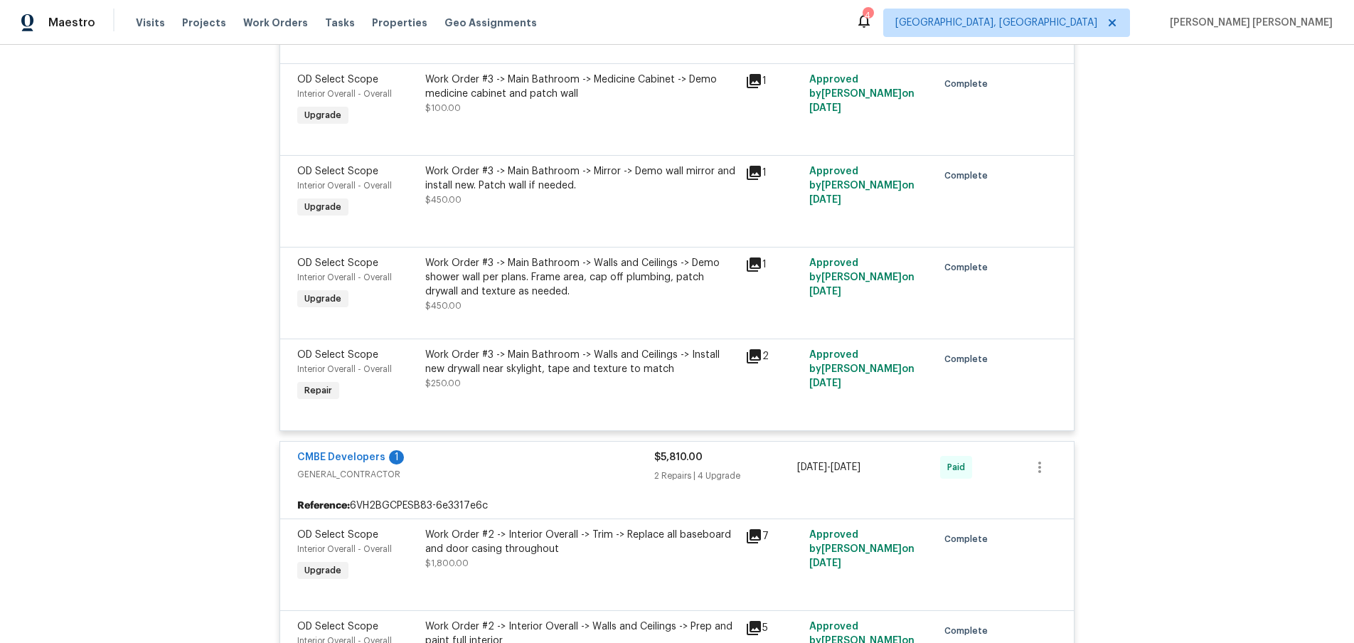
click at [752, 264] on icon at bounding box center [754, 264] width 14 height 14
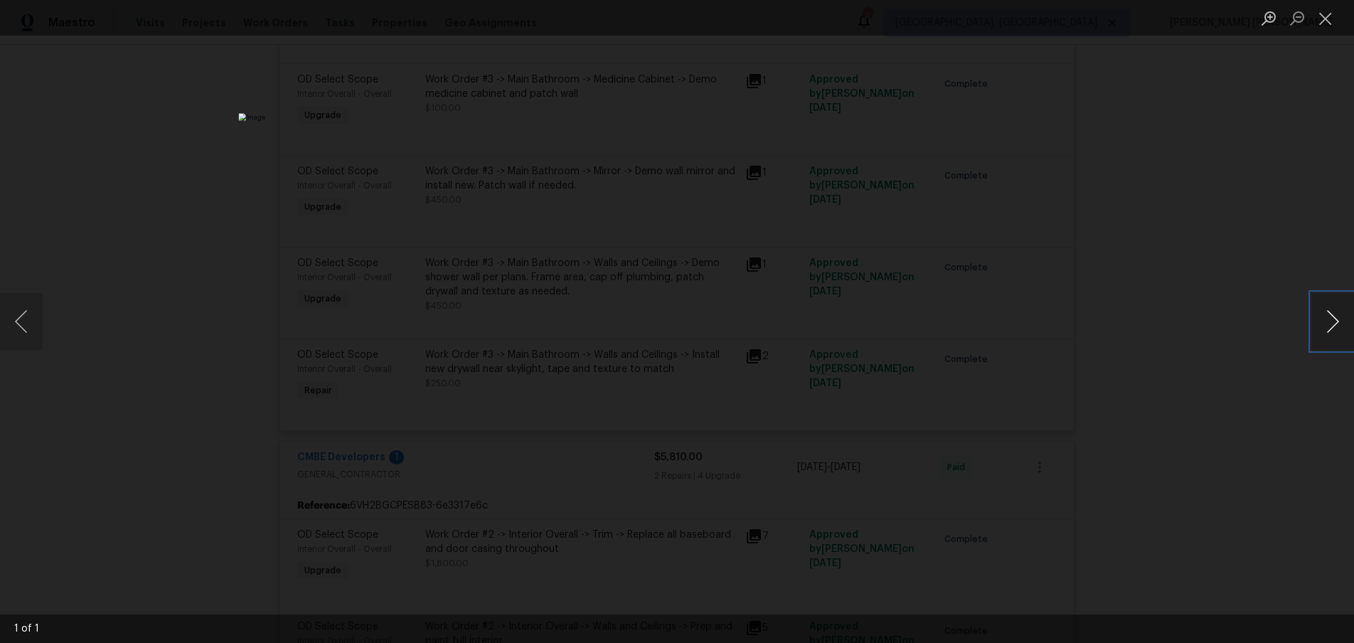
click at [1333, 328] on button "Next image" at bounding box center [1332, 321] width 43 height 57
click at [1199, 247] on div "Lightbox" at bounding box center [677, 321] width 1354 height 643
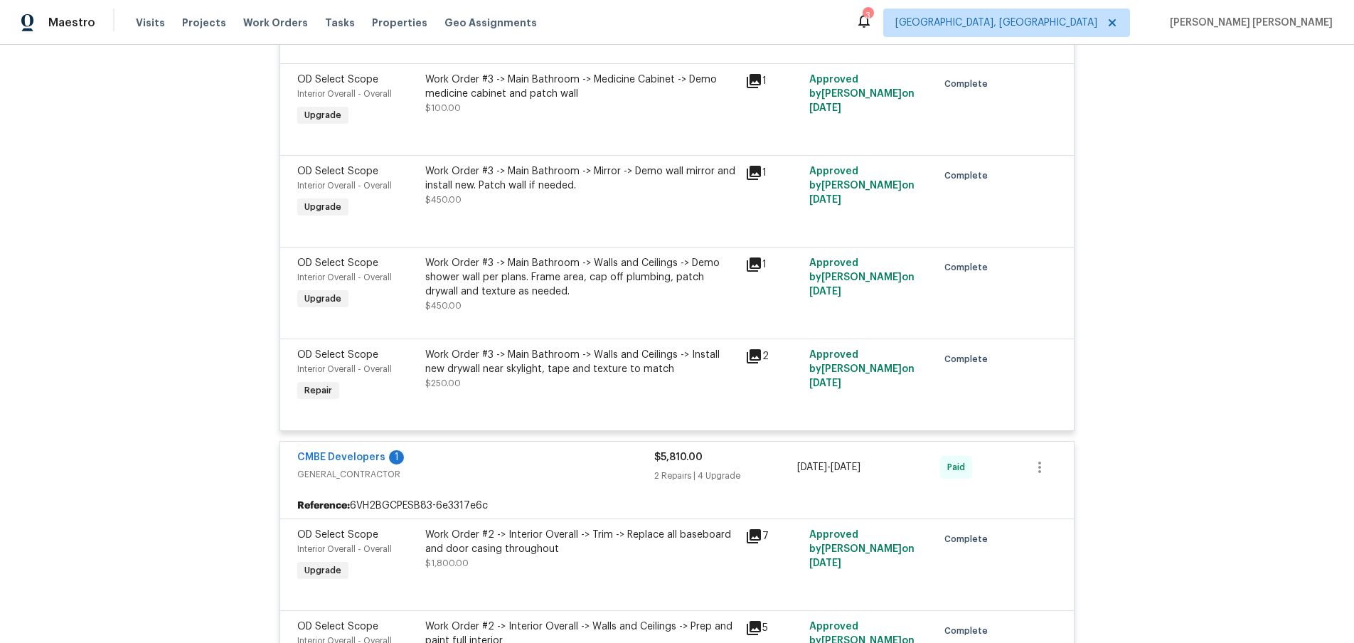
click at [1214, 254] on div "Back to all projects 12785 Meadowbreeze Dr, Wellington, FL 33414 3 Beds | 2 Bat…" at bounding box center [677, 344] width 1354 height 598
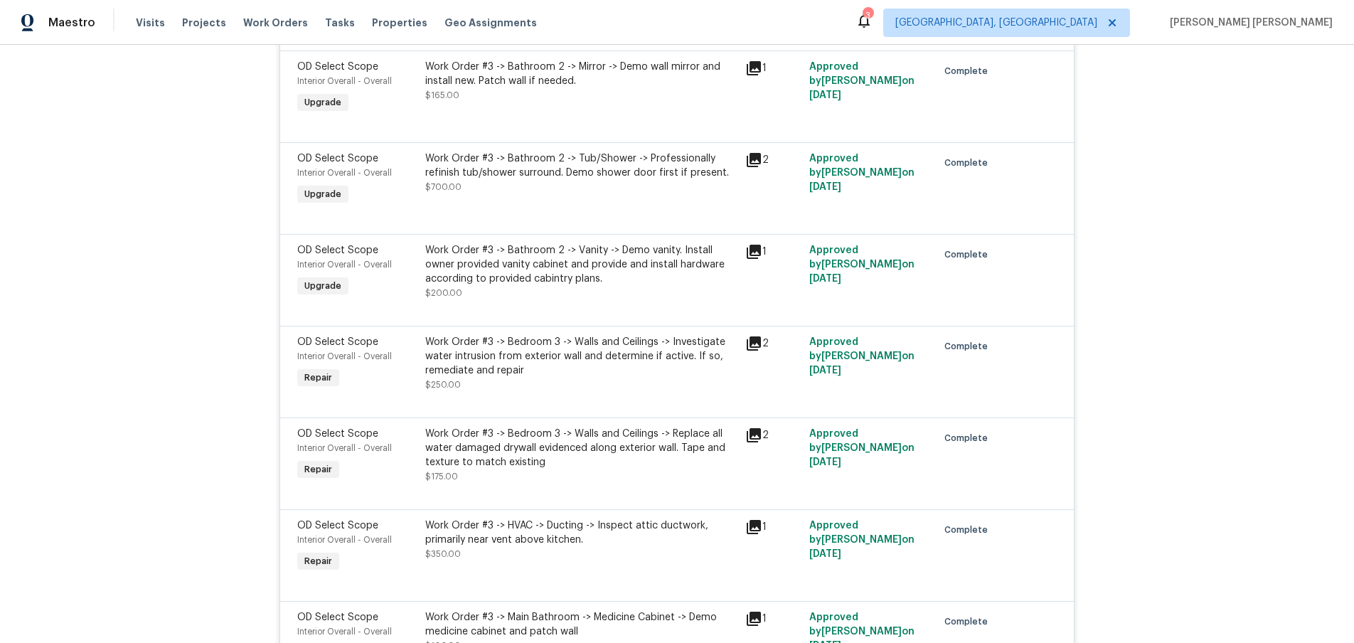
scroll to position [5059, 0]
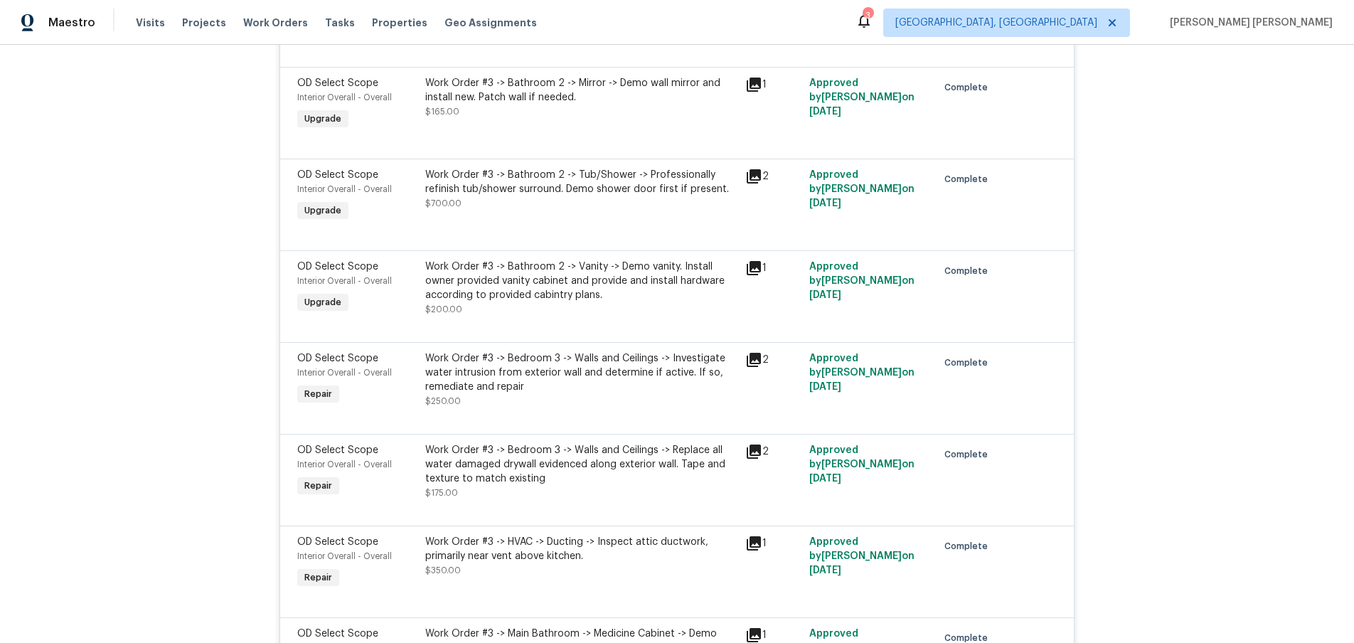
click at [758, 181] on icon at bounding box center [754, 176] width 14 height 14
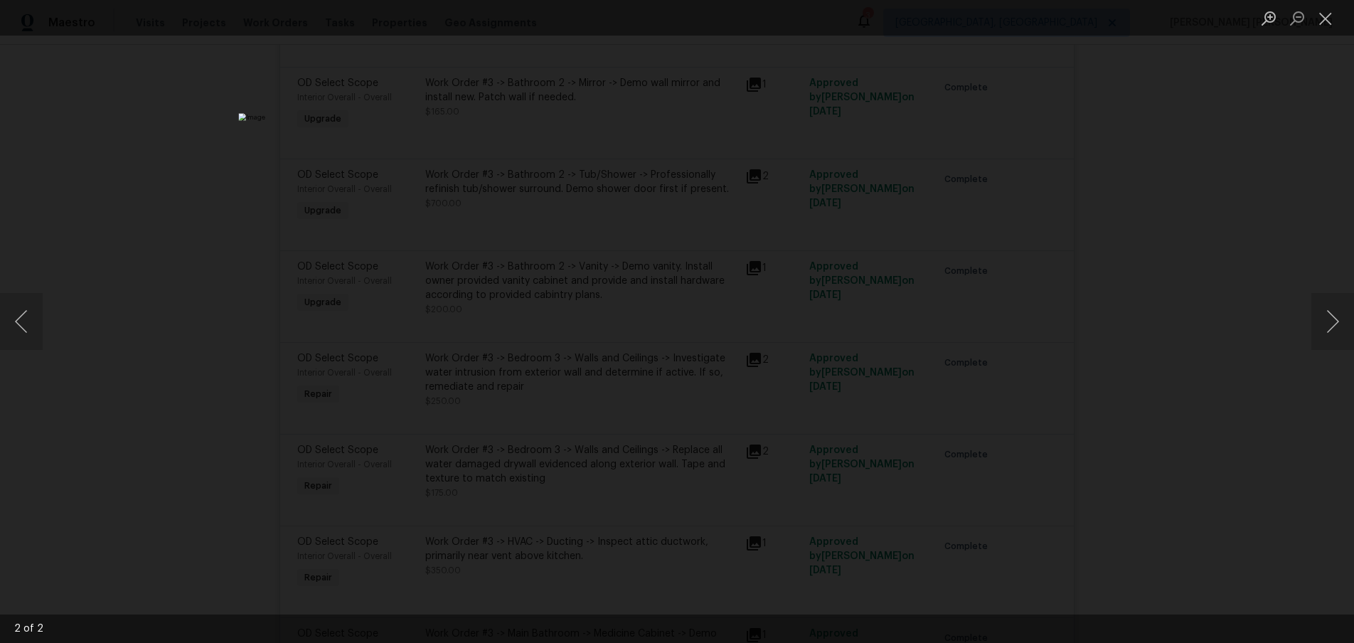
click at [1271, 424] on div "Lightbox" at bounding box center [677, 321] width 1354 height 643
click at [1269, 424] on div "Lightbox" at bounding box center [677, 321] width 1354 height 643
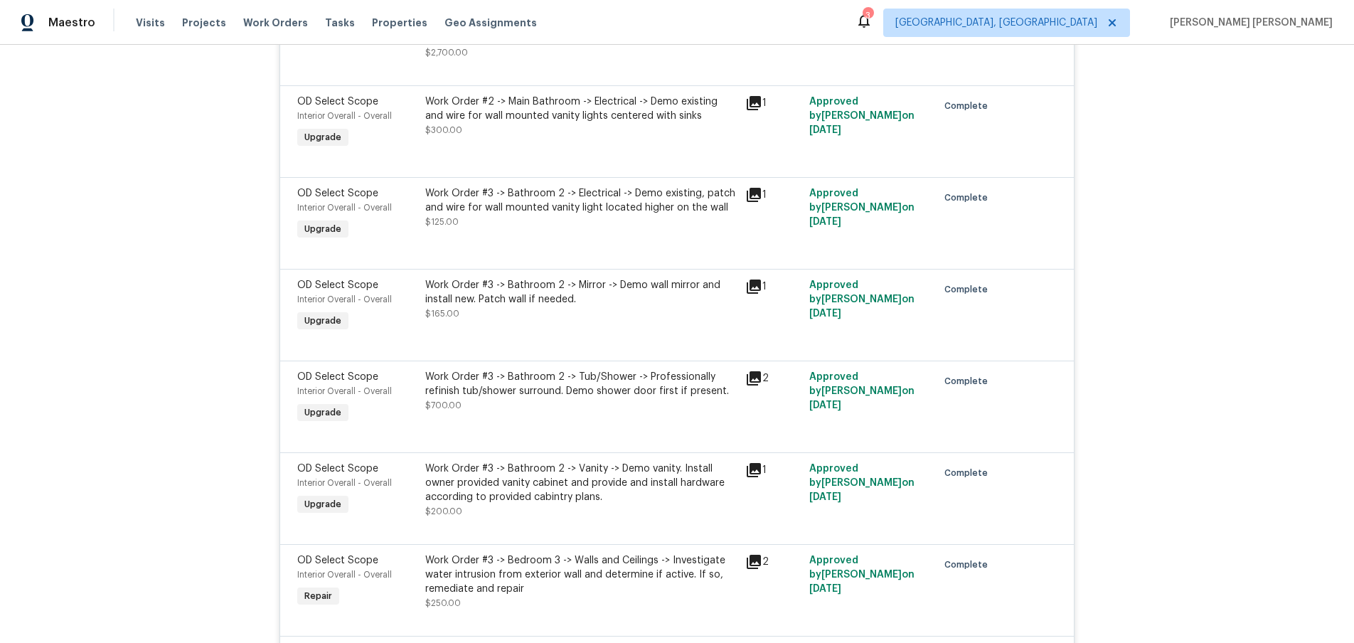
scroll to position [4842, 0]
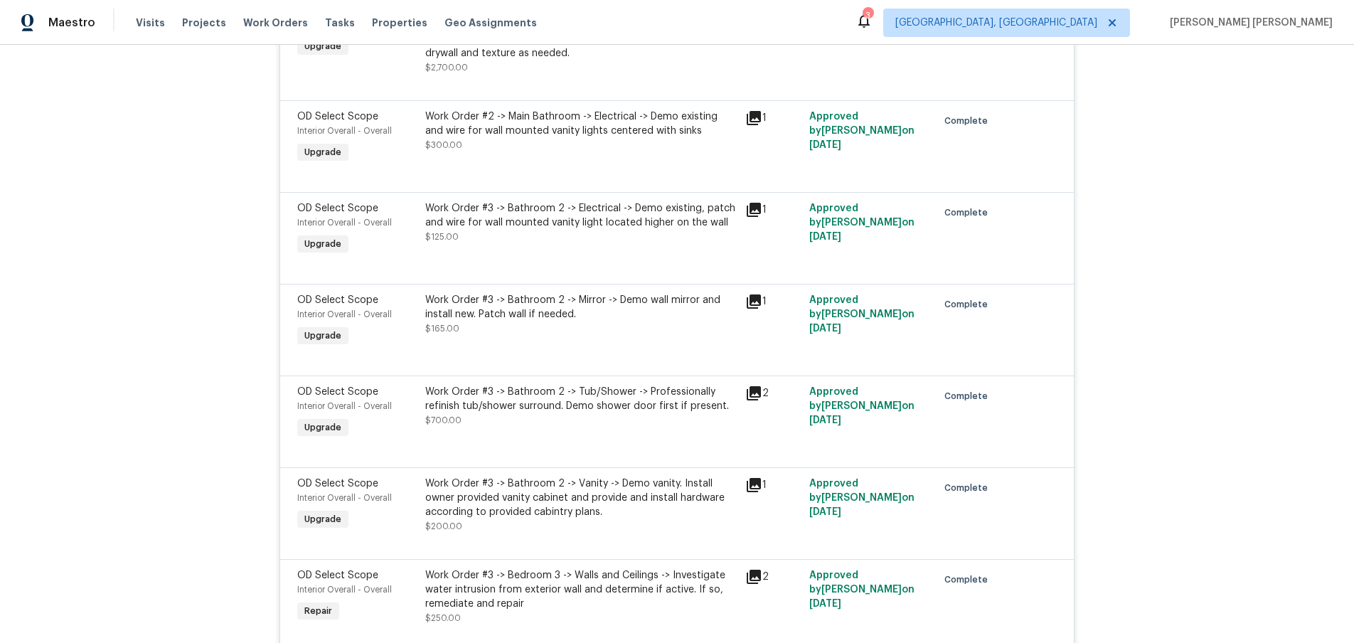
click at [752, 215] on icon at bounding box center [754, 210] width 14 height 14
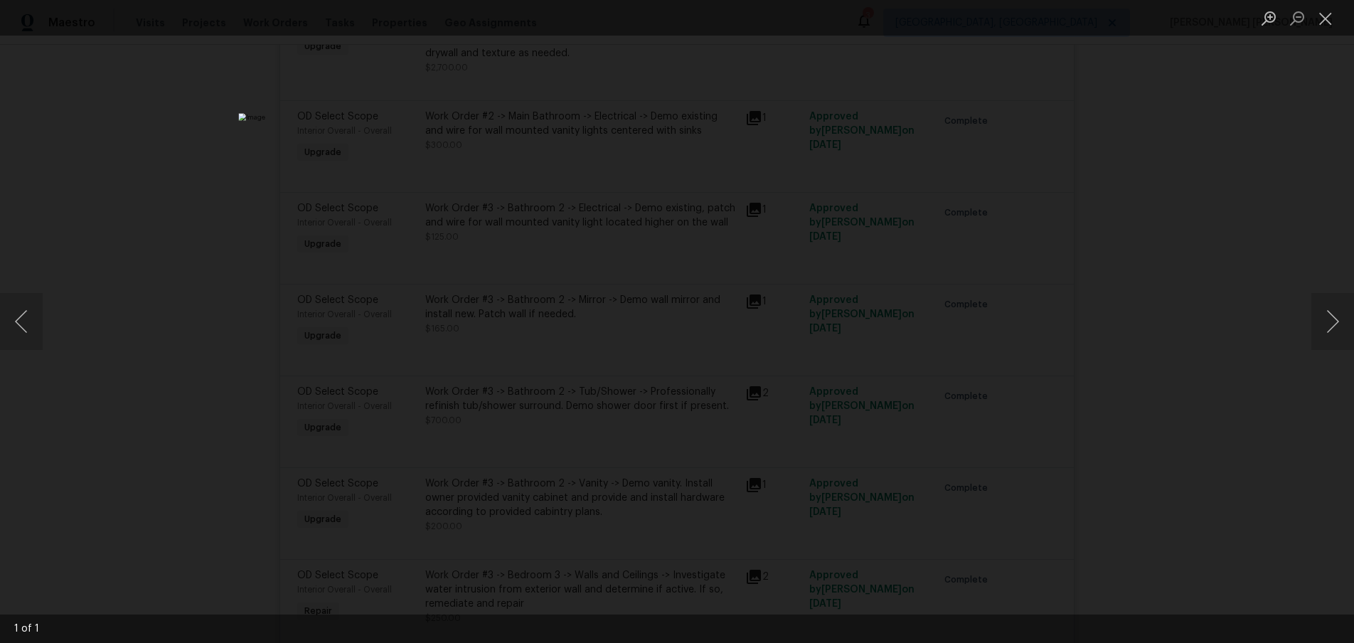
click at [1246, 350] on div "Lightbox" at bounding box center [677, 321] width 1354 height 643
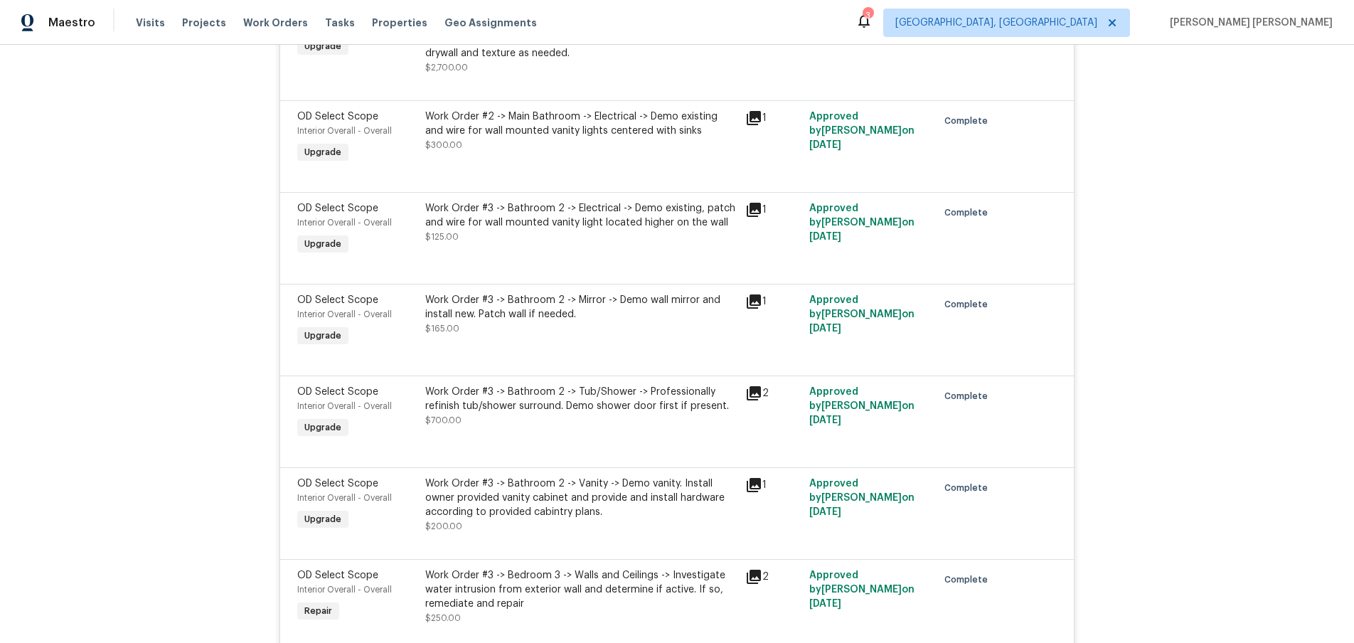
click at [1246, 351] on div "Lightbox" at bounding box center [677, 321] width 1354 height 643
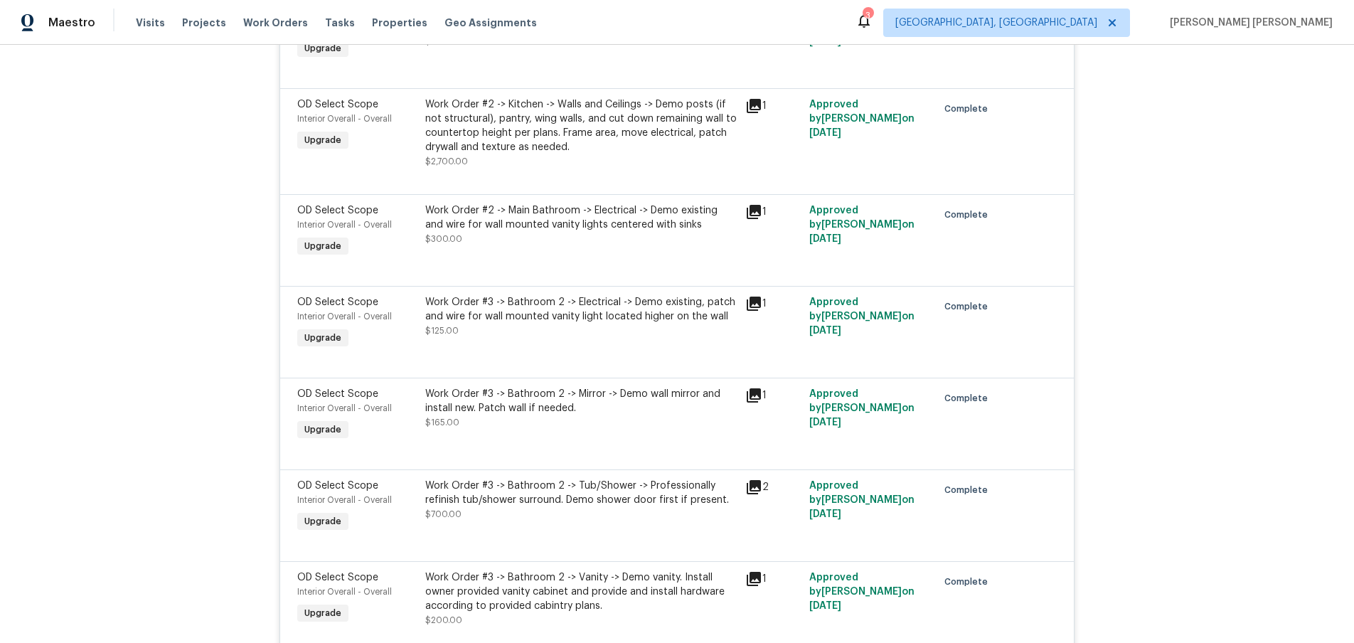
scroll to position [4748, 0]
click at [752, 215] on icon at bounding box center [753, 212] width 17 height 17
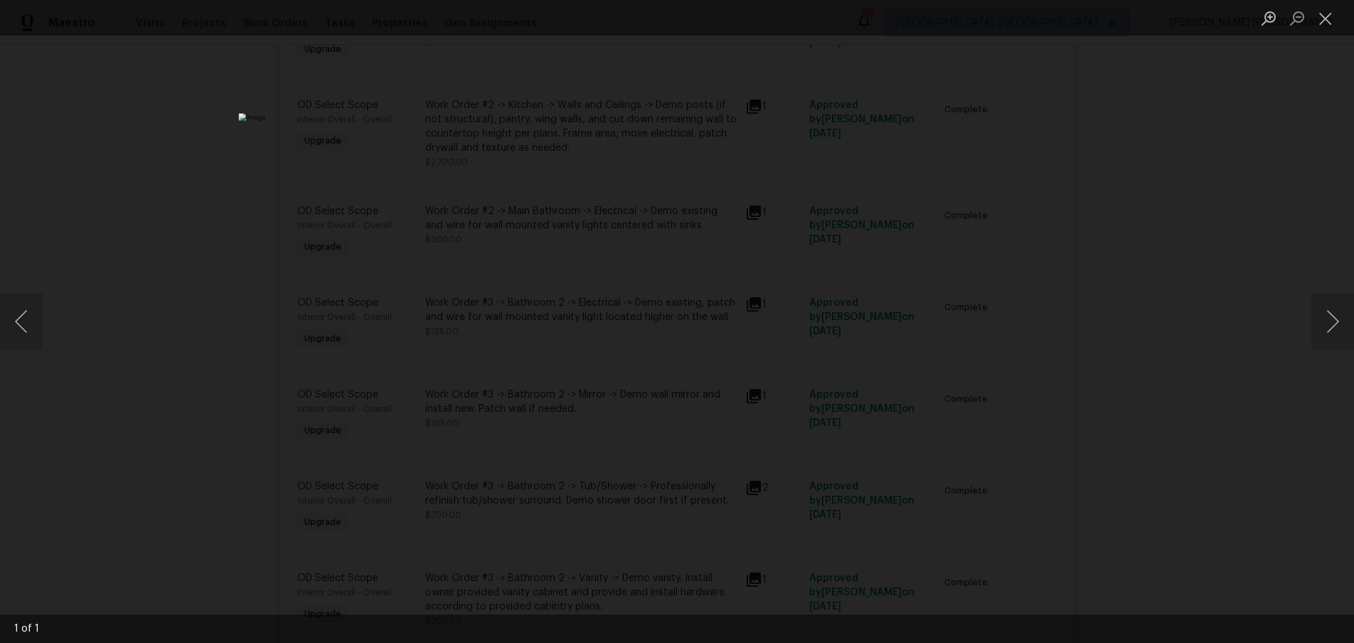
click at [1227, 341] on div "Lightbox" at bounding box center [677, 321] width 1354 height 643
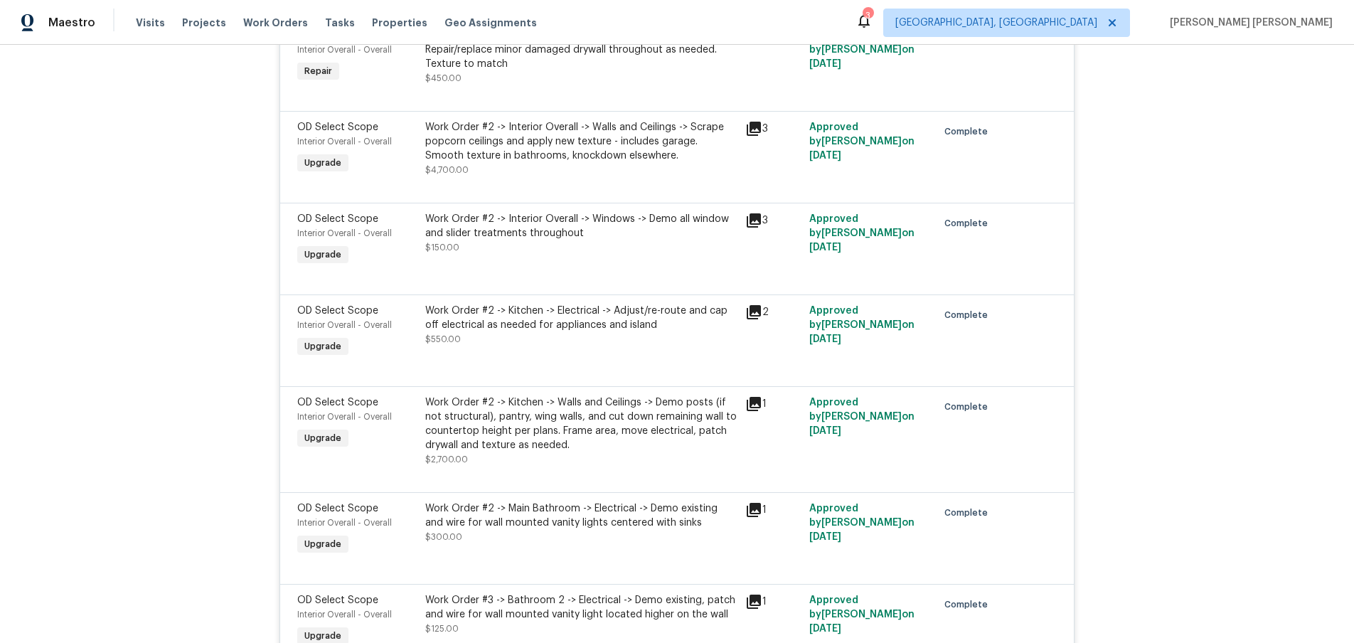
scroll to position [4449, 0]
click at [751, 318] on icon at bounding box center [754, 313] width 14 height 14
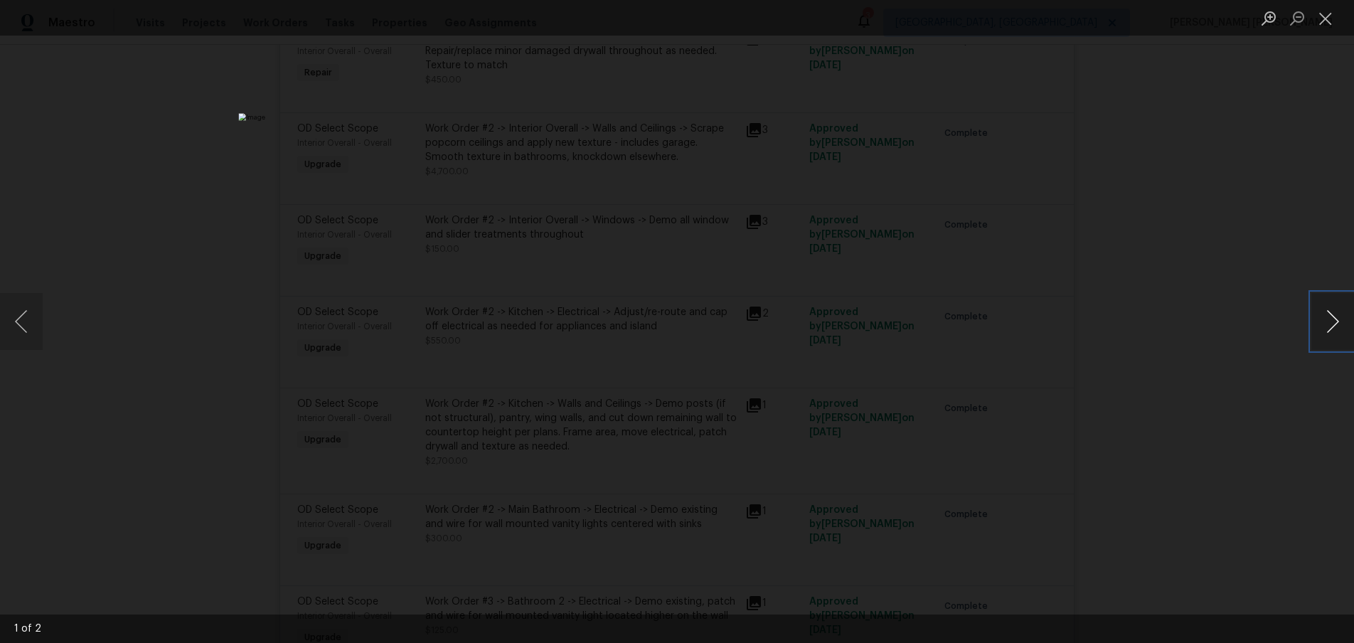
click at [1329, 341] on button "Next image" at bounding box center [1332, 321] width 43 height 57
click at [1285, 383] on div "Lightbox" at bounding box center [677, 321] width 1354 height 643
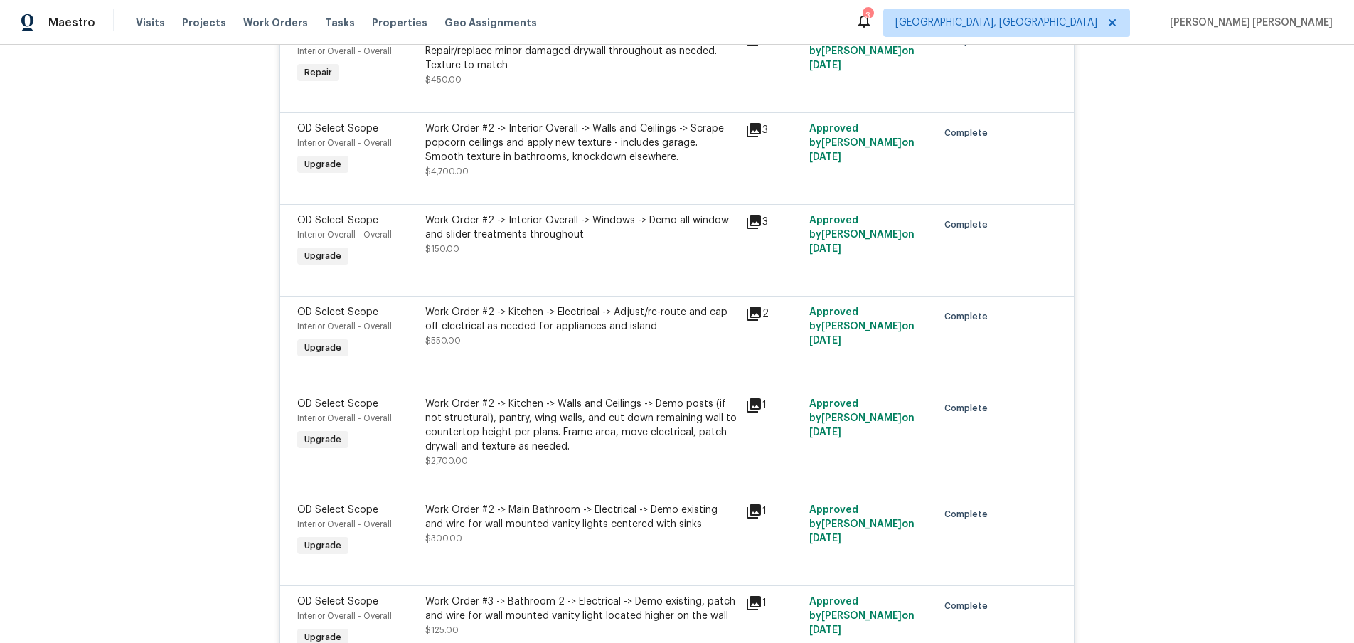
click at [754, 313] on icon at bounding box center [754, 313] width 14 height 14
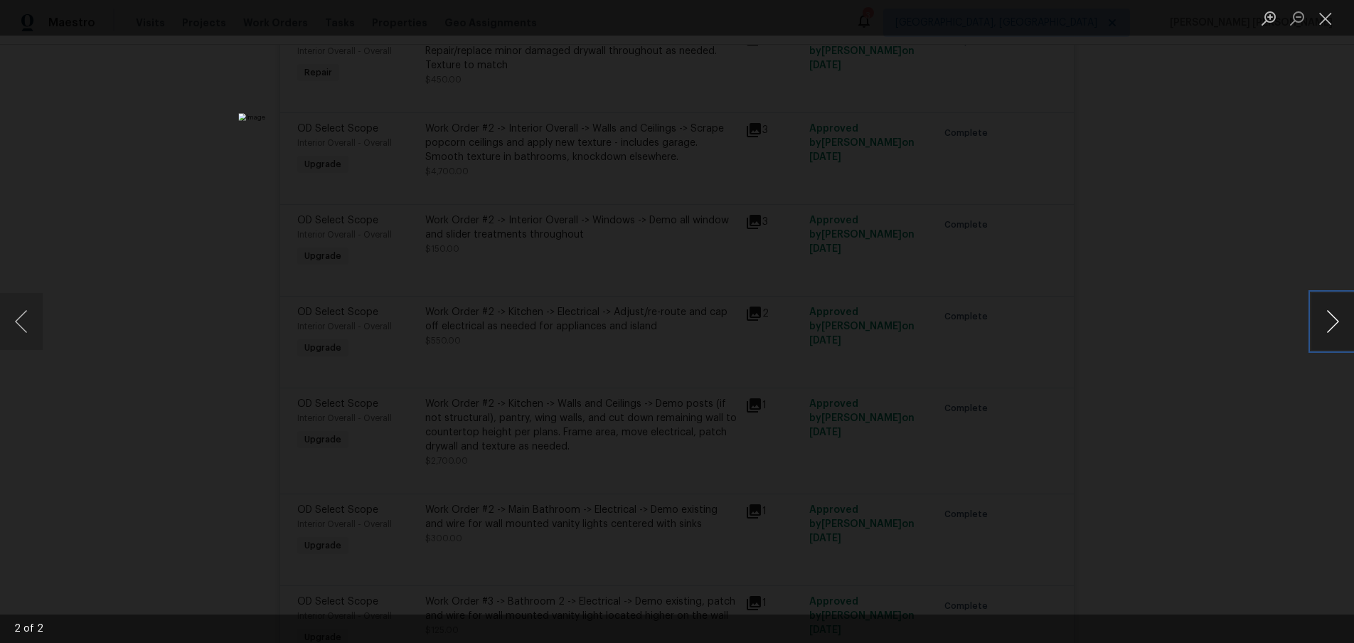
click at [1329, 331] on button "Next image" at bounding box center [1332, 321] width 43 height 57
click at [1224, 378] on div "Lightbox" at bounding box center [677, 321] width 1354 height 643
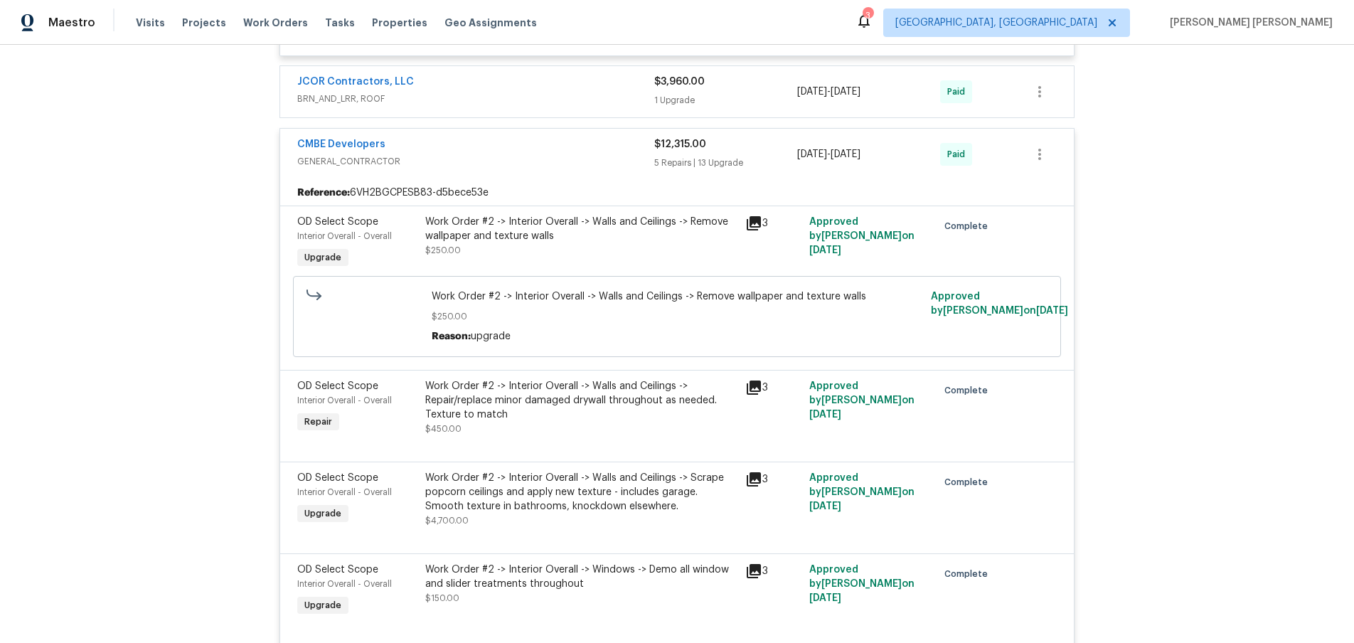
scroll to position [4093, 0]
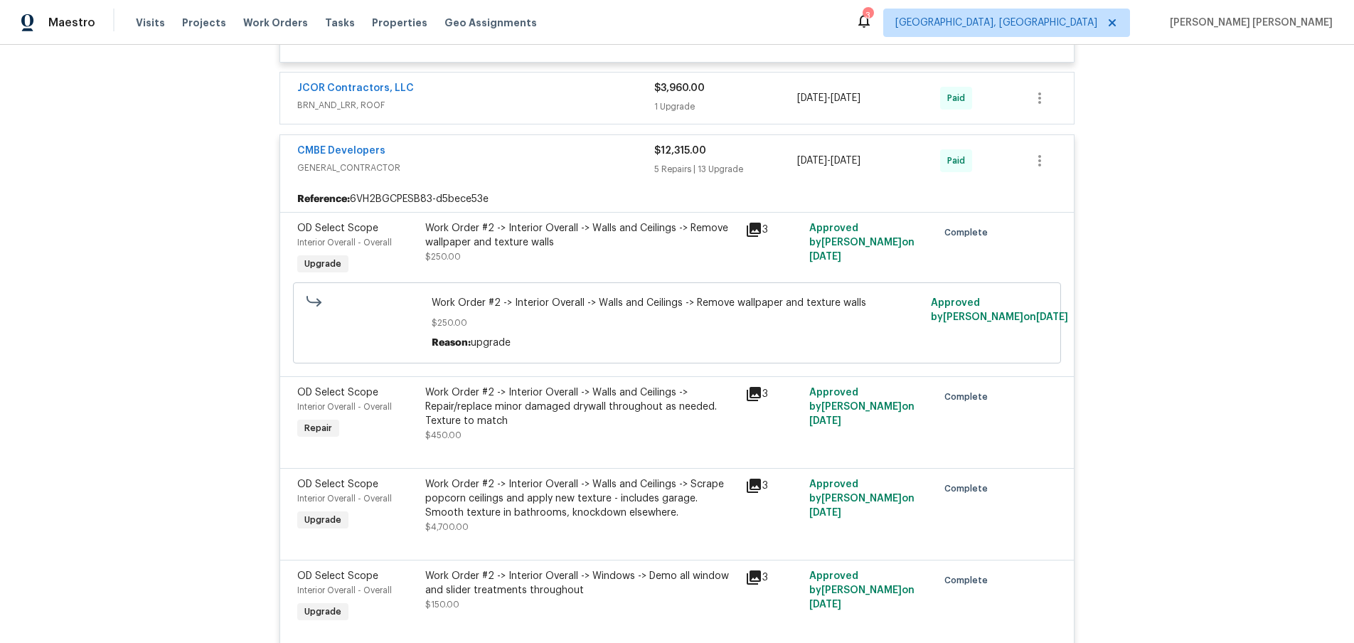
click at [599, 155] on div "CMBE Developers" at bounding box center [475, 152] width 357 height 17
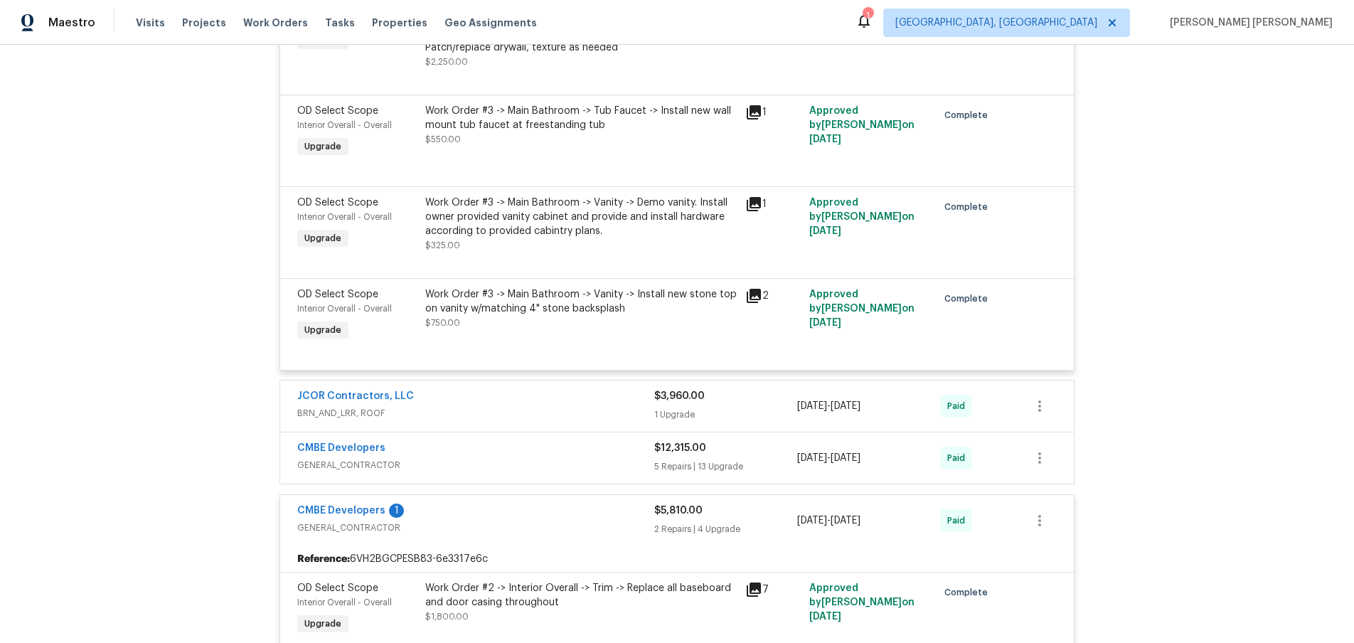
scroll to position [3771, 0]
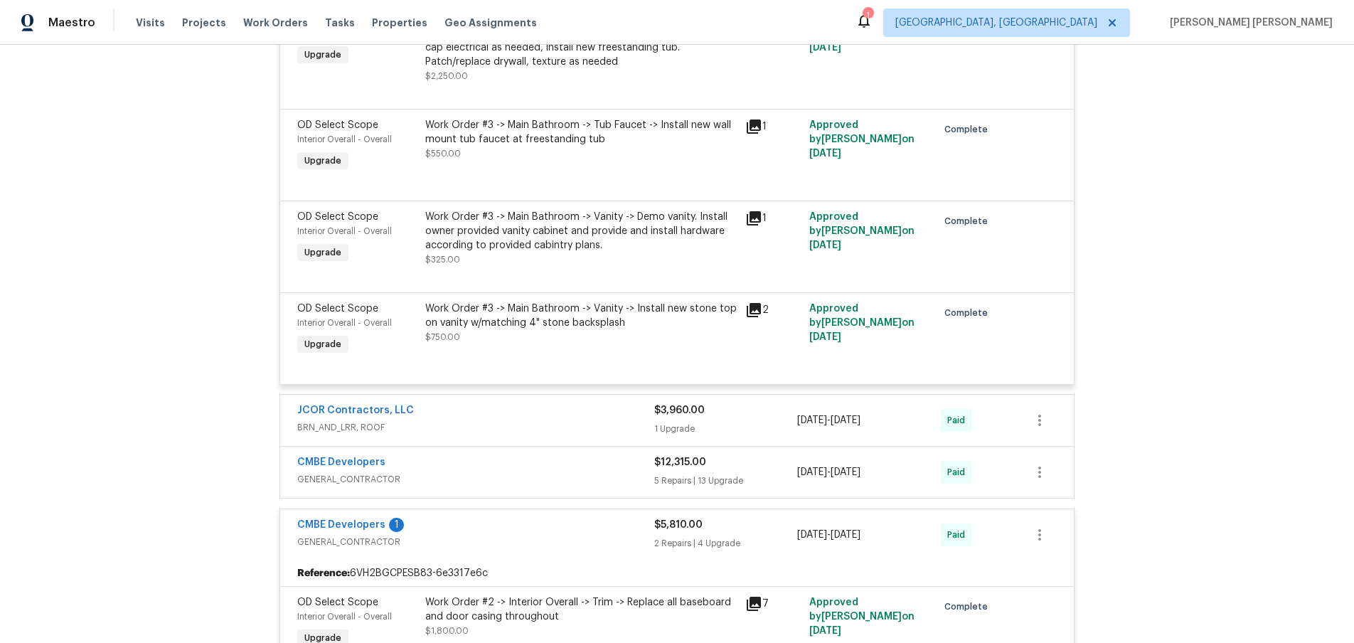
click at [755, 311] on icon at bounding box center [753, 309] width 17 height 17
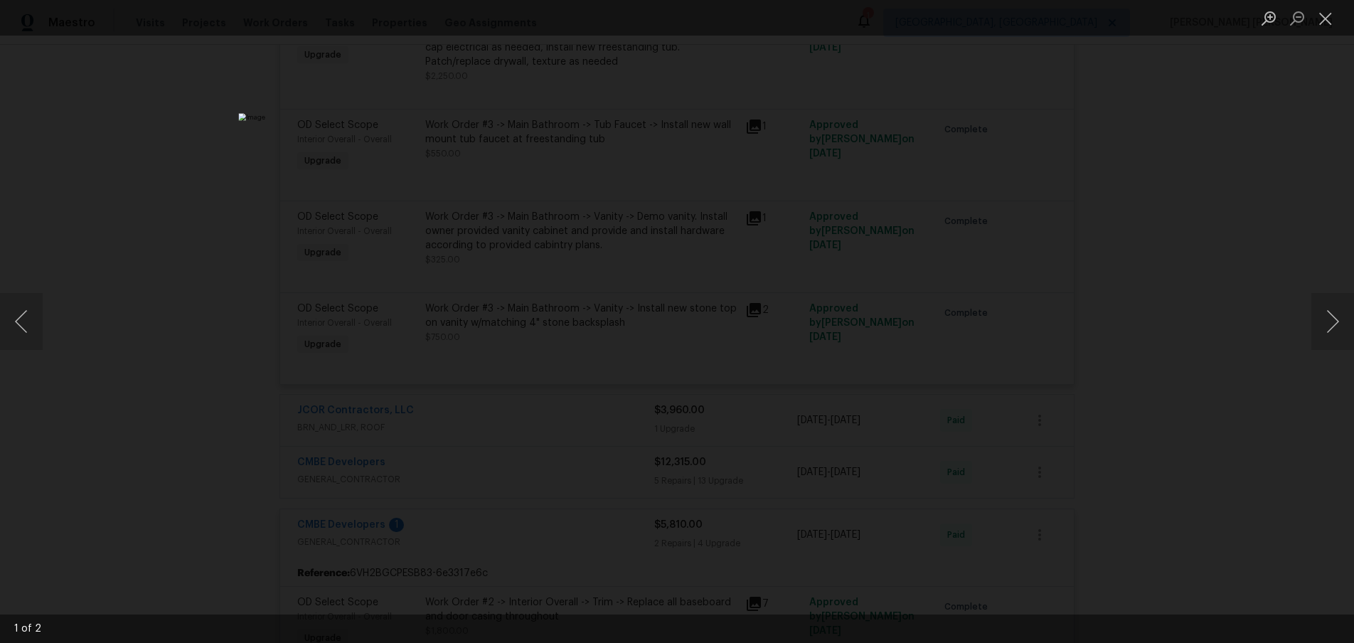
click at [1238, 364] on div "Lightbox" at bounding box center [677, 321] width 1354 height 643
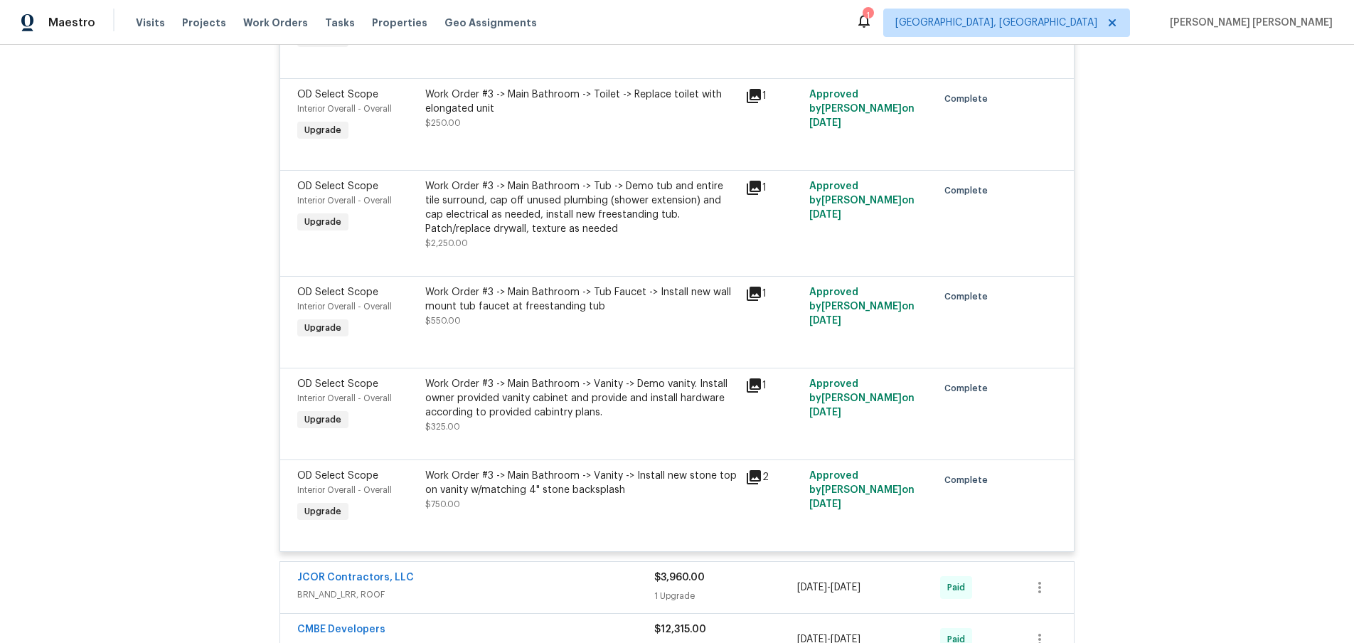
scroll to position [3591, 0]
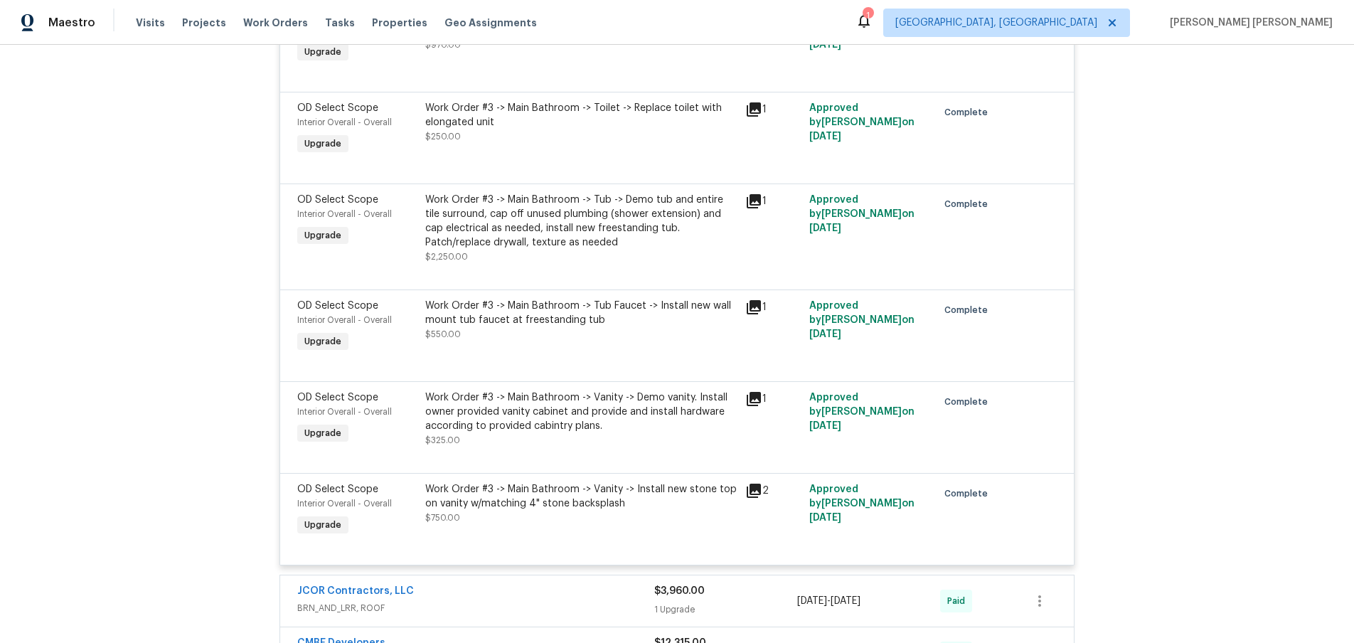
click at [757, 309] on icon at bounding box center [753, 307] width 17 height 17
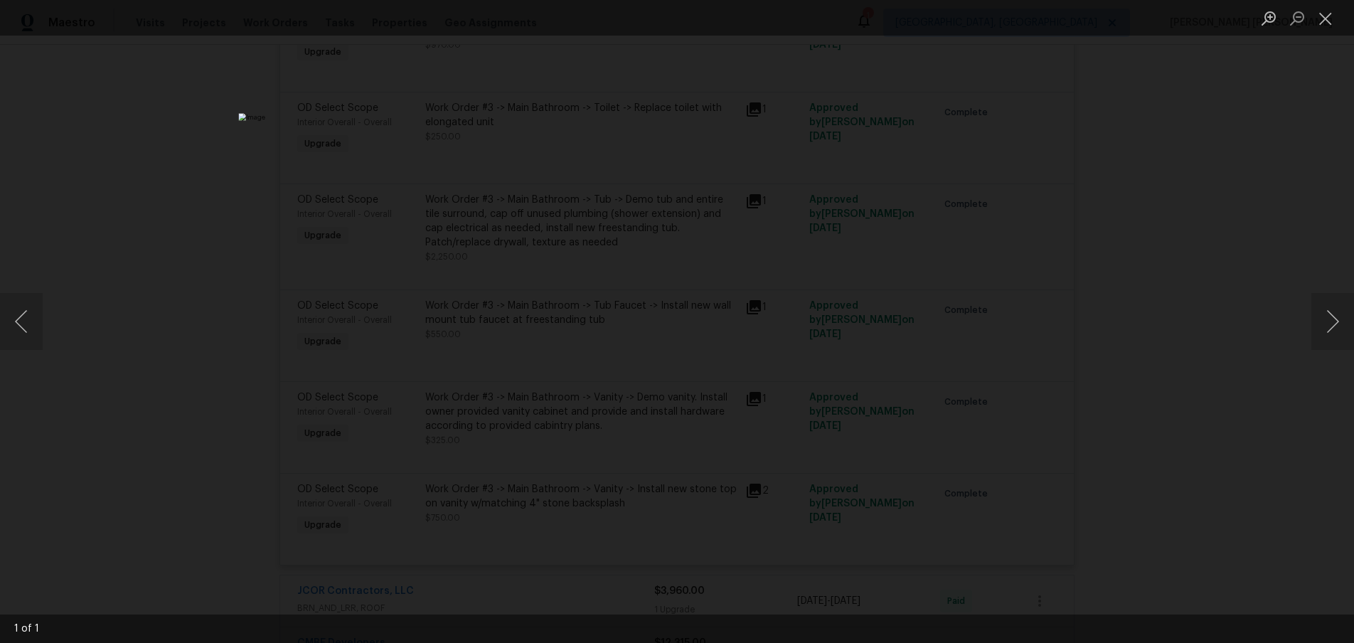
click at [1205, 336] on div "Lightbox" at bounding box center [677, 321] width 1354 height 643
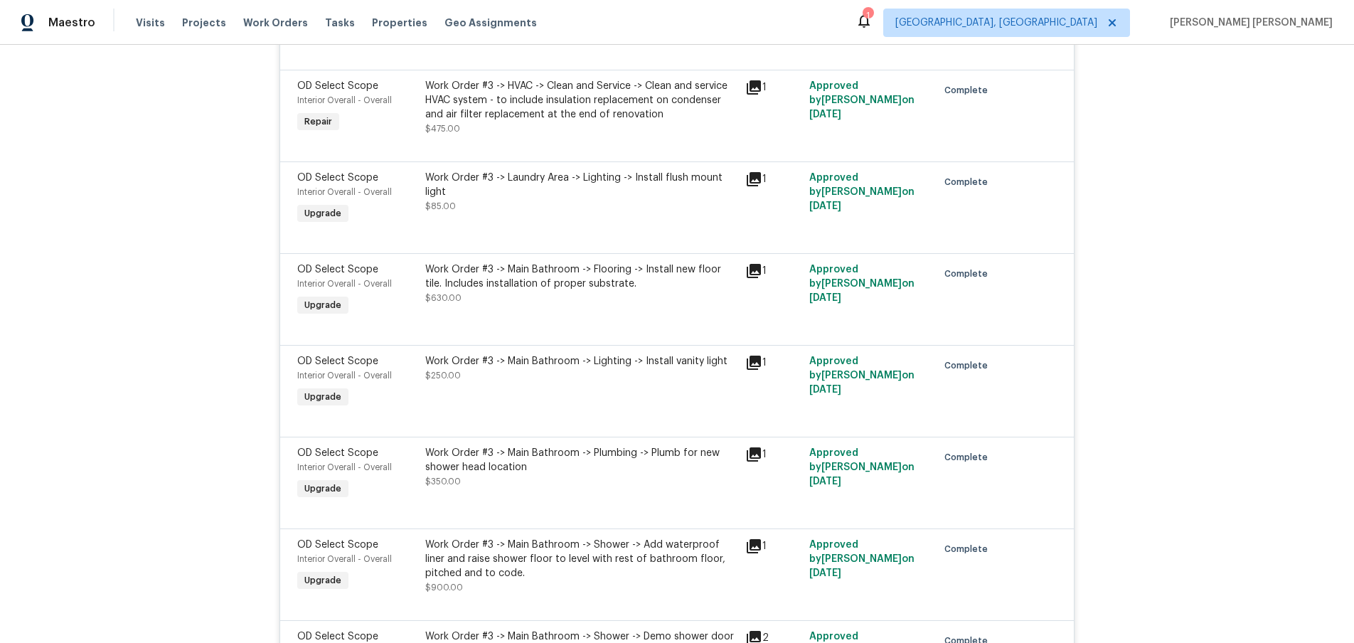
scroll to position [2757, 0]
click at [752, 185] on icon at bounding box center [754, 181] width 14 height 14
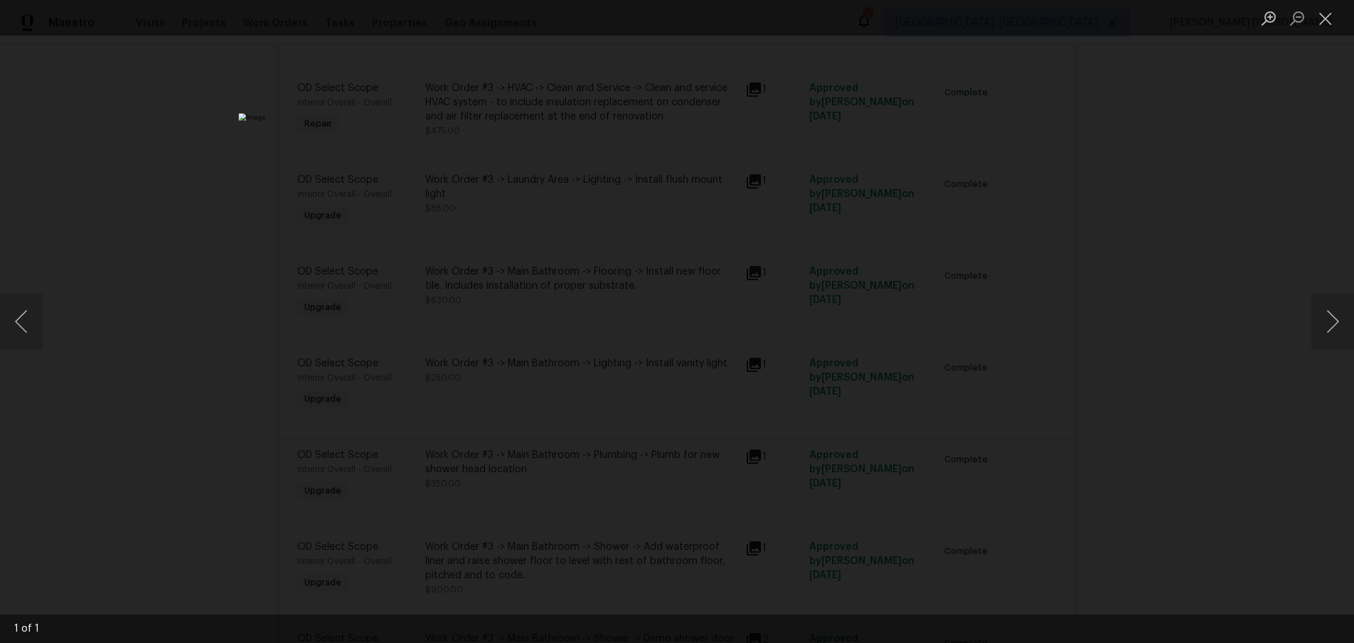
click at [1188, 233] on div "Lightbox" at bounding box center [677, 321] width 1354 height 643
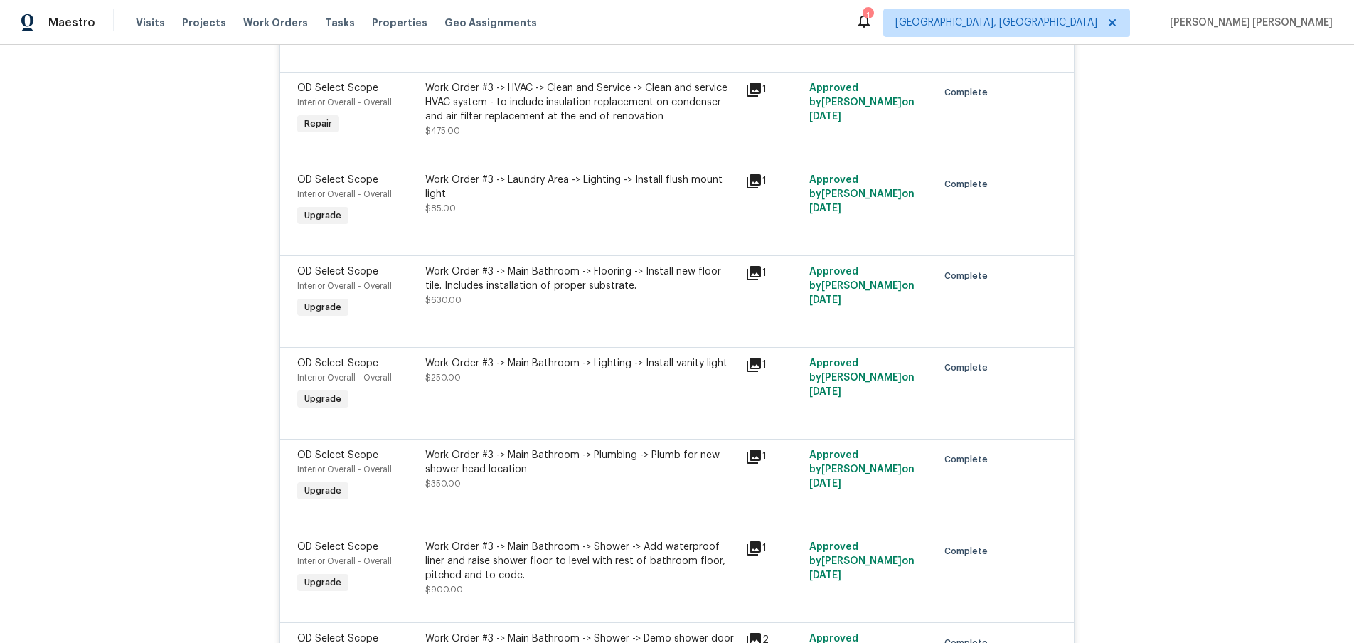
click at [1188, 233] on div "Lightbox" at bounding box center [677, 321] width 1354 height 643
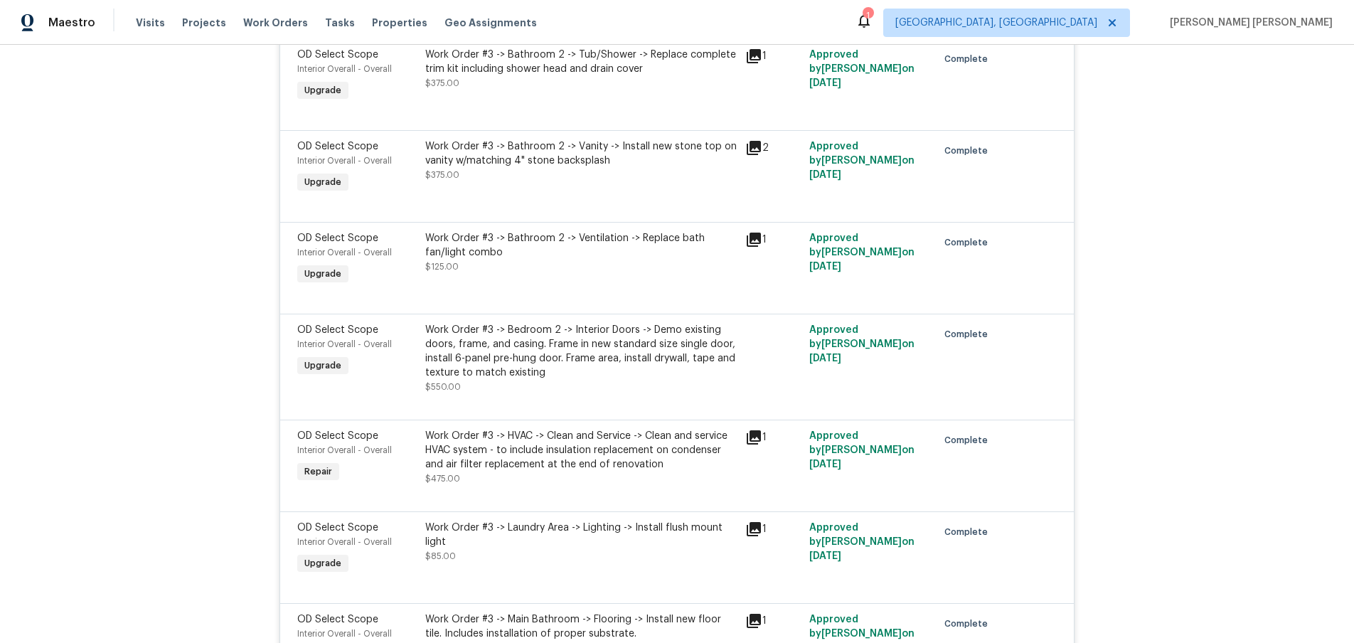
scroll to position [2368, 0]
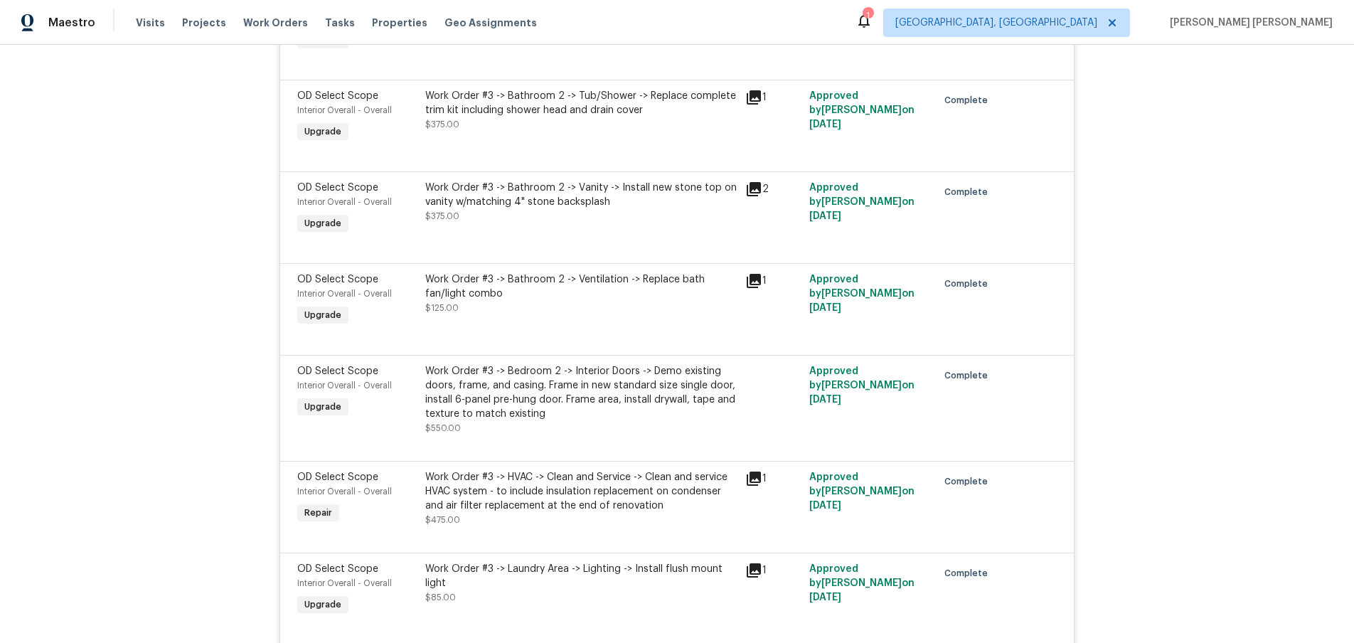
click at [755, 191] on icon at bounding box center [753, 189] width 17 height 17
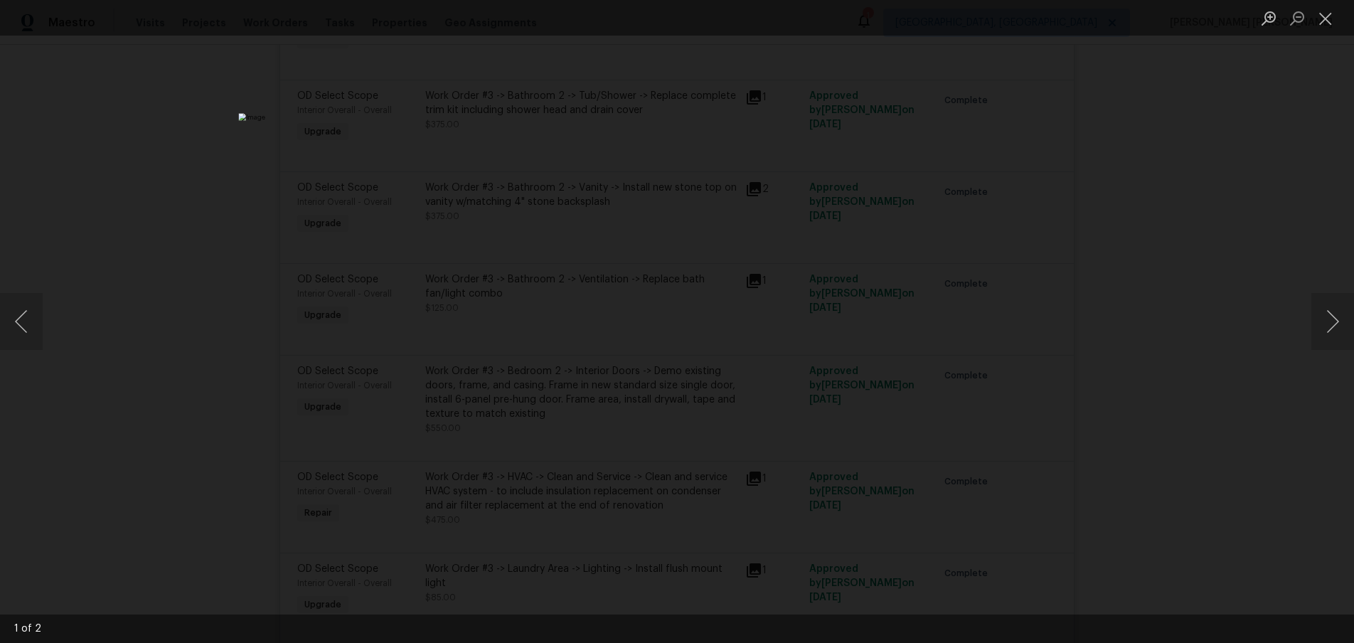
click at [1204, 269] on div "Lightbox" at bounding box center [677, 321] width 1354 height 643
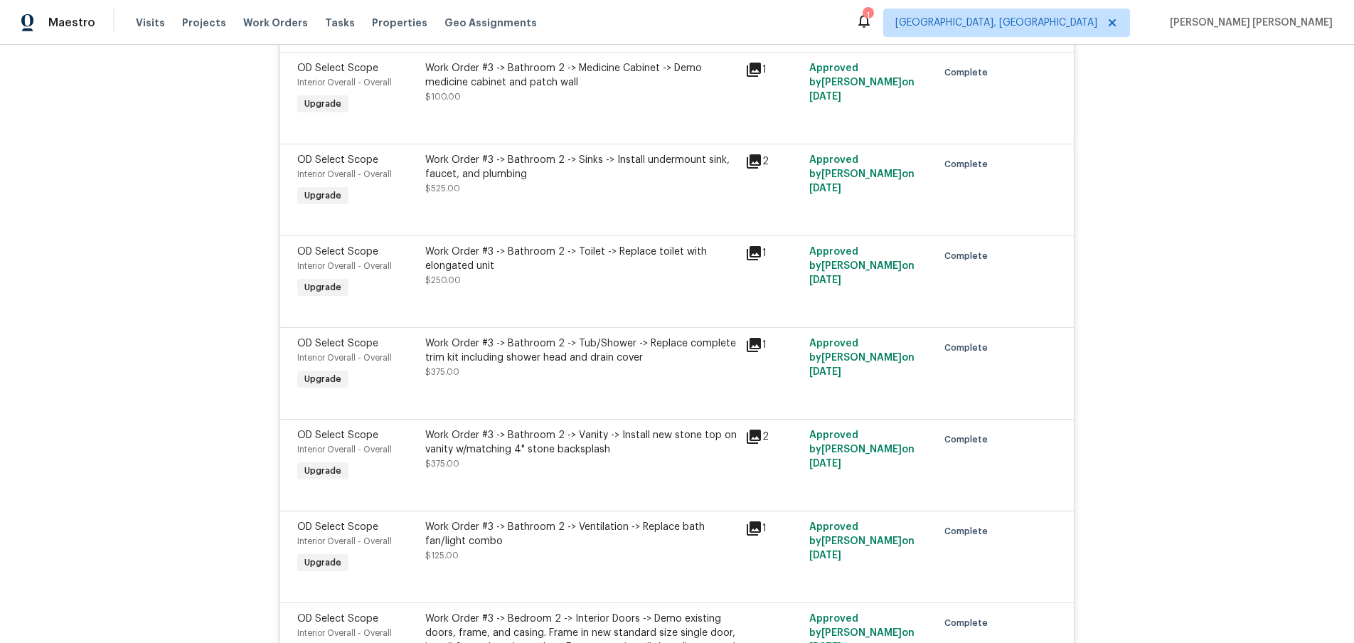
scroll to position [2114, 0]
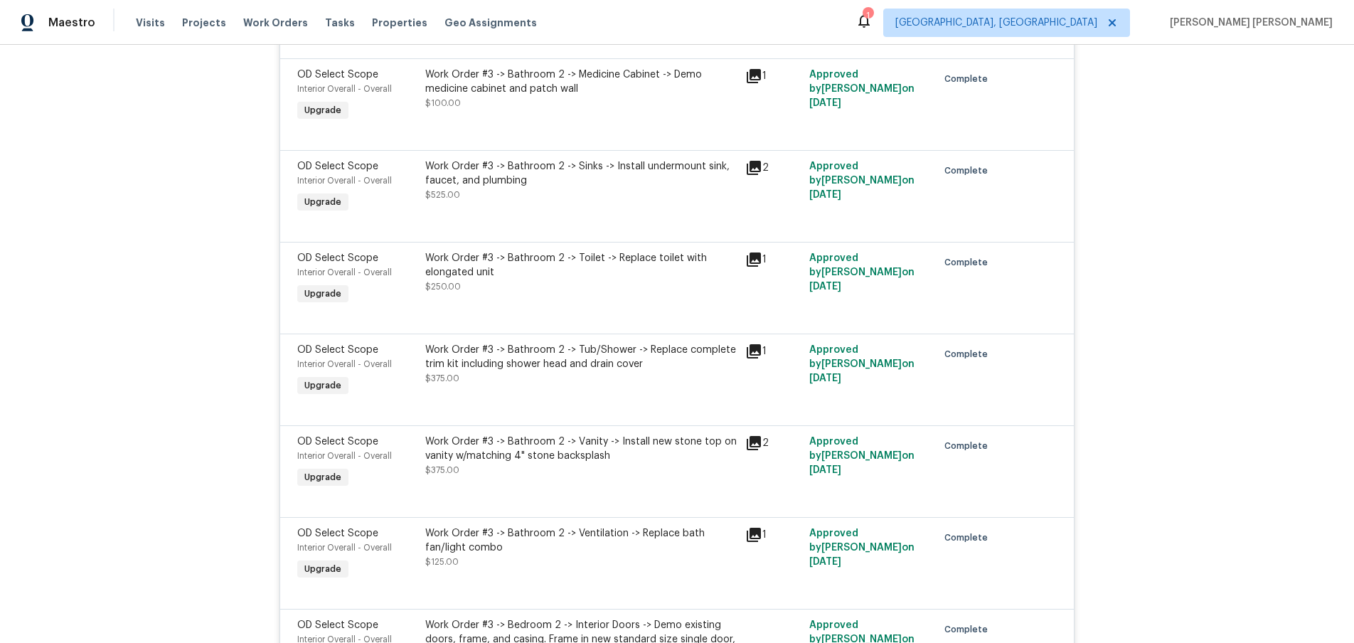
click at [752, 170] on icon at bounding box center [753, 167] width 17 height 17
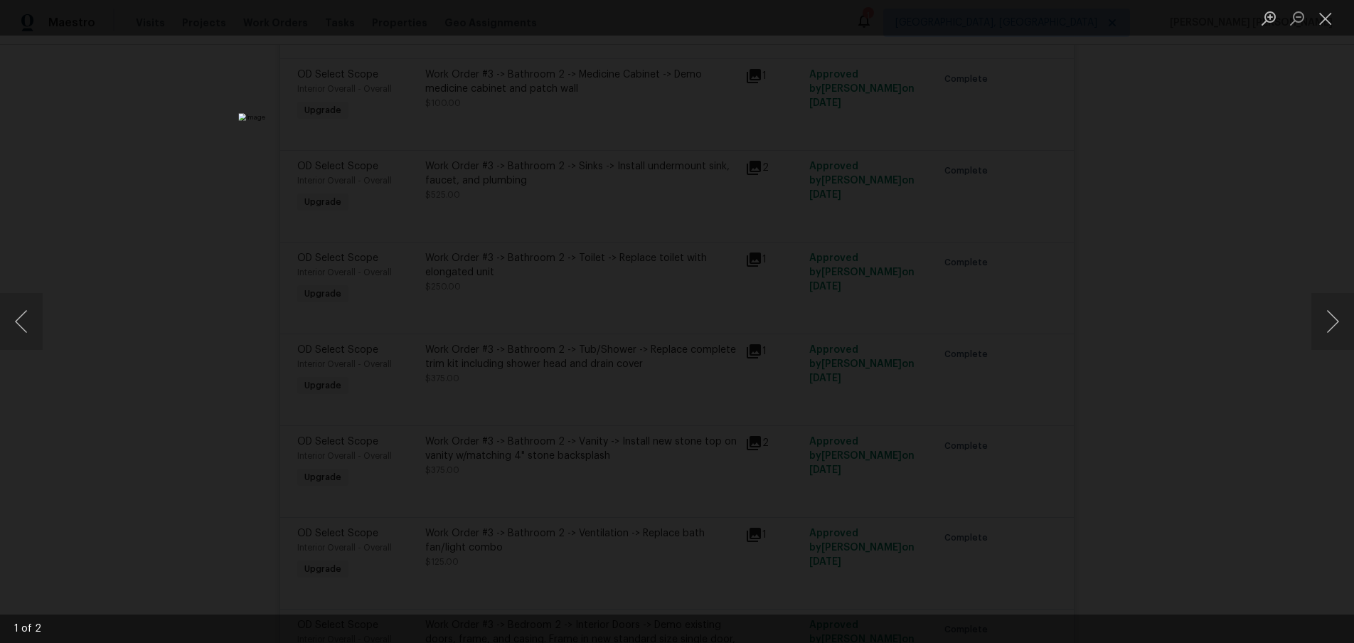
click at [1191, 250] on div "Lightbox" at bounding box center [677, 321] width 1354 height 643
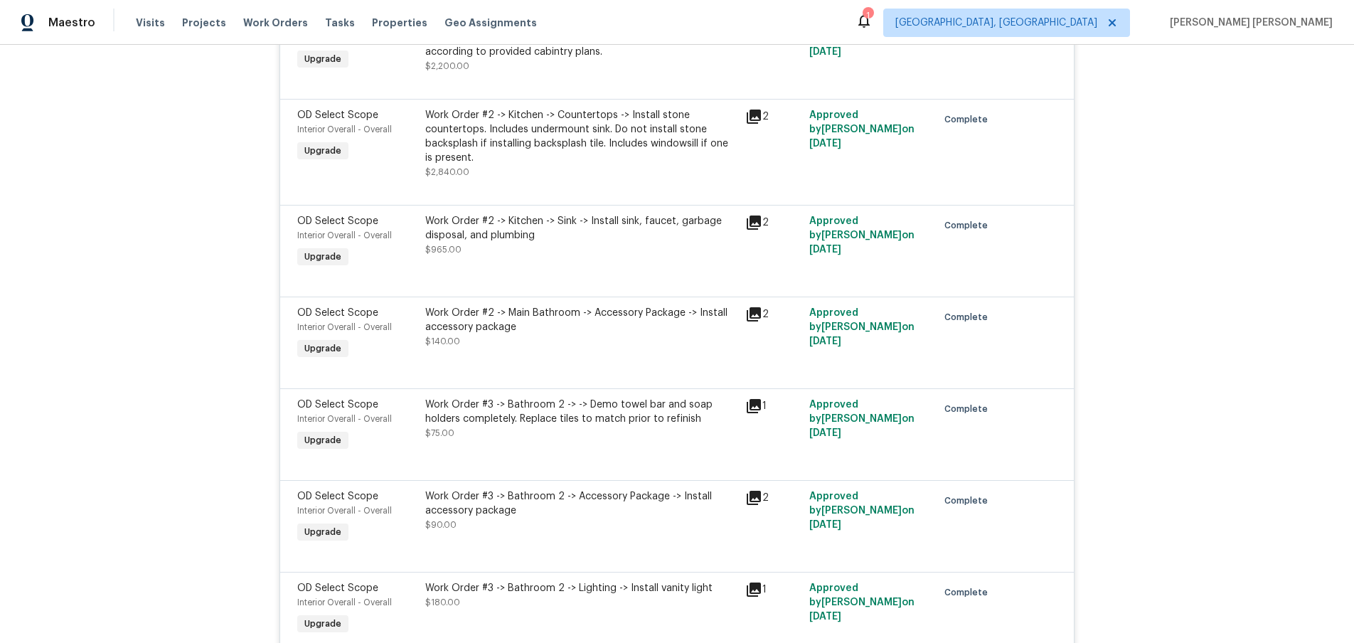
scroll to position [1502, 0]
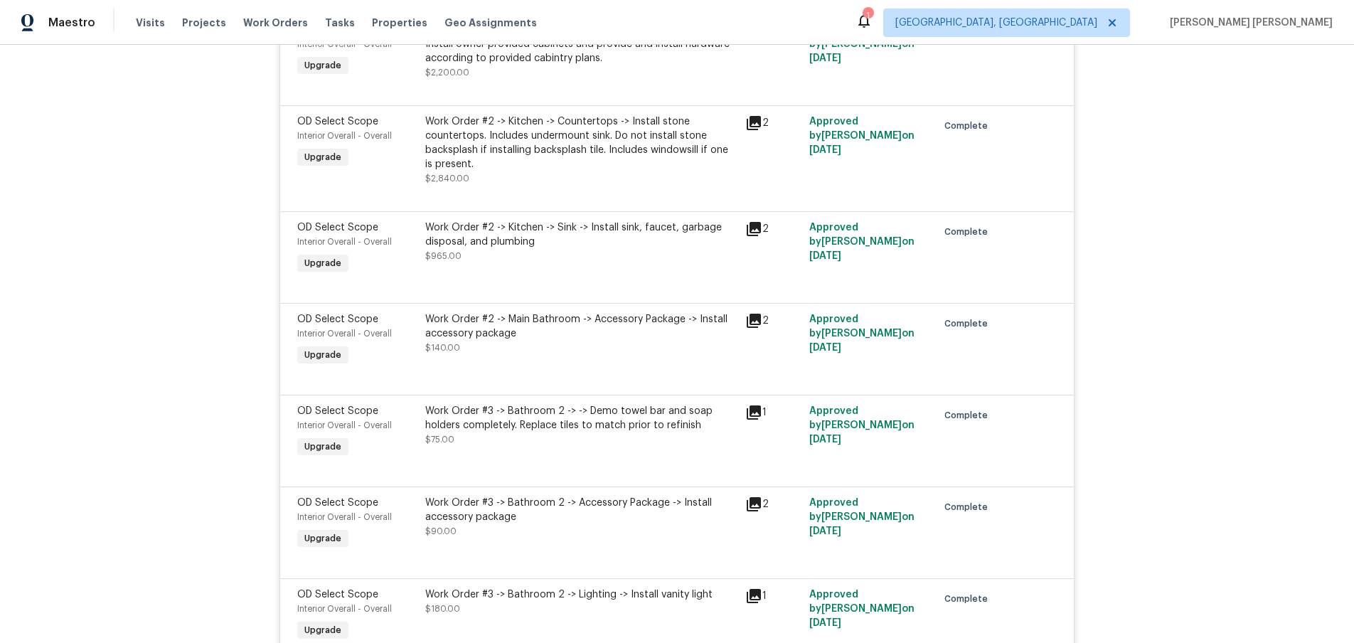
click at [754, 233] on icon at bounding box center [754, 229] width 14 height 14
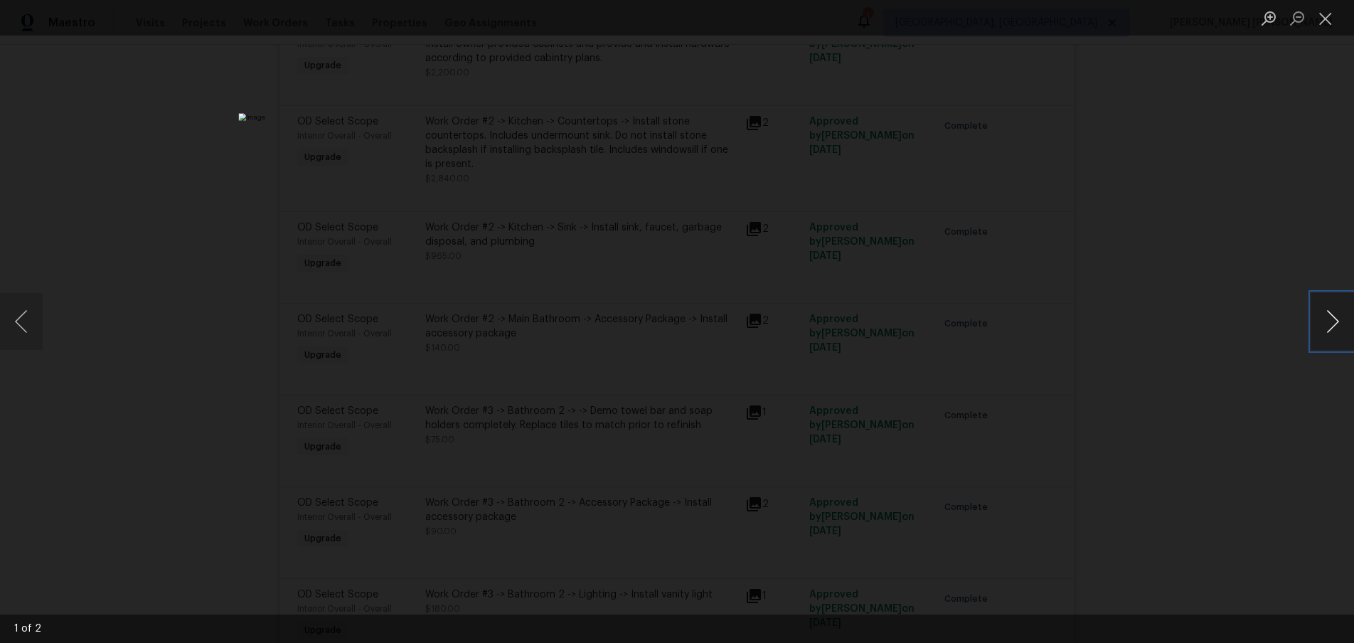
click at [1323, 331] on button "Next image" at bounding box center [1332, 321] width 43 height 57
drag, startPoint x: 1261, startPoint y: 316, endPoint x: 1245, endPoint y: 309, distance: 17.6
click at [1258, 314] on div "Lightbox" at bounding box center [677, 321] width 1354 height 643
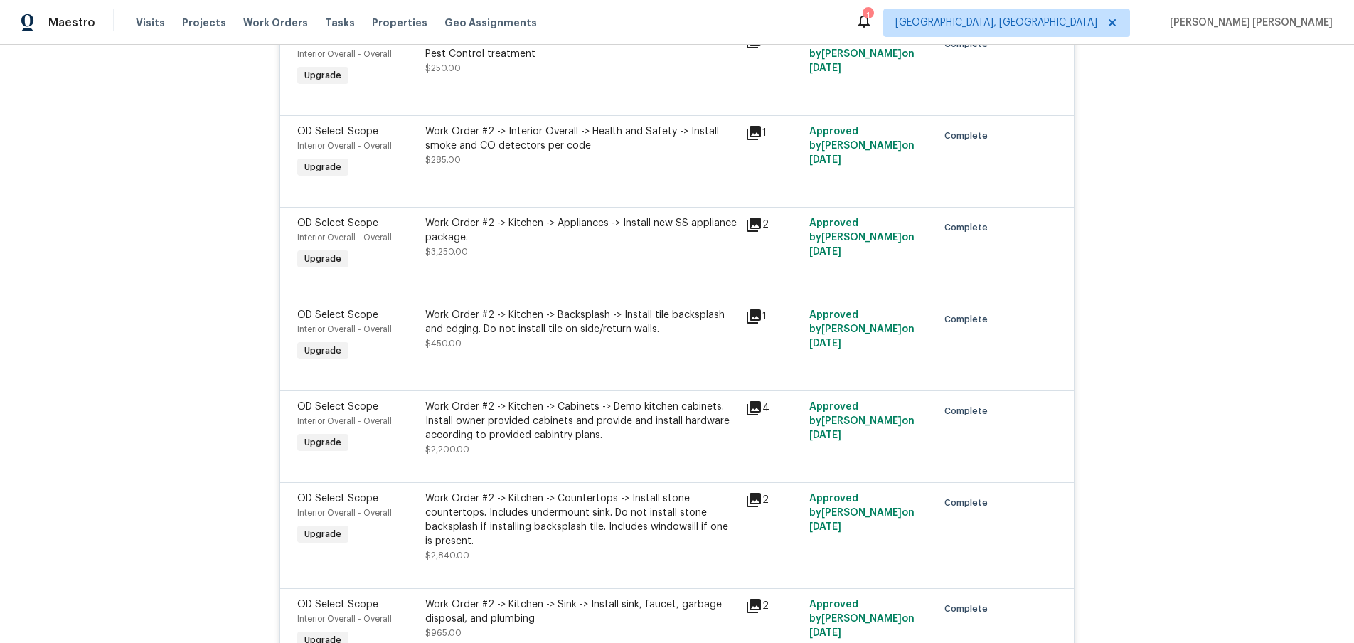
scroll to position [1125, 0]
click at [752, 228] on icon at bounding box center [753, 225] width 17 height 17
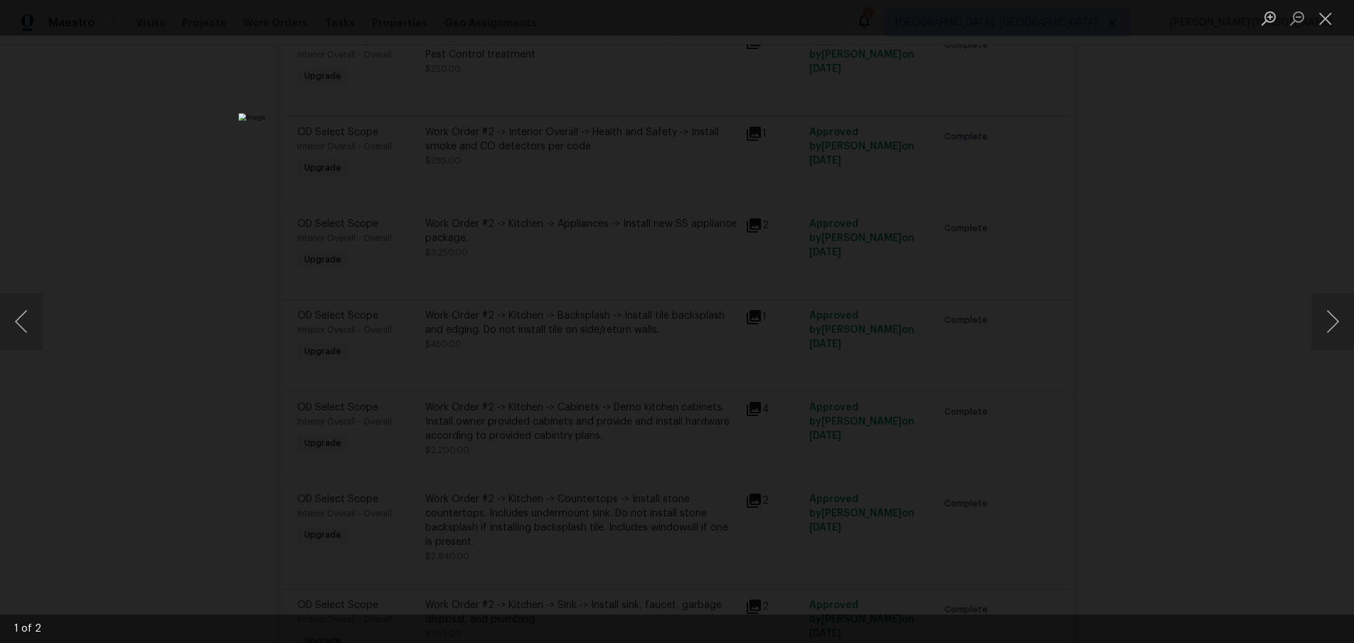
click at [1200, 307] on div "Lightbox" at bounding box center [677, 321] width 1354 height 643
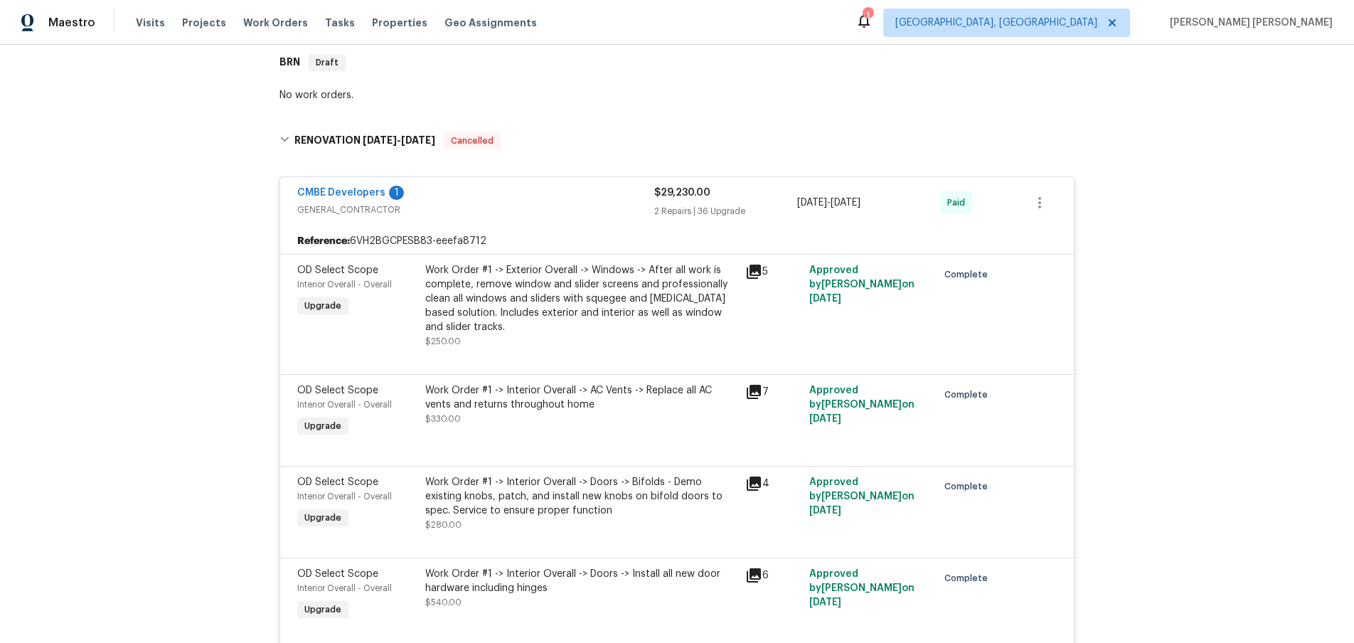
scroll to position [256, 0]
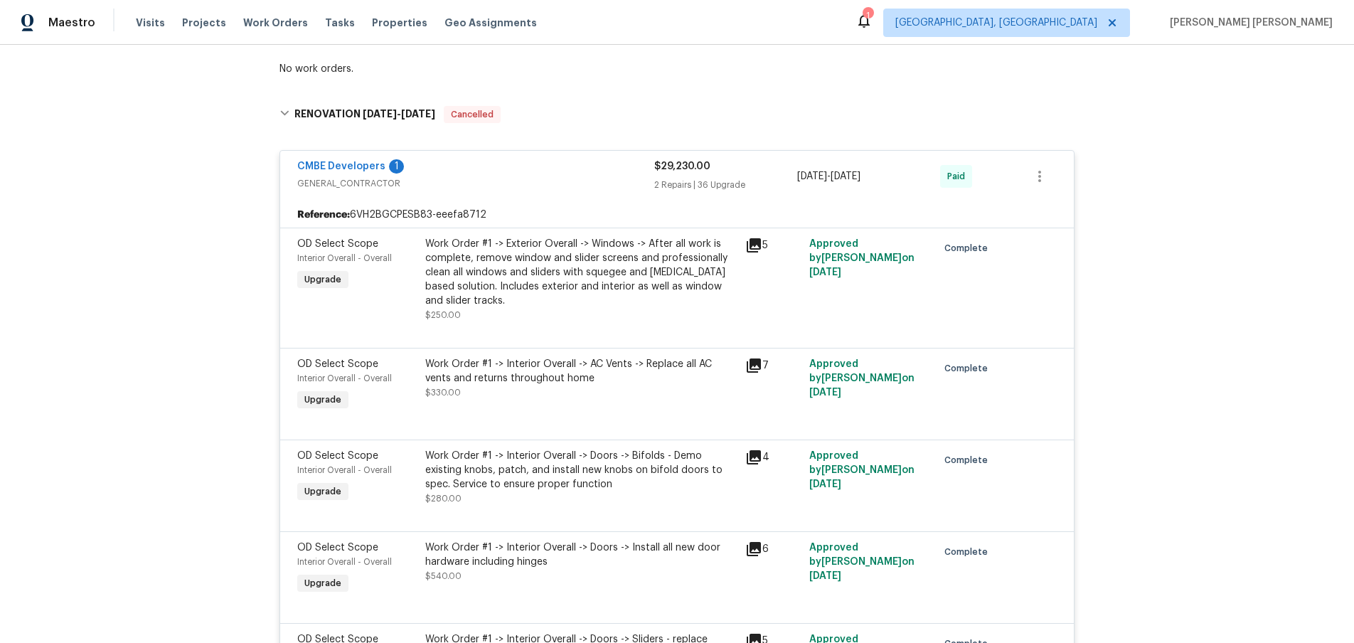
click at [523, 170] on div "CMBE Developers 1" at bounding box center [475, 167] width 357 height 17
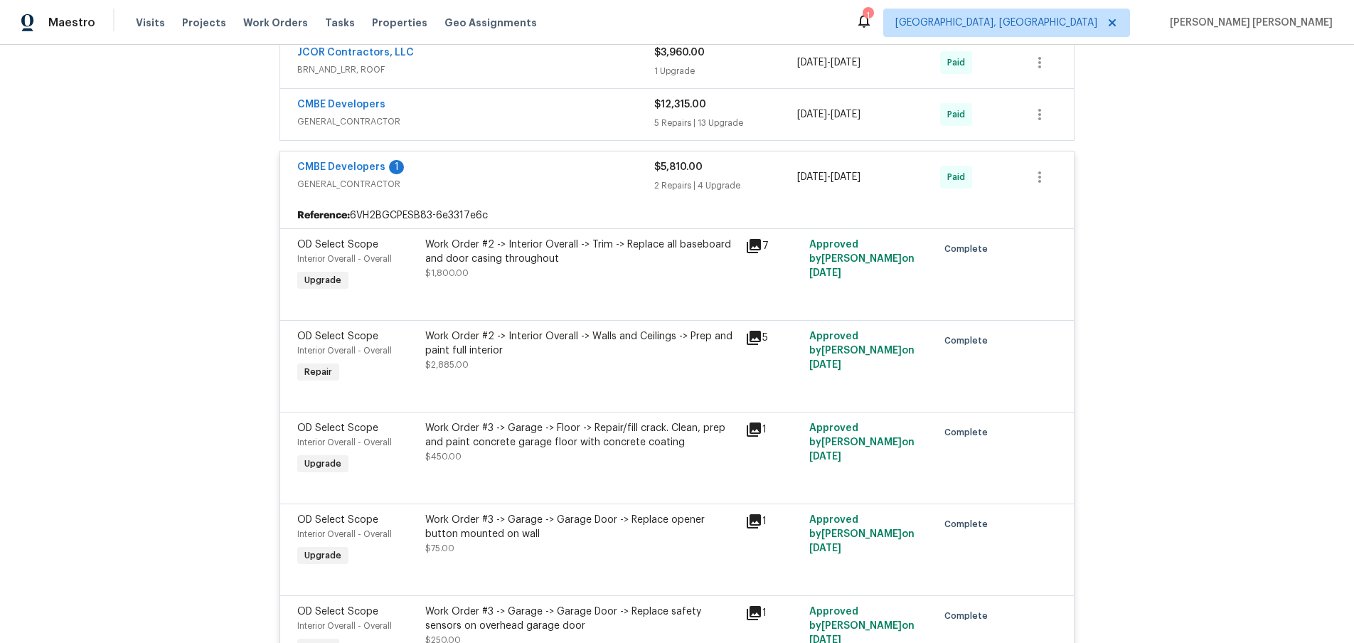
scroll to position [417, 0]
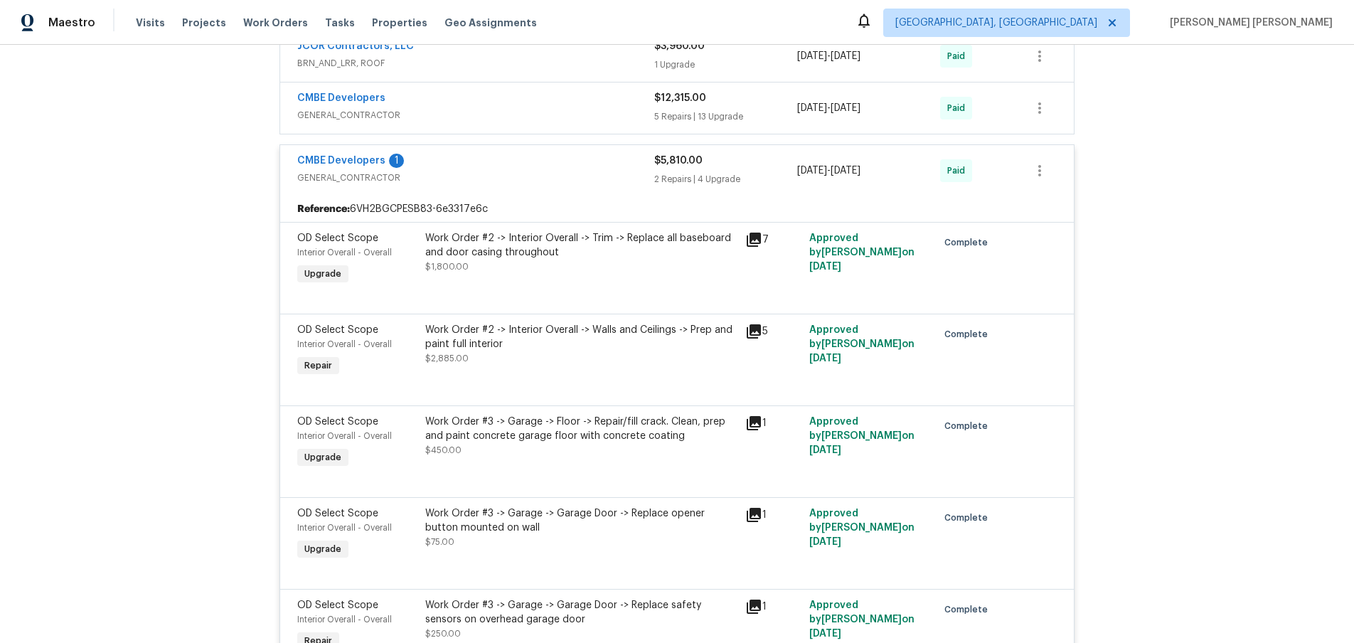
click at [470, 161] on div "CMBE Developers 1" at bounding box center [475, 162] width 357 height 17
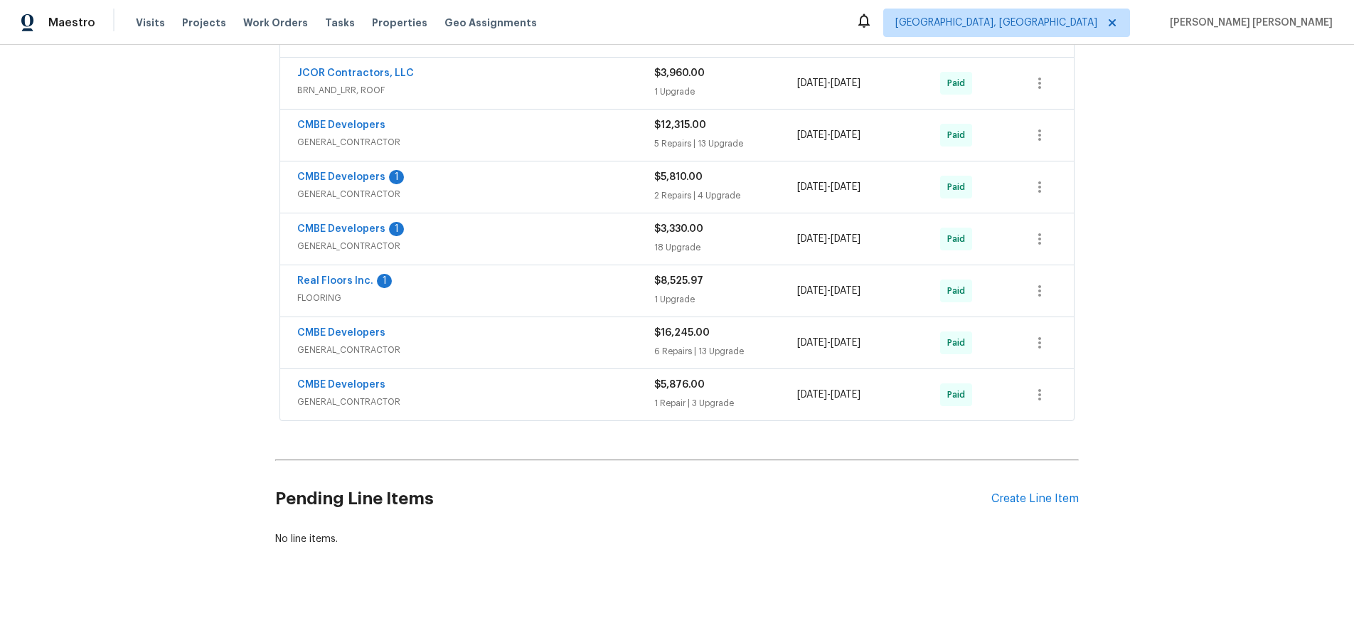
scroll to position [390, 0]
click at [546, 341] on div "CMBE Developers" at bounding box center [475, 334] width 357 height 17
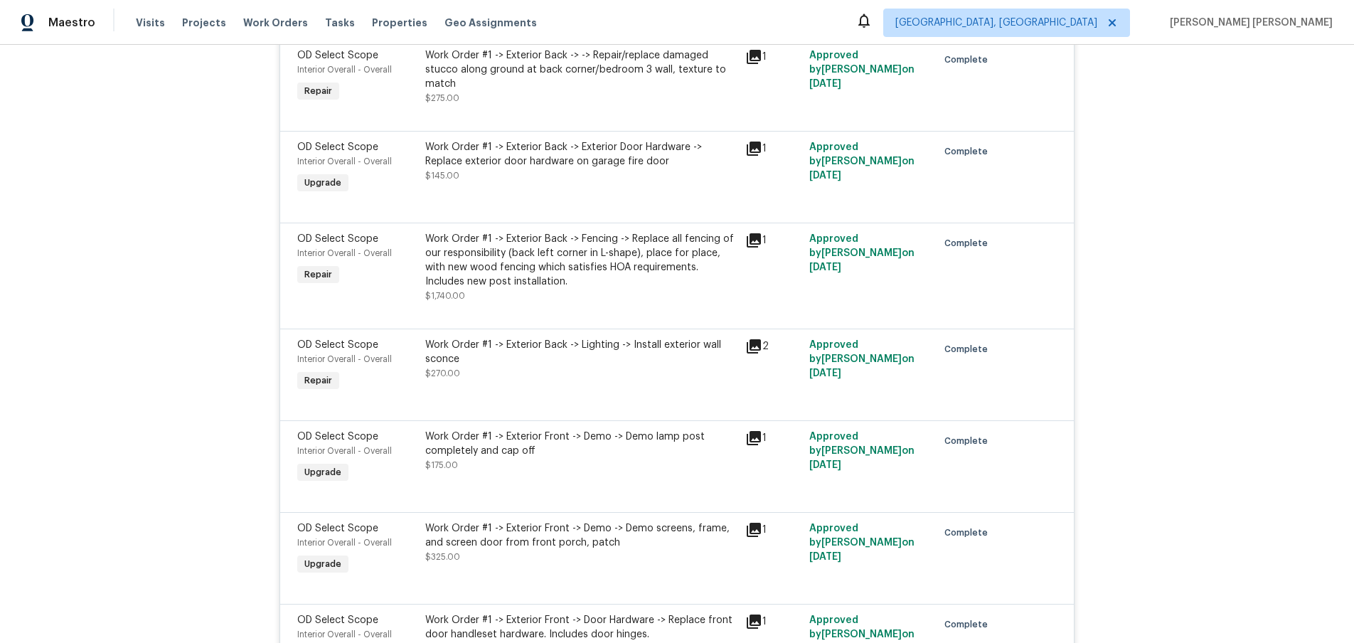
scroll to position [763, 0]
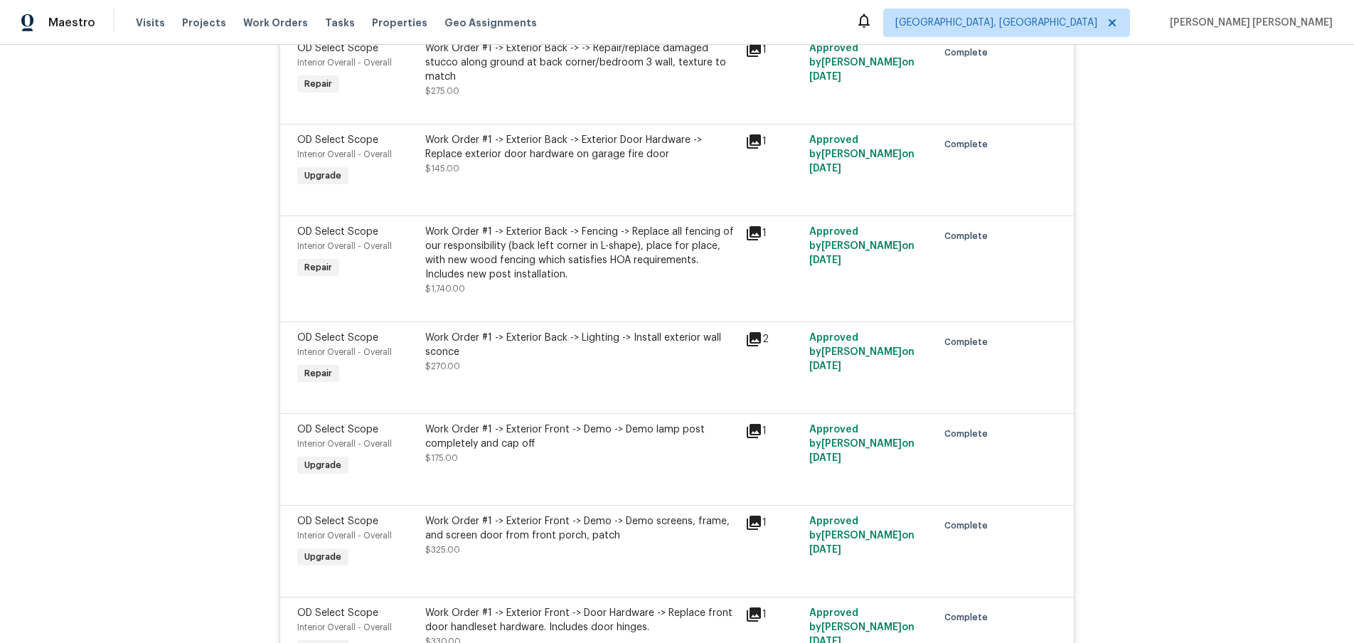
click at [757, 341] on icon at bounding box center [753, 339] width 17 height 17
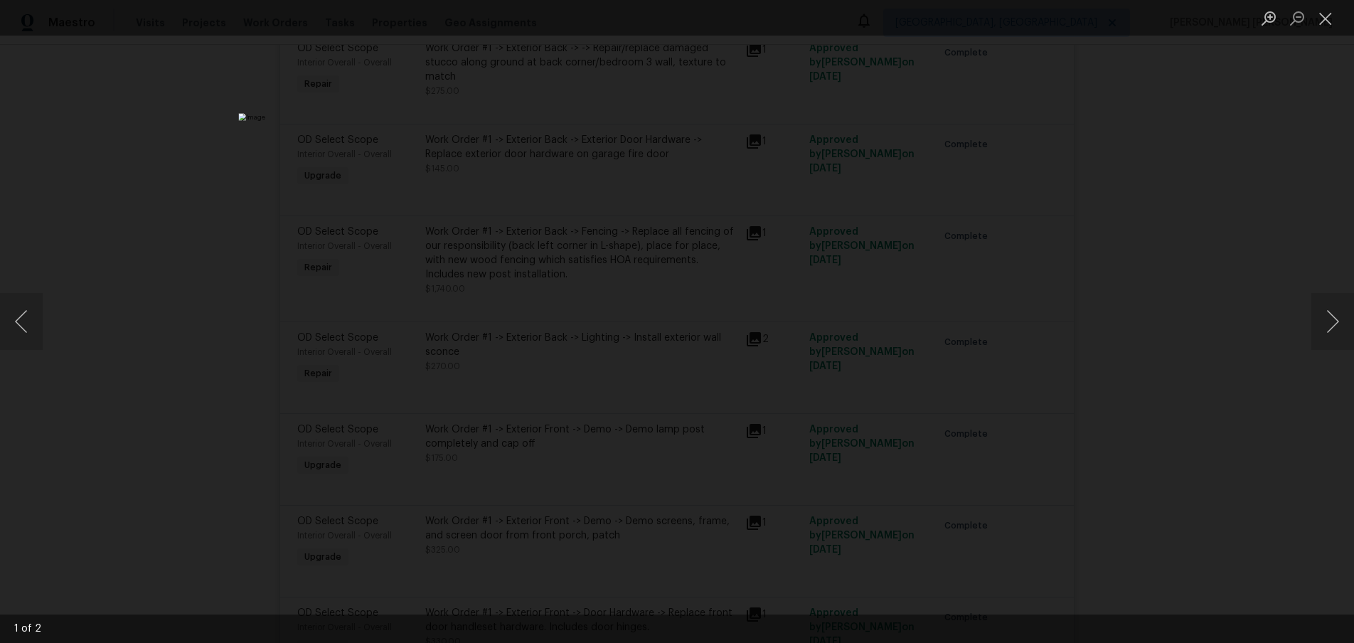
click at [1142, 368] on div "Lightbox" at bounding box center [677, 321] width 1354 height 643
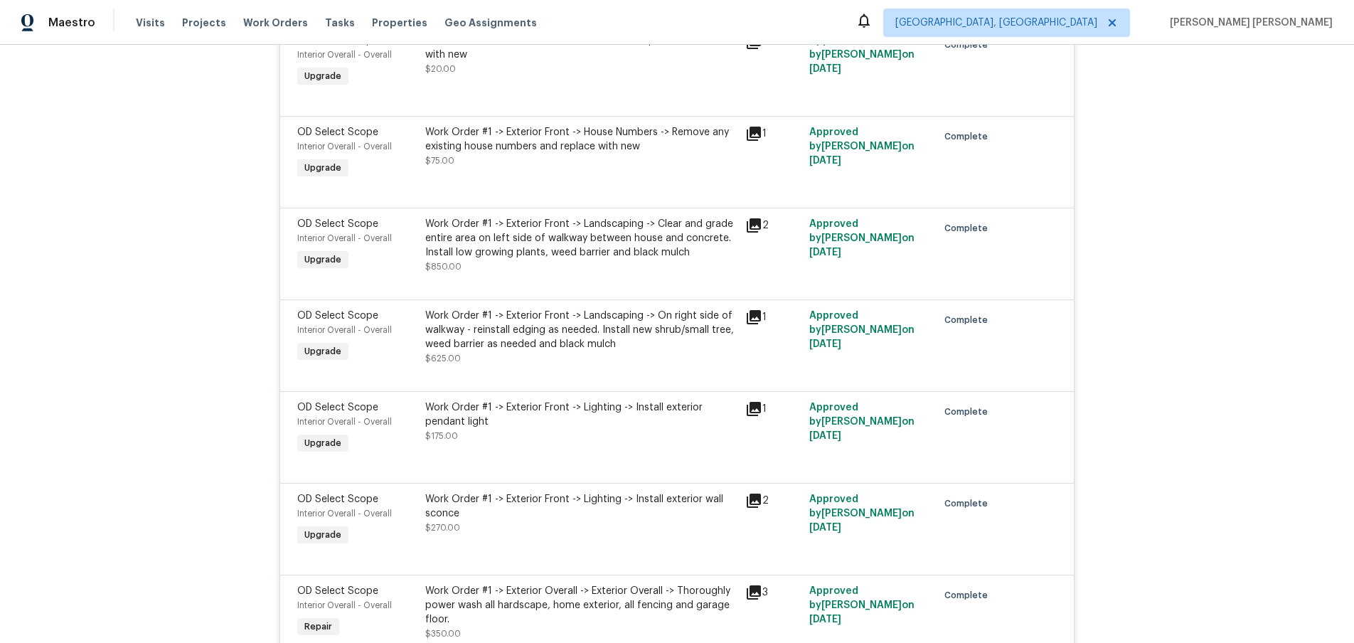
scroll to position [1431, 0]
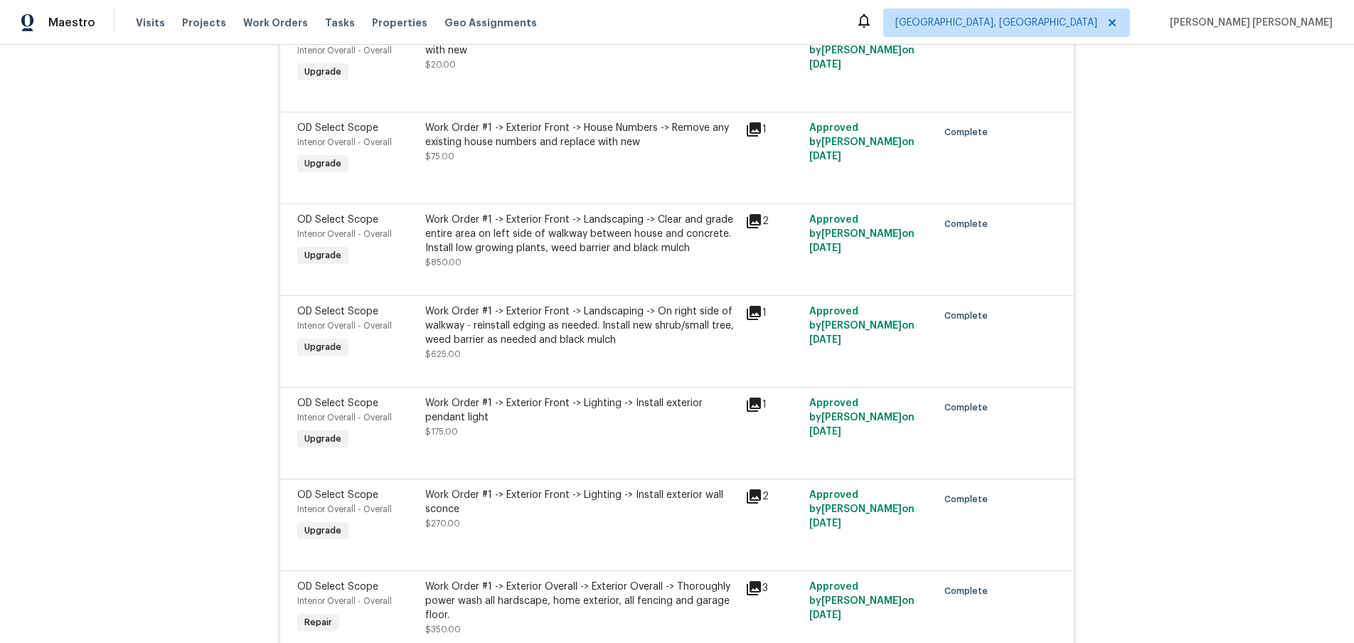
click at [750, 404] on icon at bounding box center [754, 404] width 14 height 14
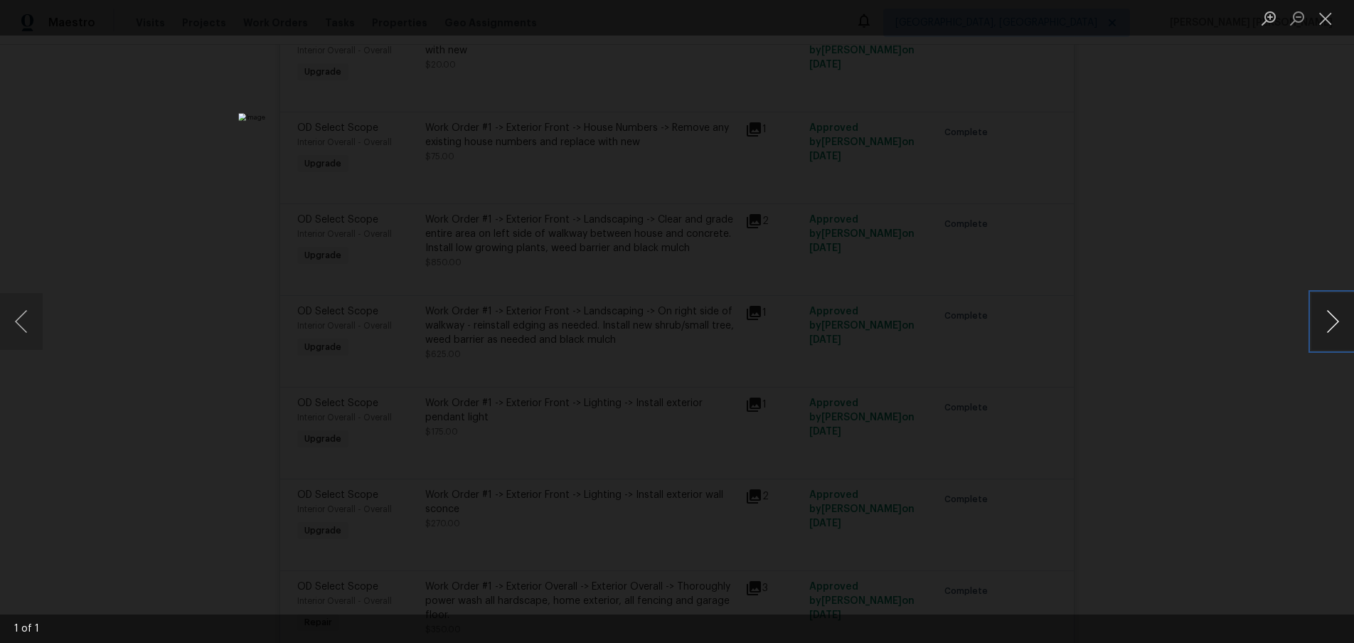
click at [1332, 329] on button "Next image" at bounding box center [1332, 321] width 43 height 57
click at [1282, 366] on div "Lightbox" at bounding box center [677, 321] width 1354 height 643
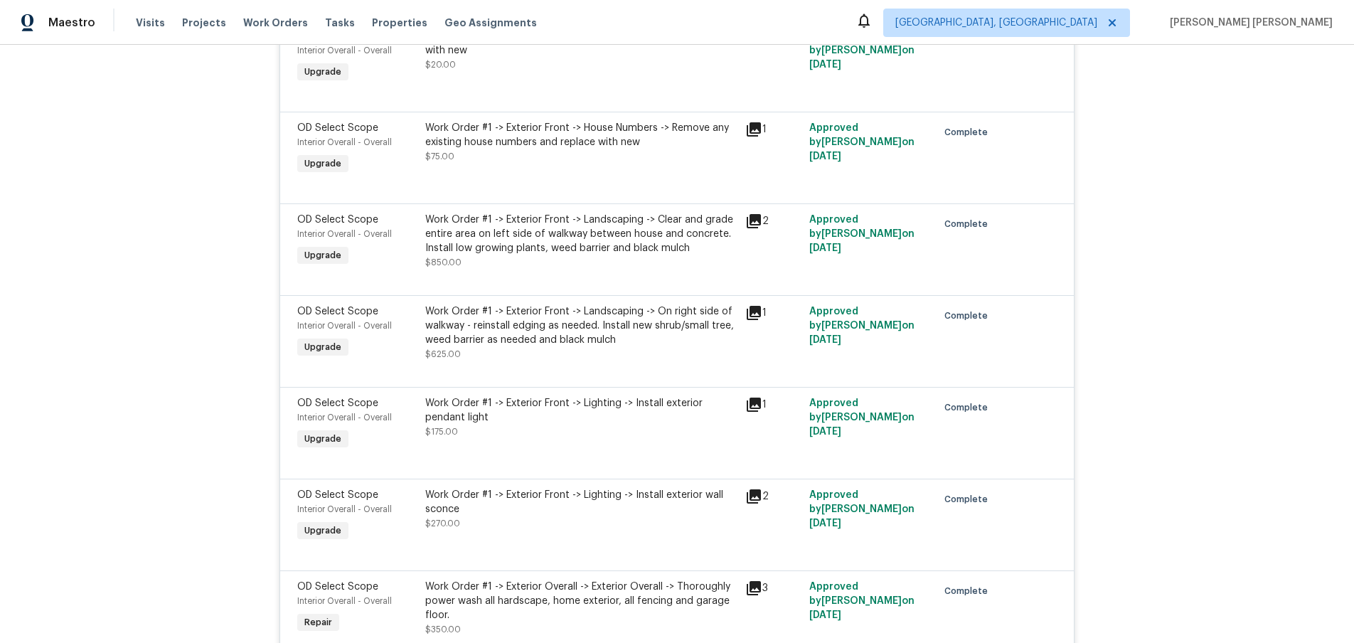
click at [1185, 371] on div "Back to all projects 12785 Meadowbreeze Dr, Wellington, FL 33414 3 Beds | 2 Bat…" at bounding box center [677, 344] width 1354 height 598
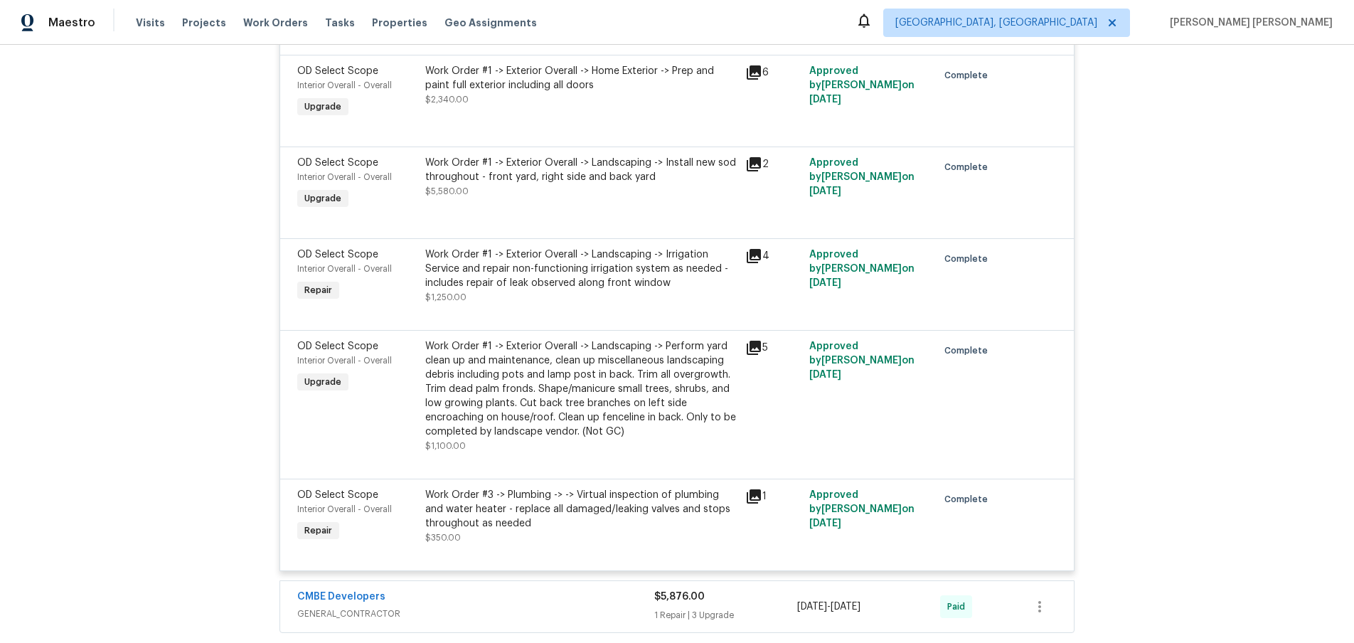
scroll to position [2073, 0]
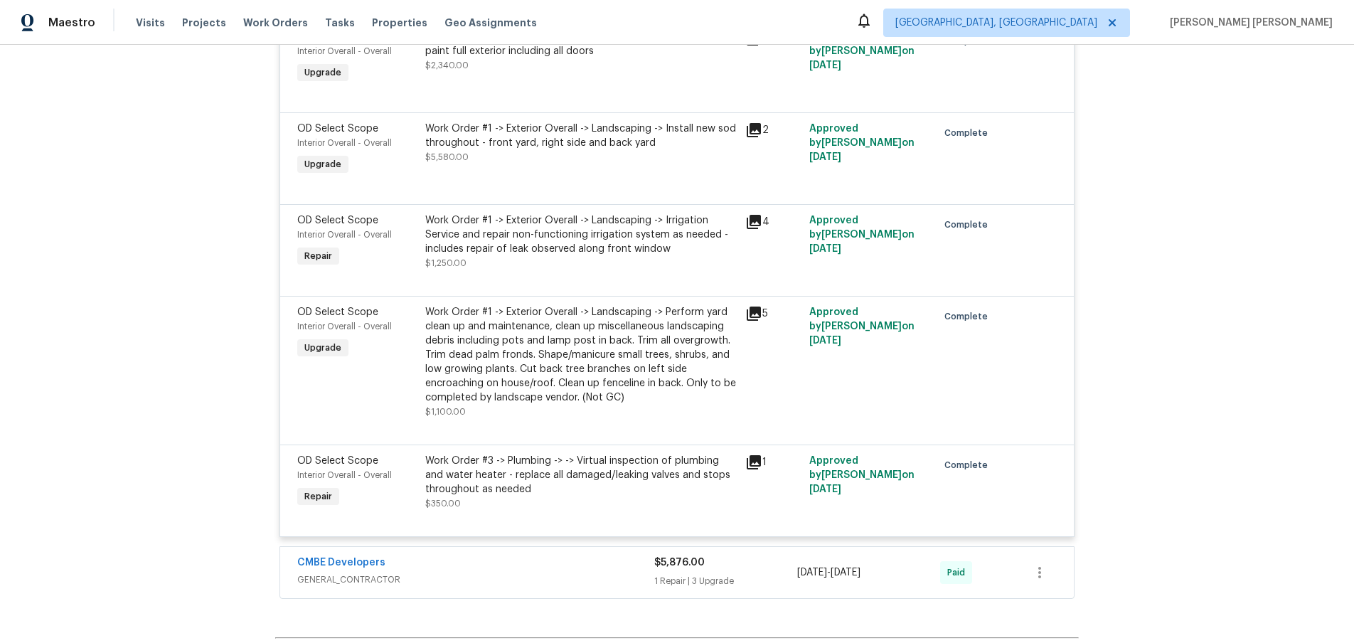
click at [634, 560] on div "CMBE Developers" at bounding box center [475, 563] width 357 height 17
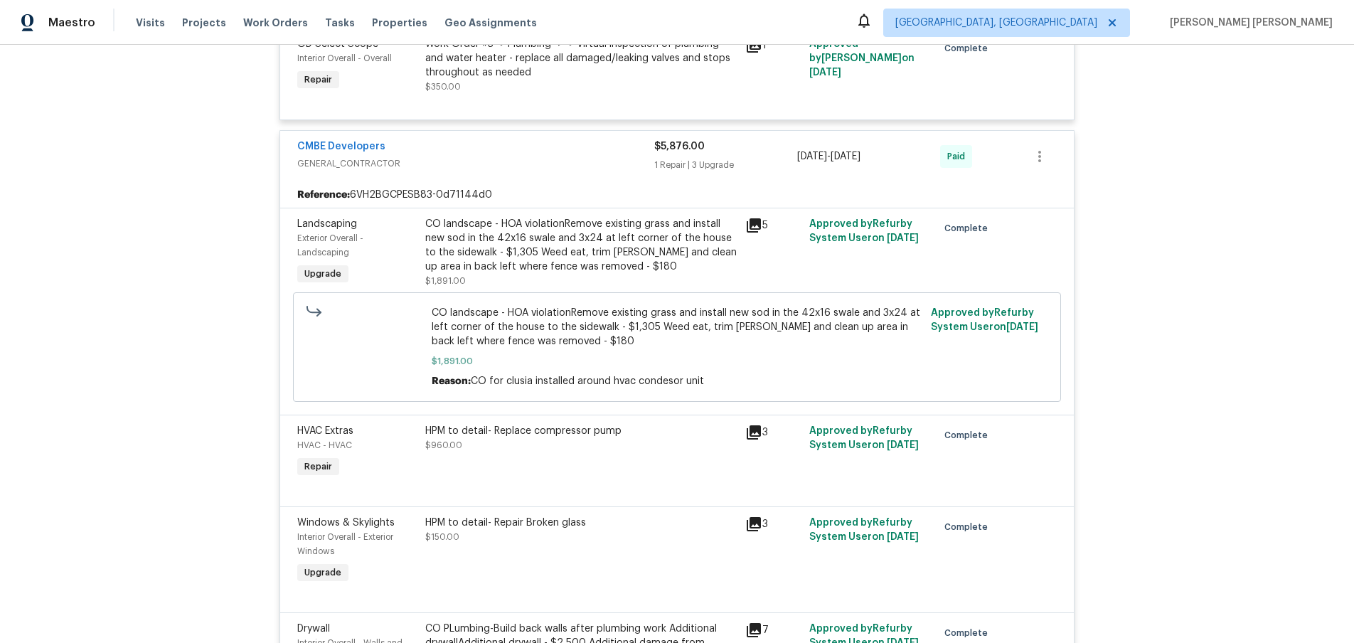
scroll to position [2499, 0]
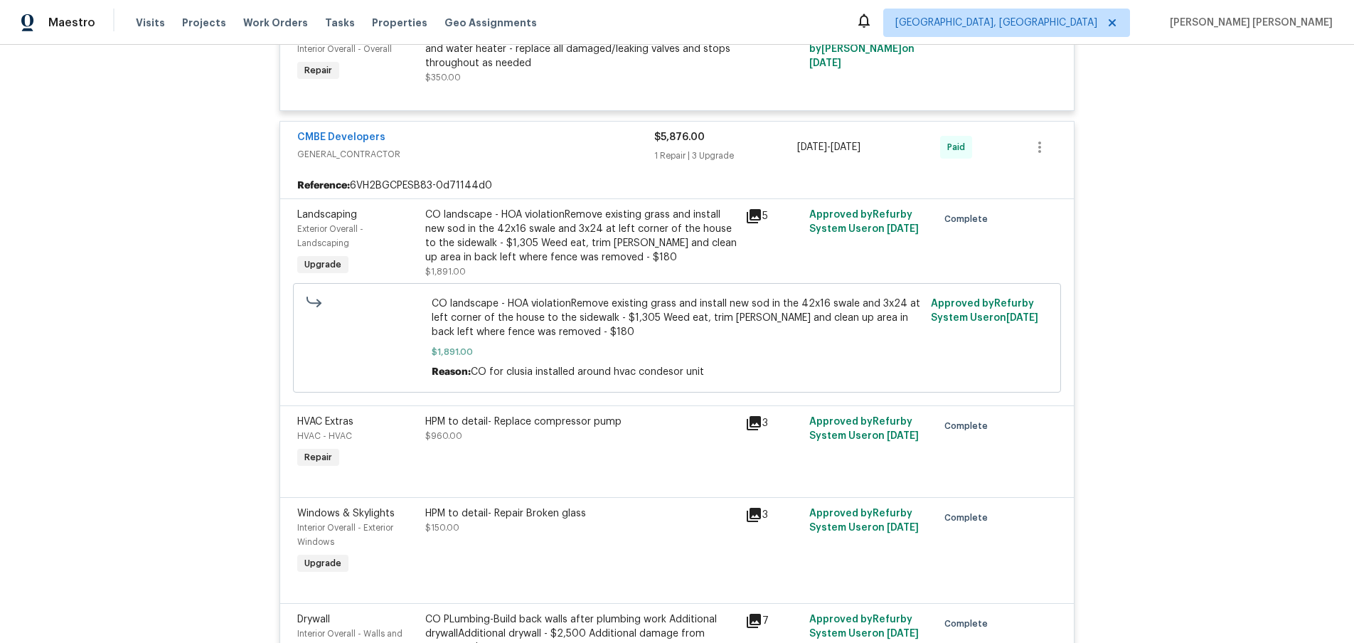
click at [754, 424] on icon at bounding box center [754, 423] width 14 height 14
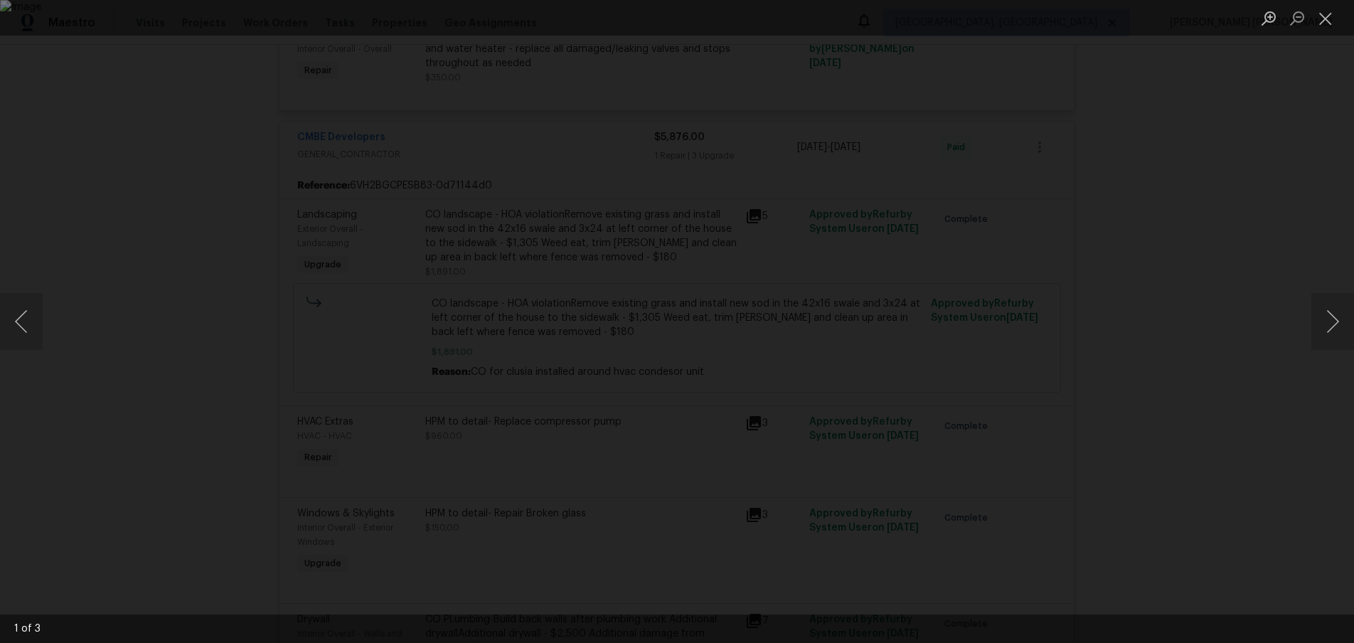
click at [1306, 345] on div "Lightbox" at bounding box center [677, 321] width 1354 height 643
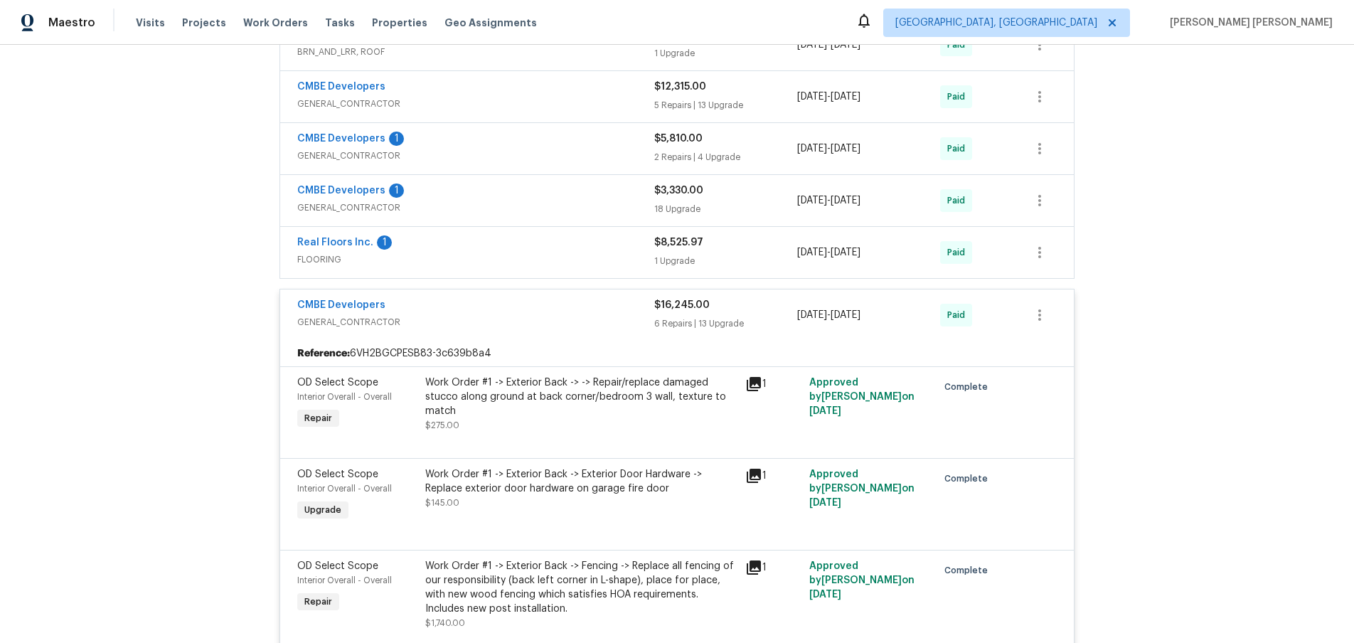
scroll to position [409, 0]
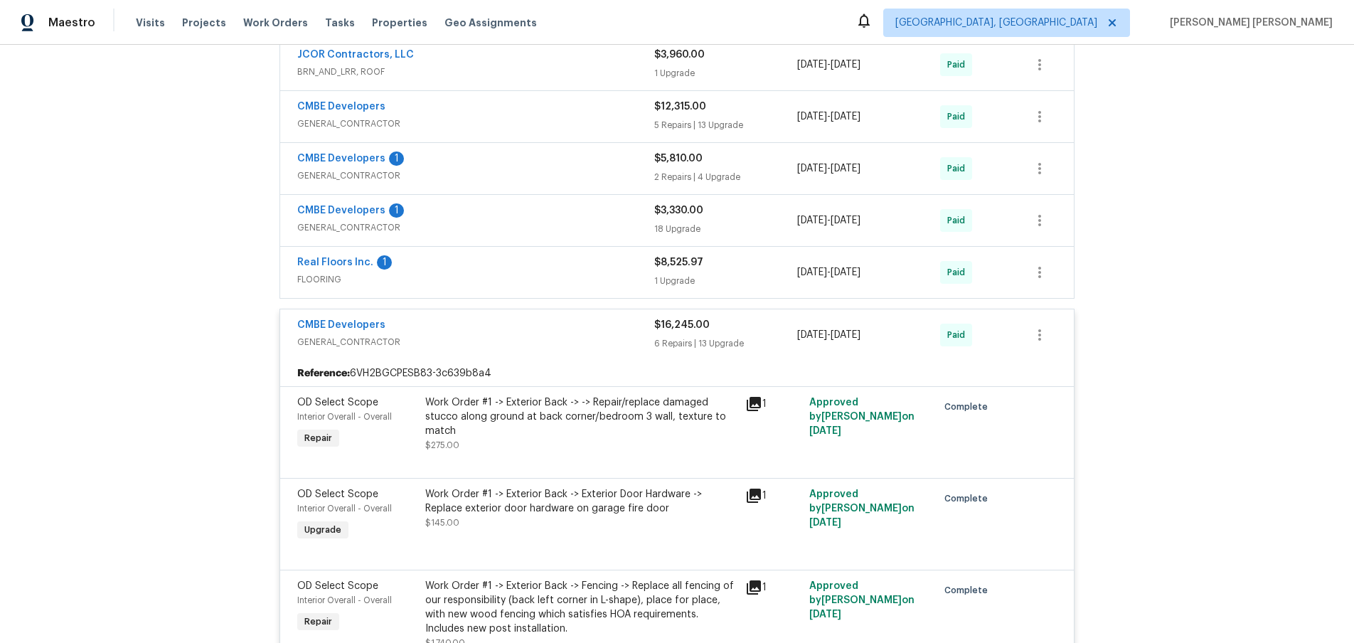
click at [539, 225] on span "GENERAL_CONTRACTOR" at bounding box center [475, 227] width 357 height 14
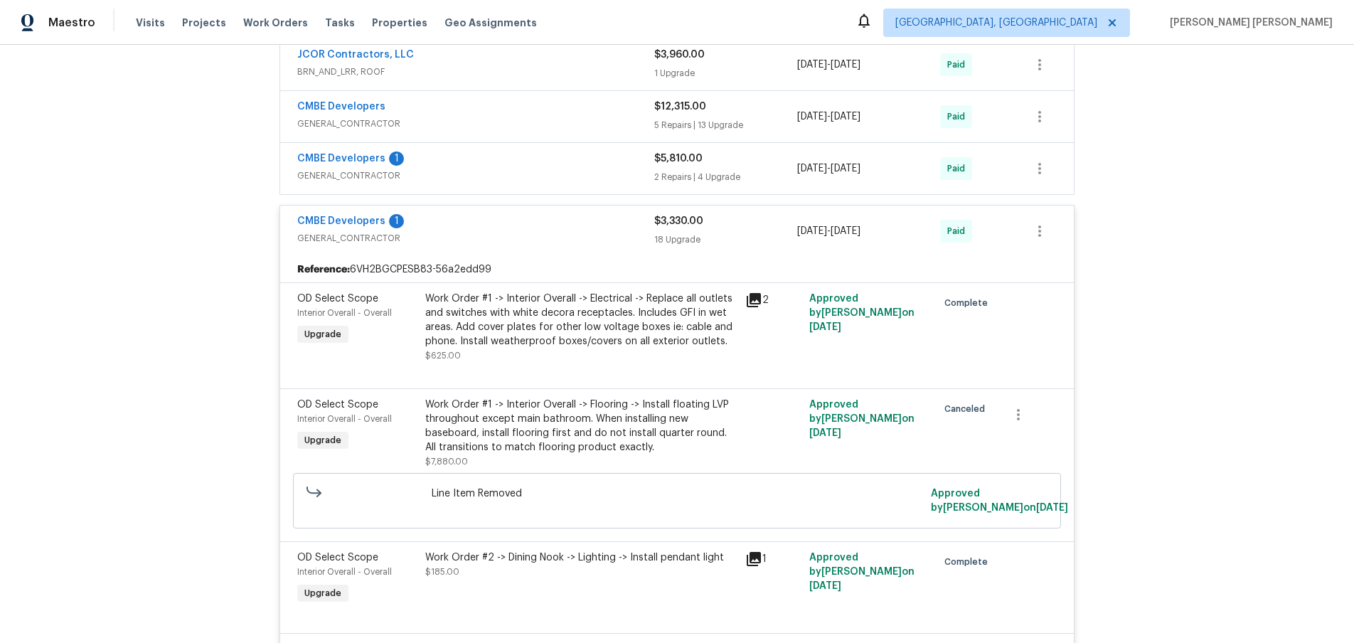
click at [758, 303] on icon at bounding box center [754, 300] width 14 height 14
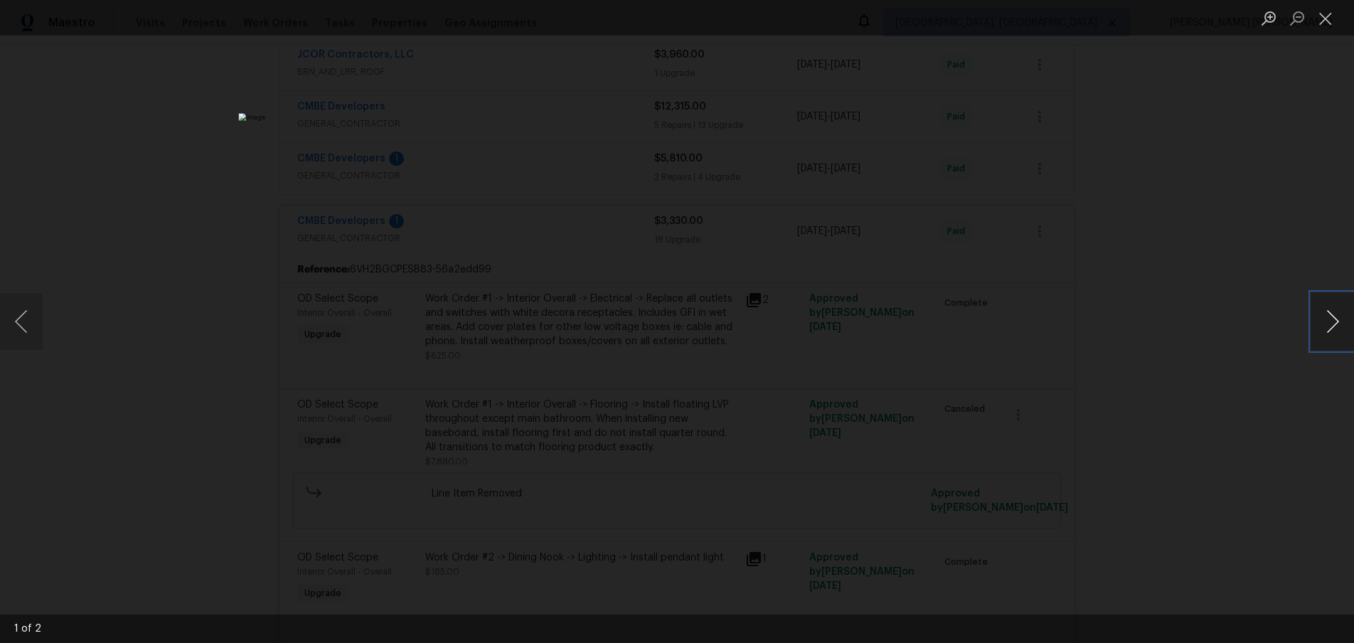
click at [1337, 333] on button "Next image" at bounding box center [1332, 321] width 43 height 57
click at [1248, 375] on div "Lightbox" at bounding box center [677, 321] width 1354 height 643
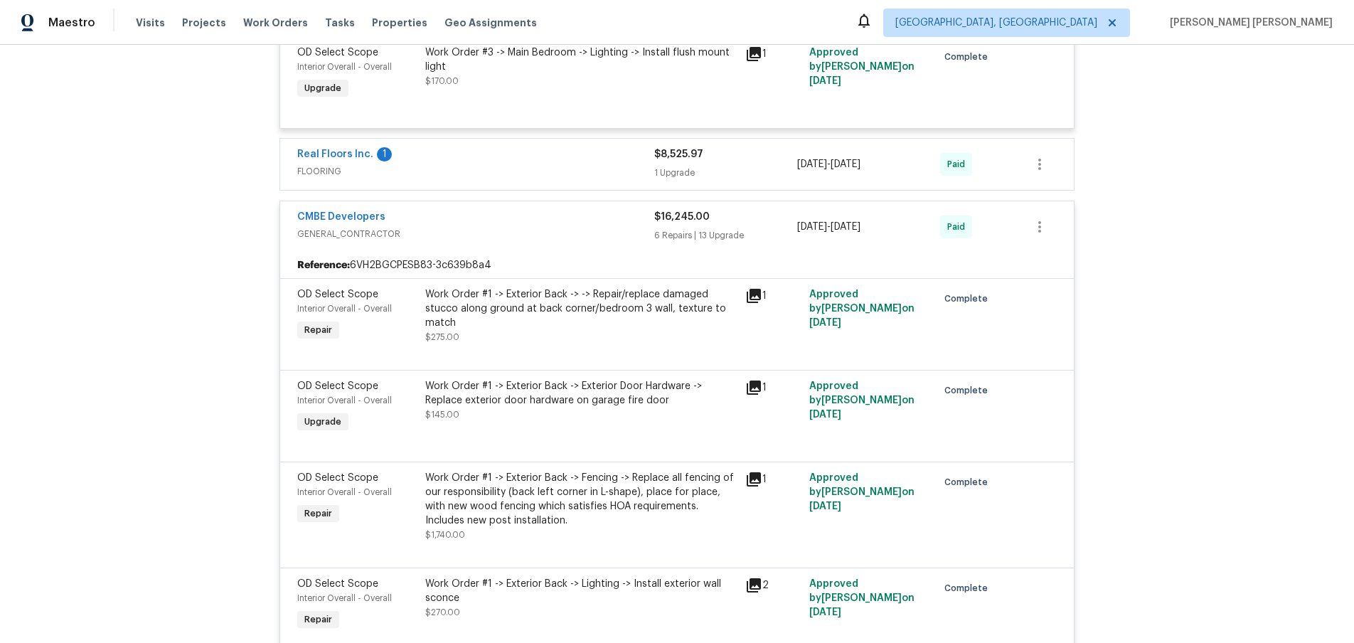
scroll to position [2277, 0]
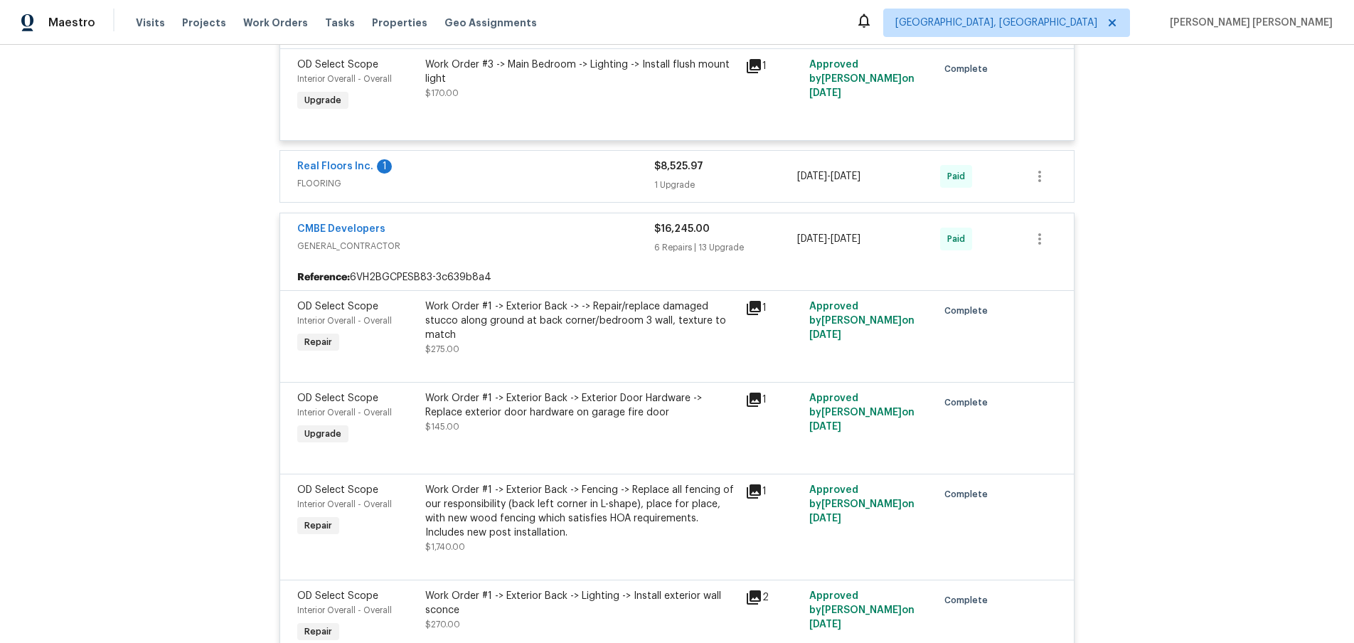
click at [567, 232] on div "CMBE Developers" at bounding box center [475, 230] width 357 height 17
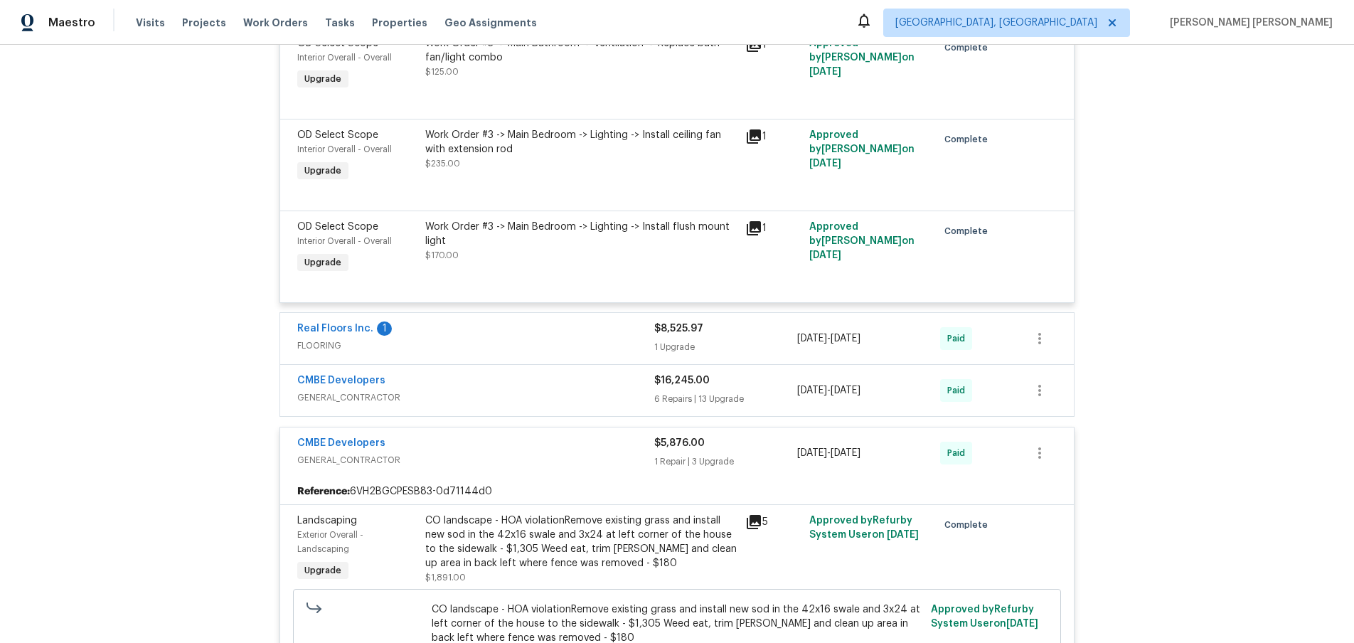
scroll to position [2115, 0]
click at [624, 386] on div "CMBE Developers" at bounding box center [475, 382] width 357 height 17
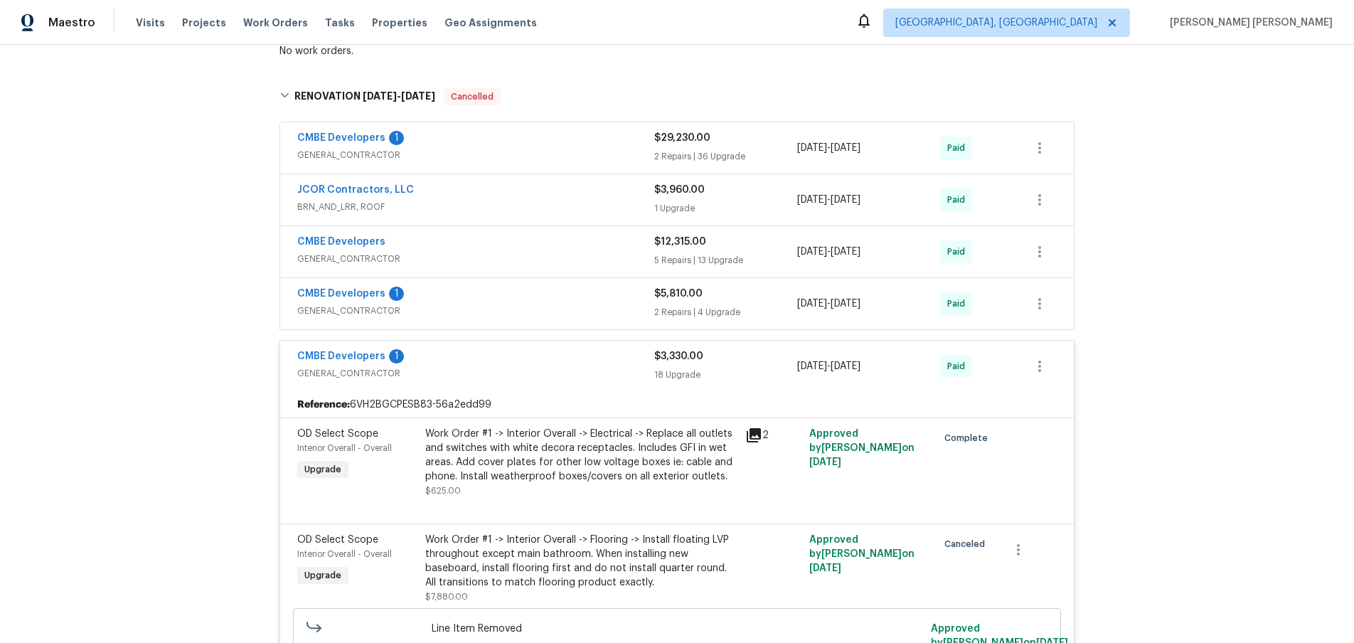
scroll to position [270, 0]
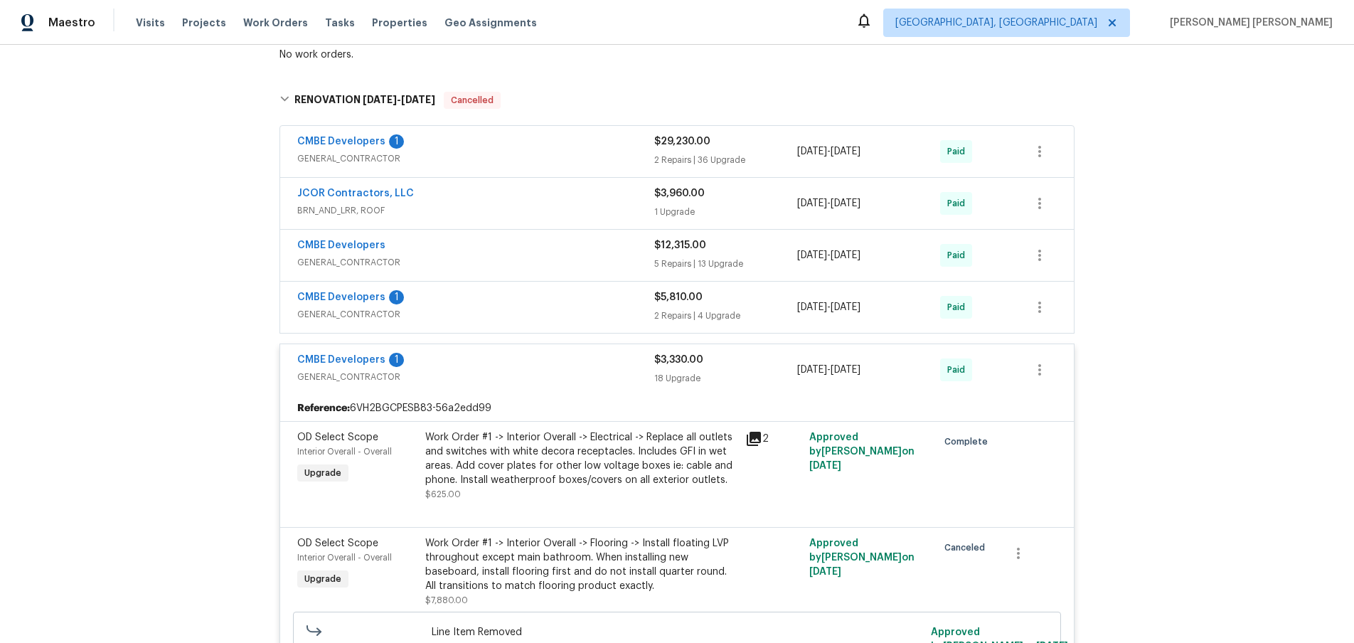
click at [602, 327] on div "CMBE Developers 1 GENERAL_CONTRACTOR $5,810.00 2 Repairs | 4 Upgrade 6/6/2025 -…" at bounding box center [677, 307] width 794 height 51
click at [565, 304] on div "CMBE Developers 1" at bounding box center [475, 298] width 357 height 17
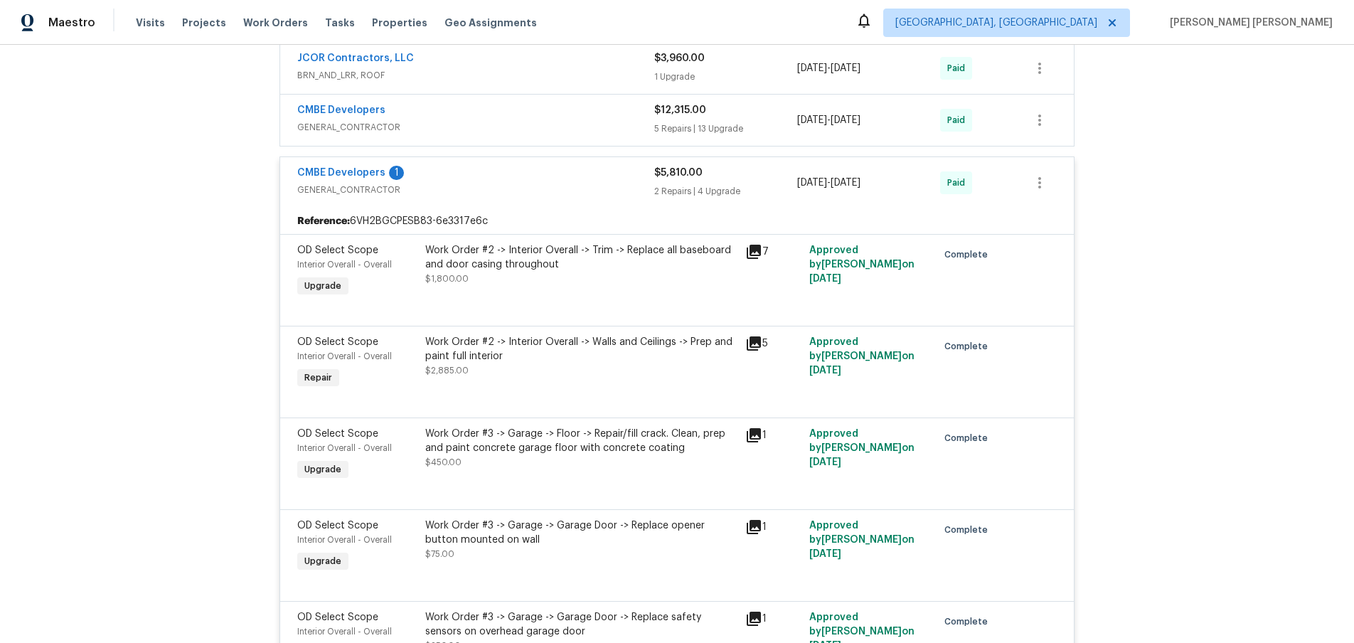
scroll to position [405, 0]
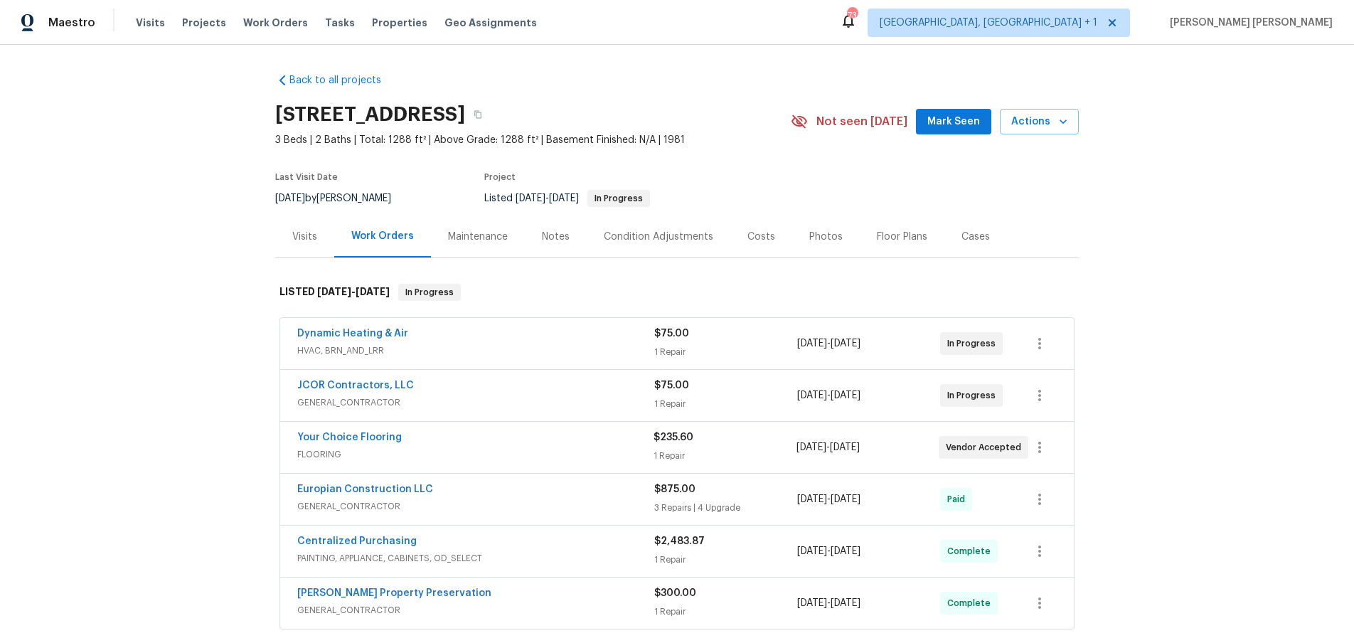
click at [473, 343] on span "HVAC, BRN_AND_LRR" at bounding box center [475, 350] width 357 height 14
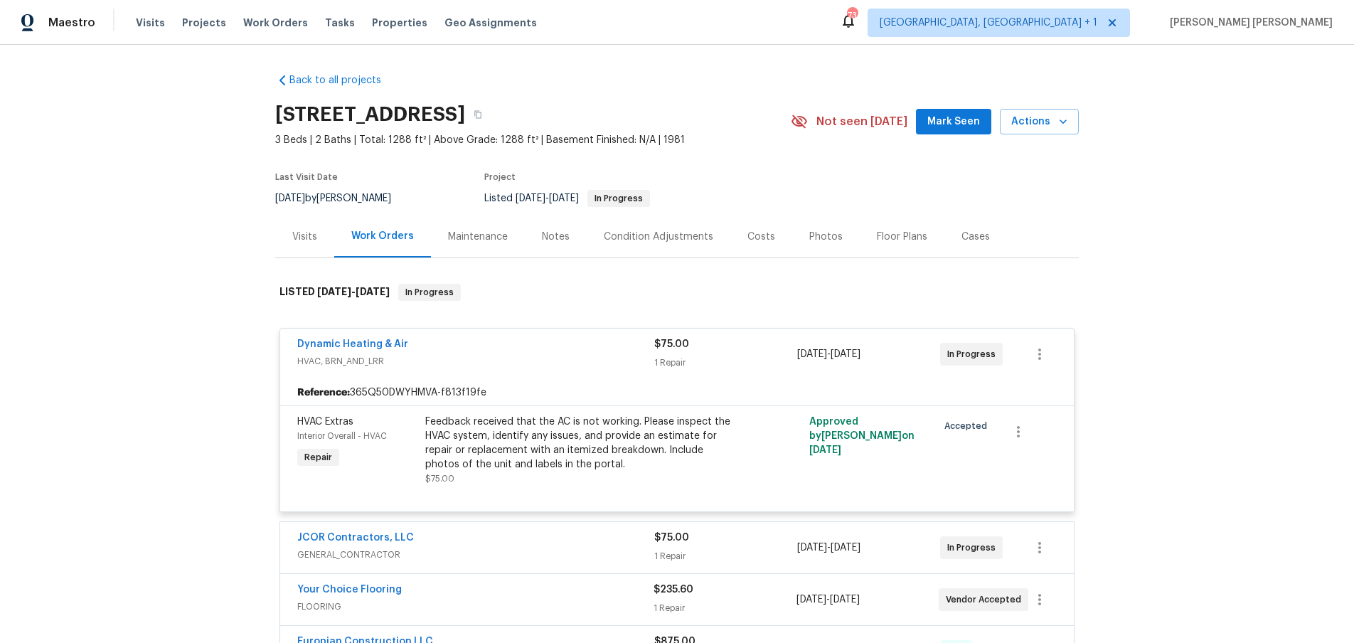
click at [494, 556] on span "GENERAL_CONTRACTOR" at bounding box center [475, 554] width 357 height 14
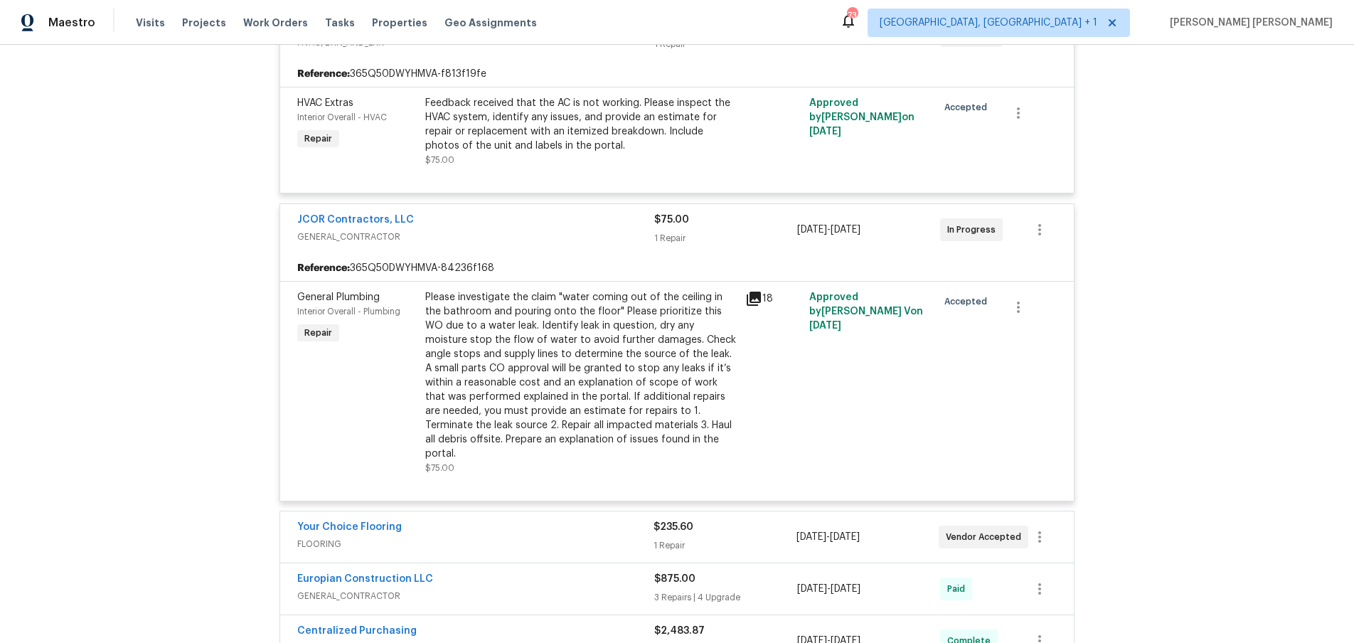
scroll to position [321, 0]
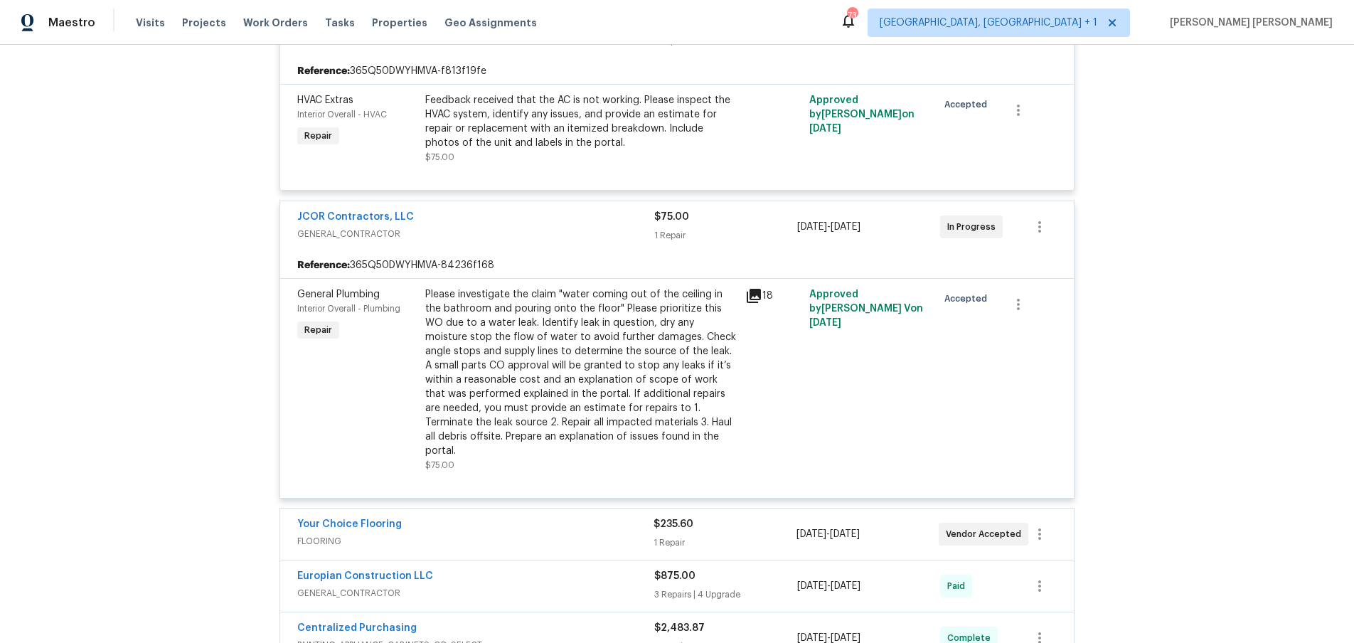
click at [472, 534] on span "FLOORING" at bounding box center [475, 541] width 356 height 14
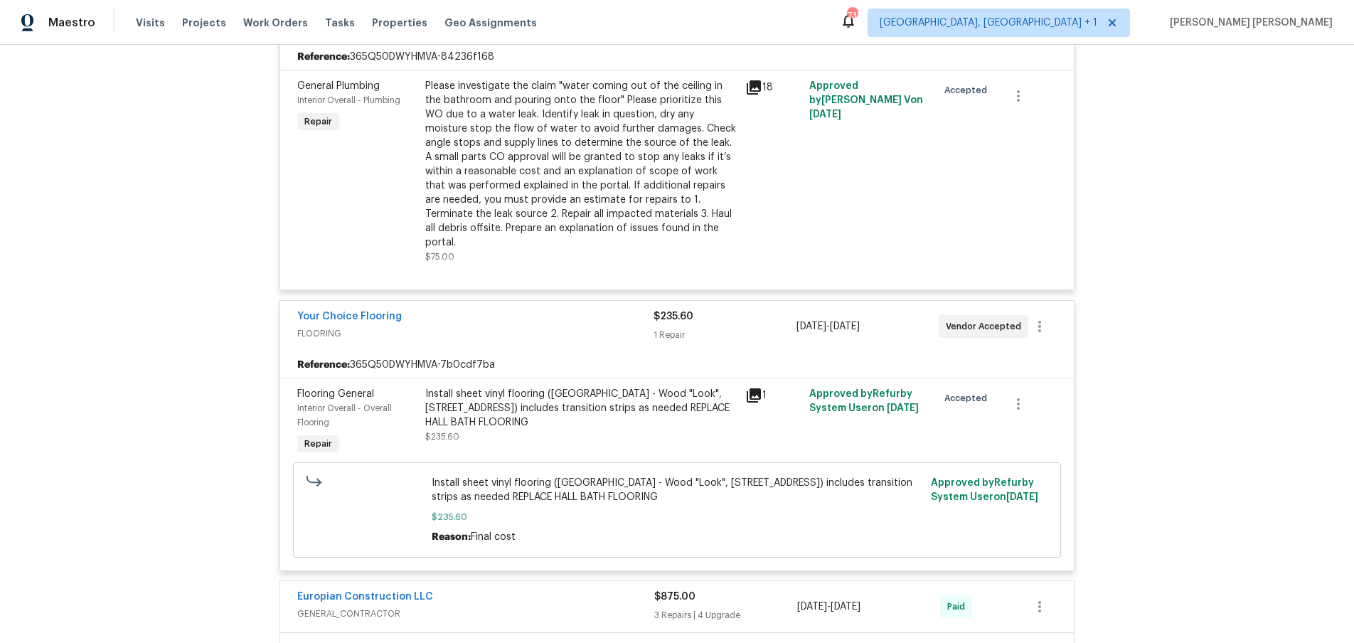
scroll to position [544, 0]
